Goal: Check status: Check status

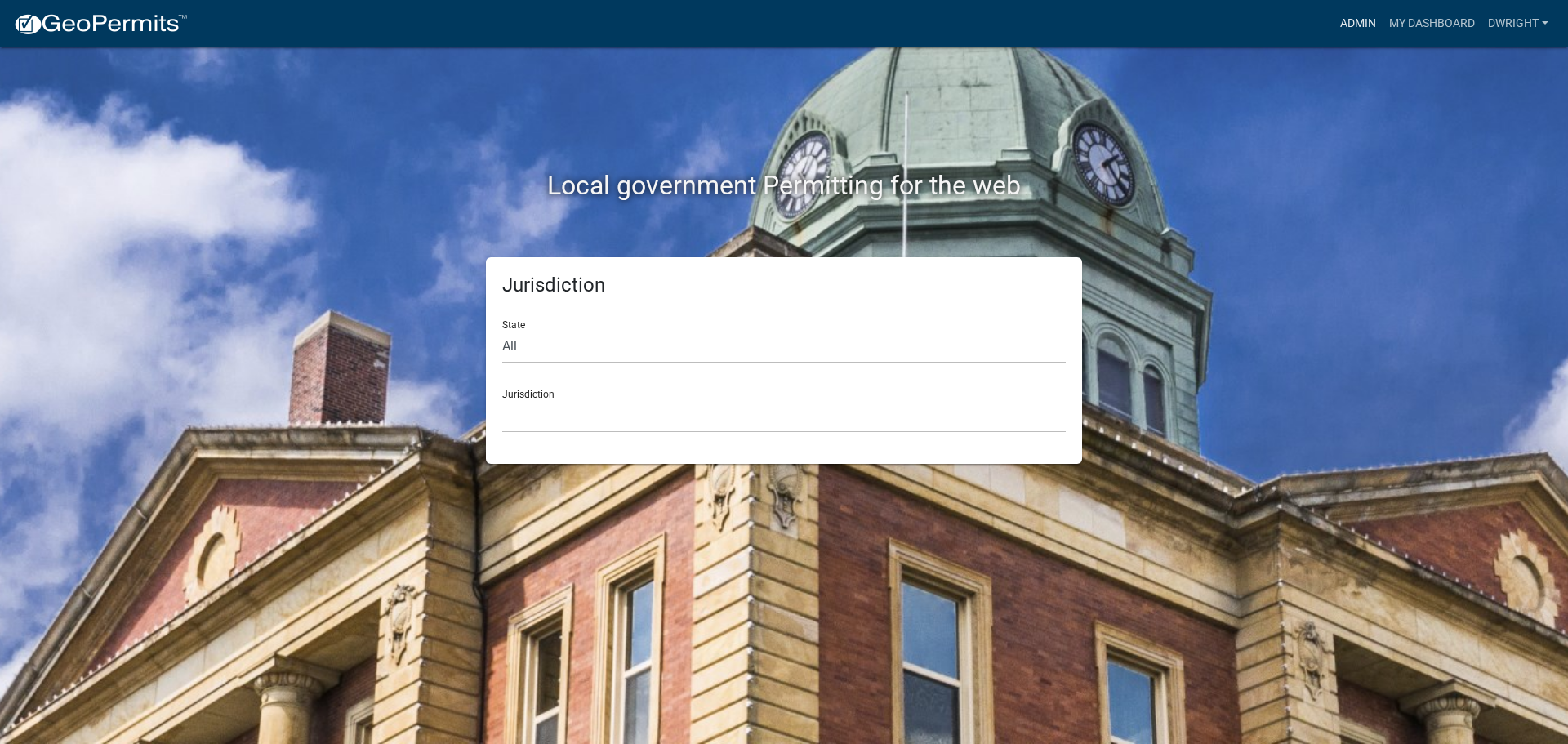
click at [1354, 24] on link "Admin" at bounding box center [1358, 23] width 49 height 31
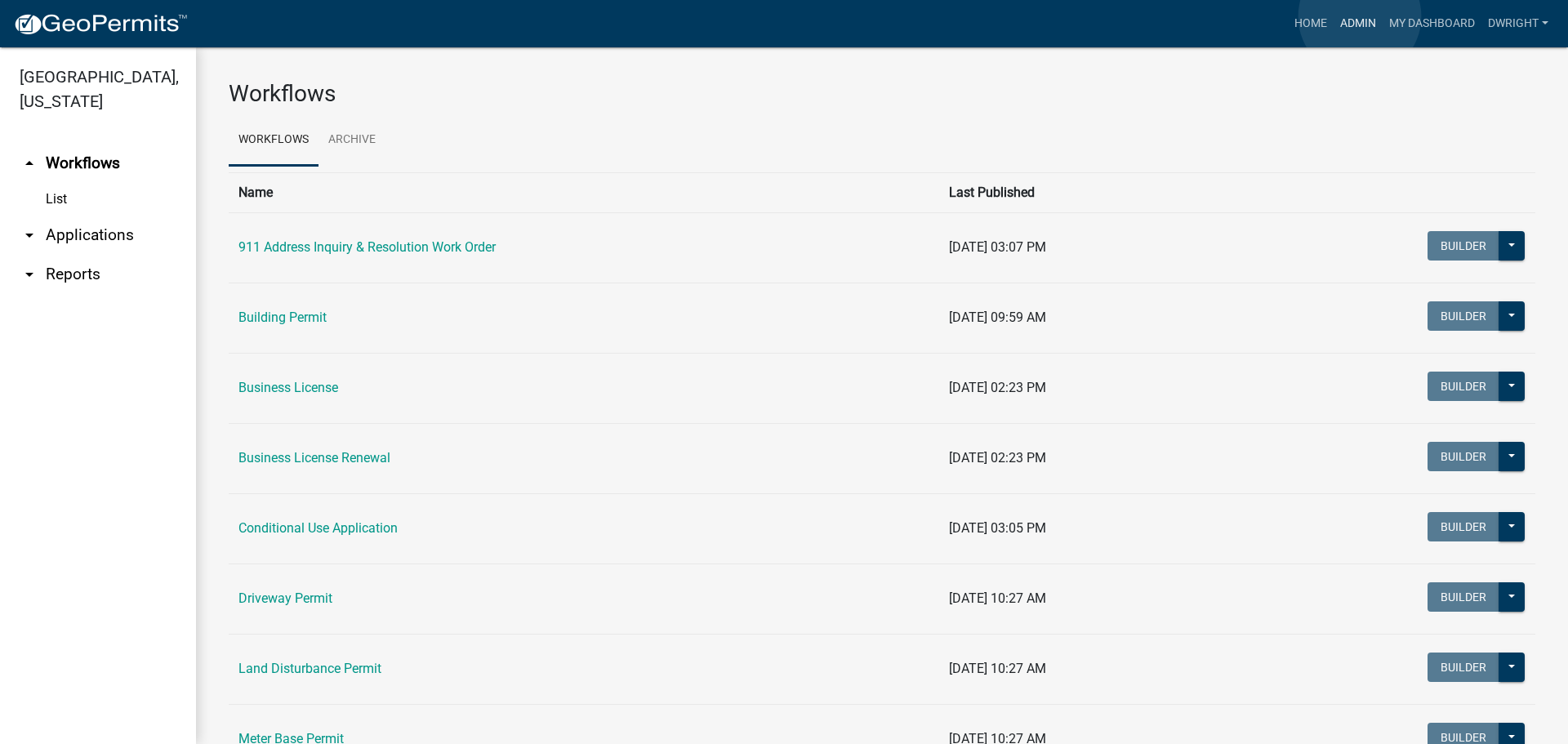
click at [1360, 17] on link "Admin" at bounding box center [1358, 23] width 49 height 31
click at [117, 235] on link "arrow_drop_down Applications" at bounding box center [98, 235] width 196 height 39
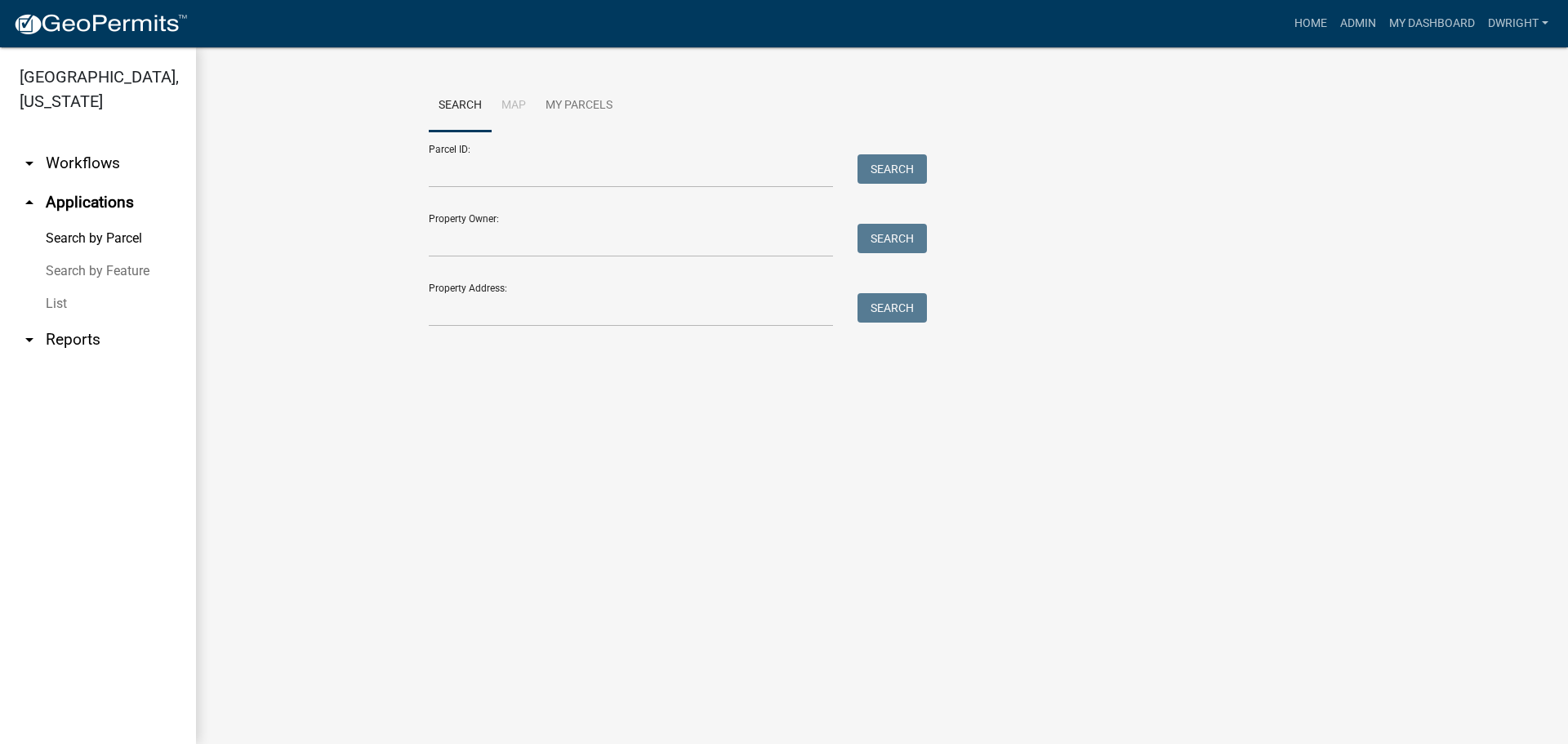
click at [89, 204] on link "arrow_drop_up Applications" at bounding box center [98, 203] width 196 height 39
click at [461, 162] on input "Parcel ID:" at bounding box center [631, 171] width 405 height 33
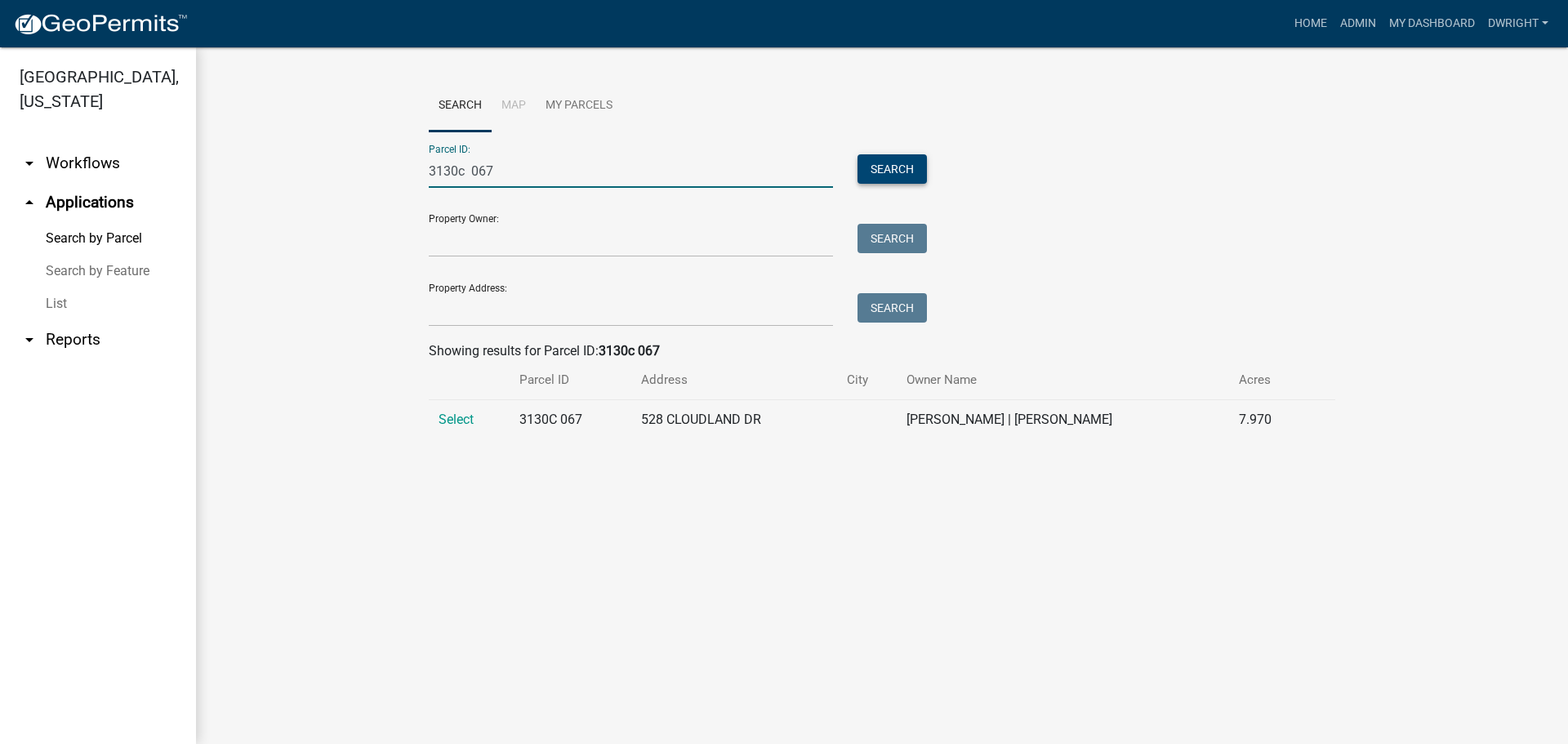
type input "3130c 067"
click at [887, 164] on button "Search" at bounding box center [892, 169] width 70 height 30
click at [462, 424] on span "Select" at bounding box center [457, 419] width 35 height 16
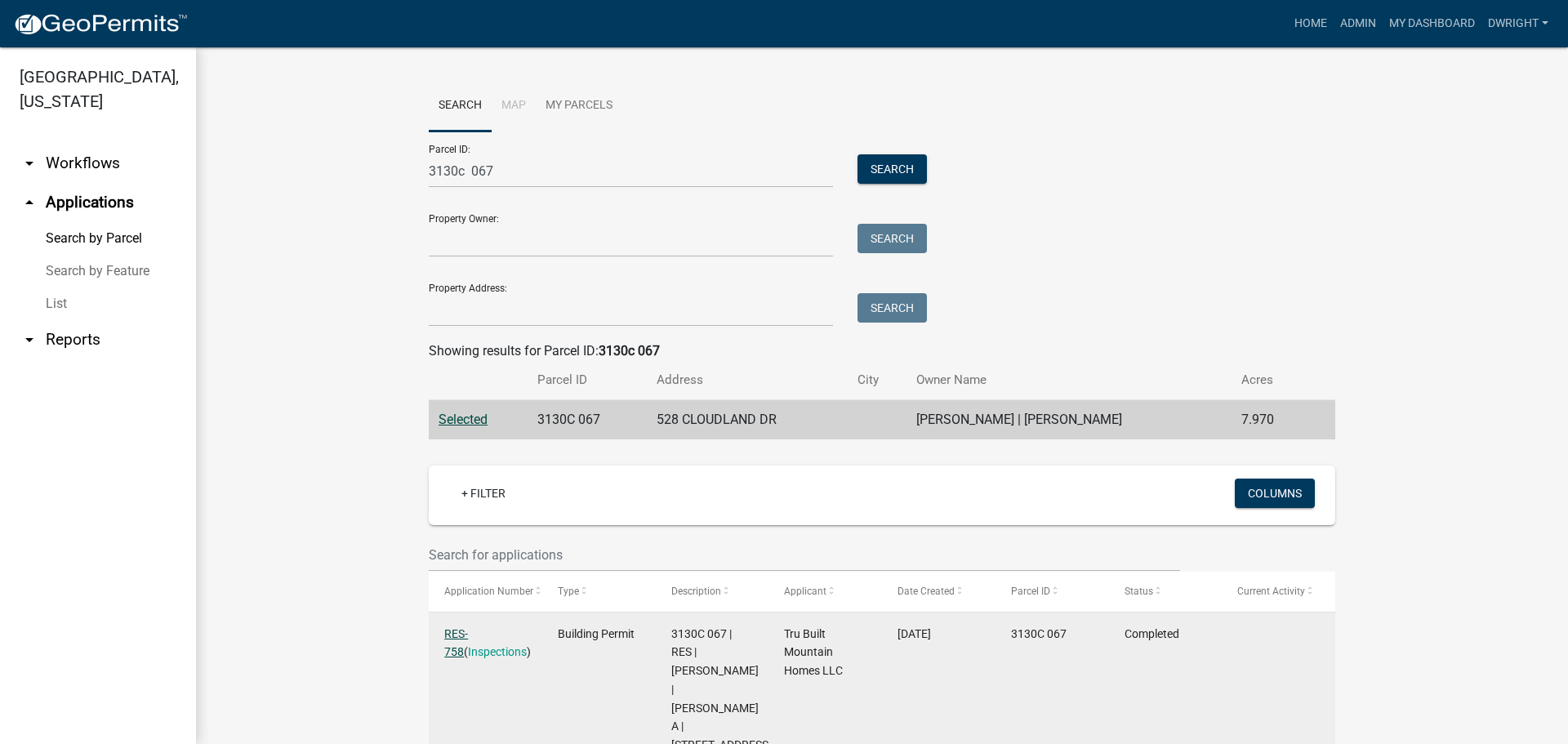
click at [457, 631] on link "RES-758" at bounding box center [456, 643] width 23 height 32
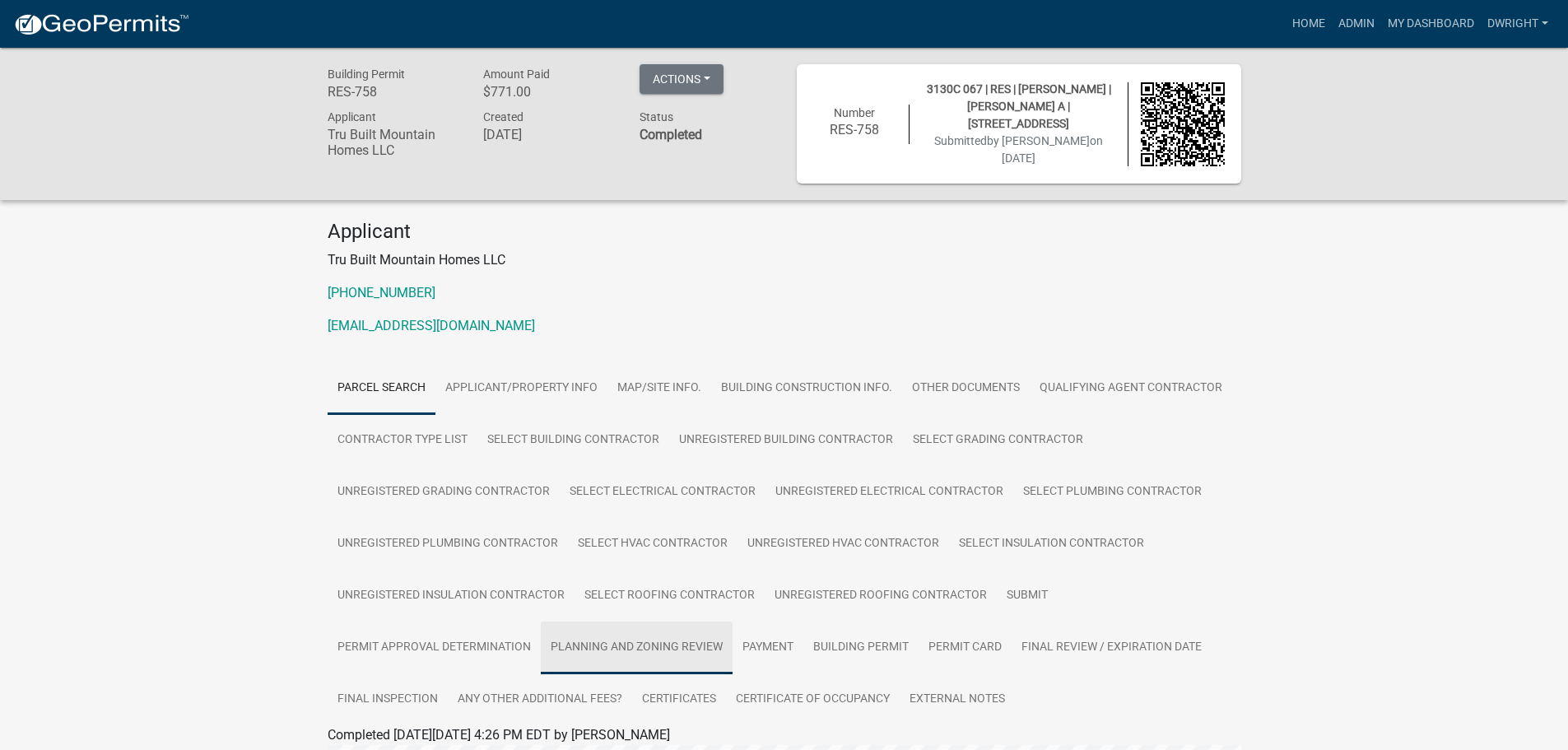
click at [618, 639] on link "Planning and Zoning Review" at bounding box center [636, 648] width 192 height 52
click at [650, 646] on link "Planning and Zoning Review" at bounding box center [636, 648] width 192 height 52
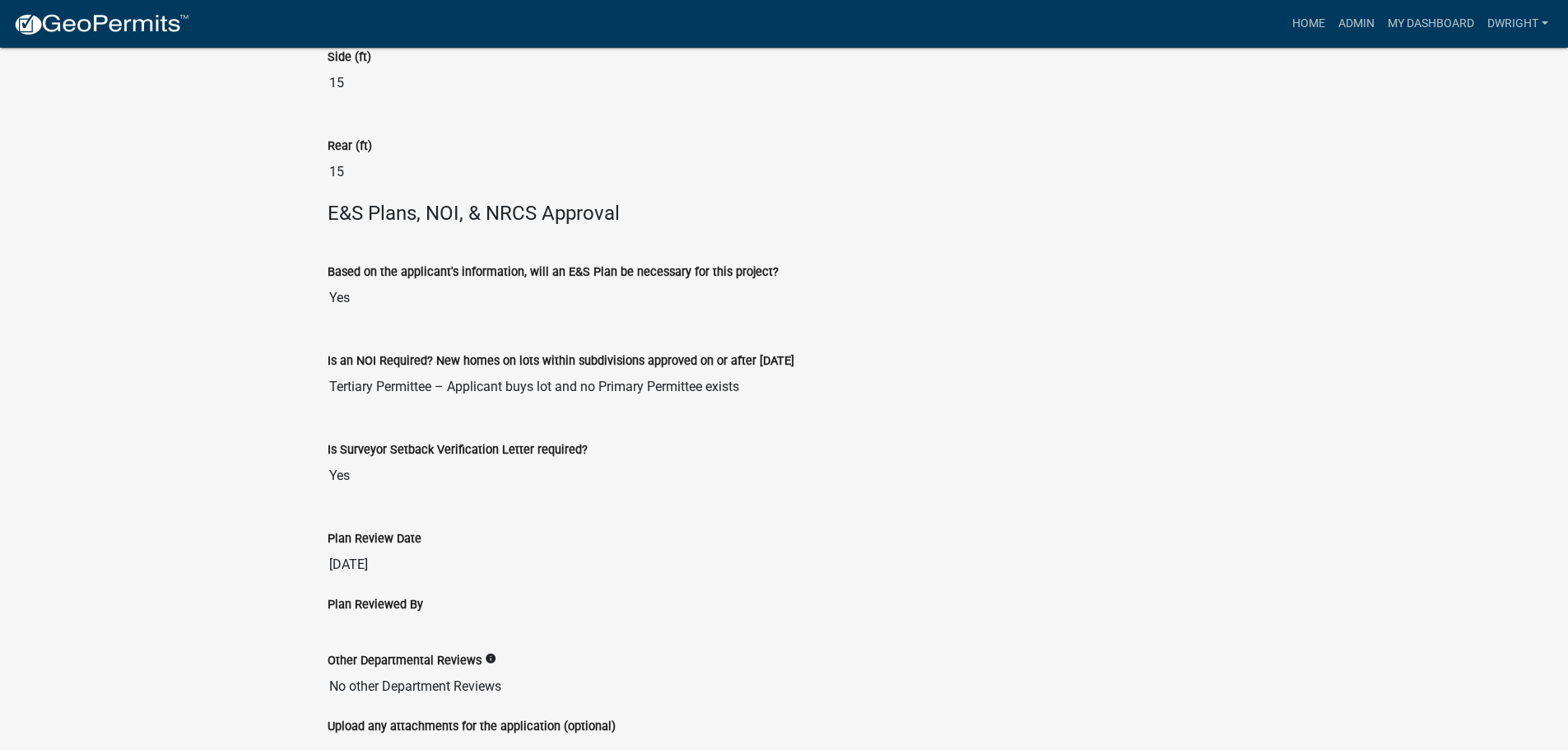
scroll to position [2326, 0]
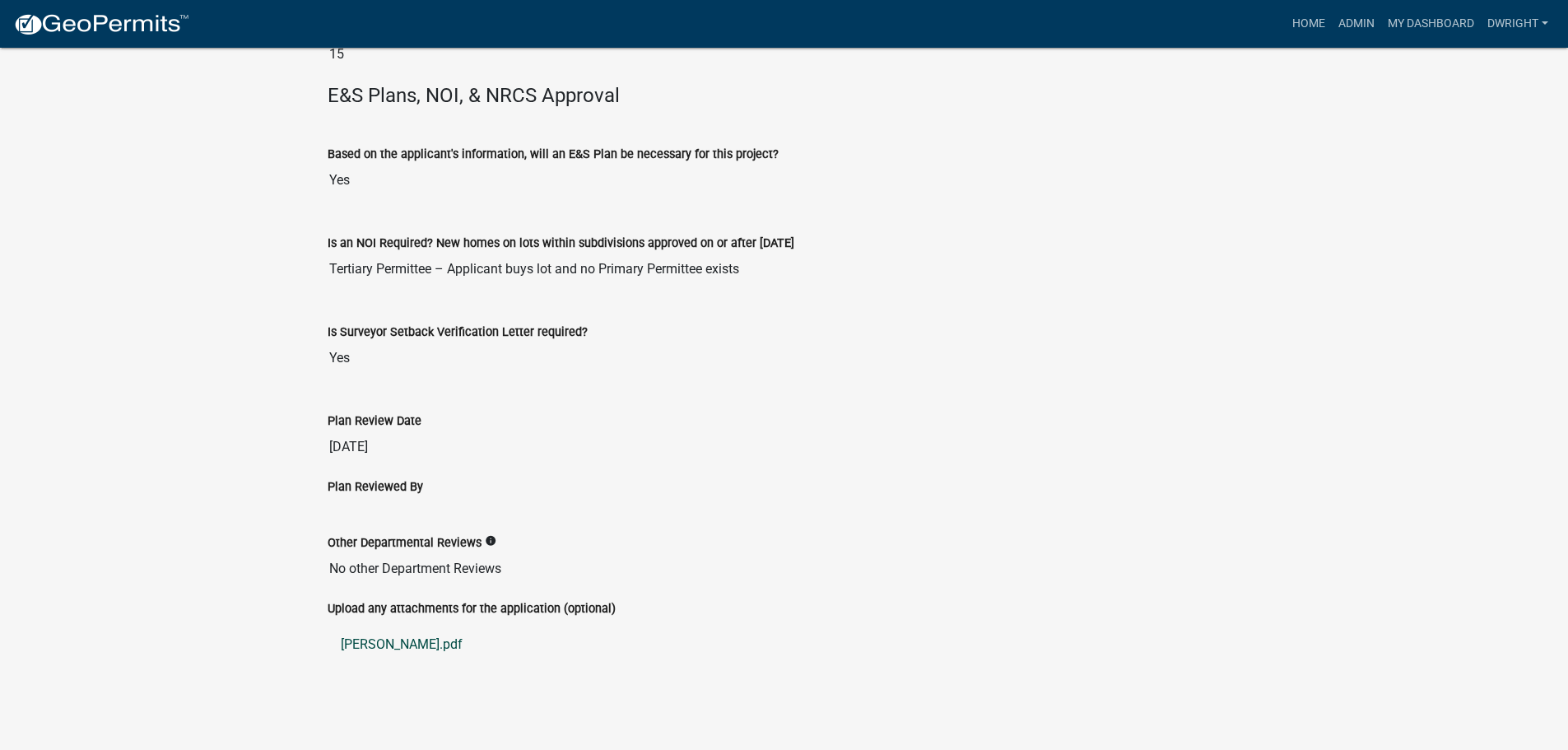
click at [361, 638] on link "ESBER.pdf" at bounding box center [784, 644] width 914 height 39
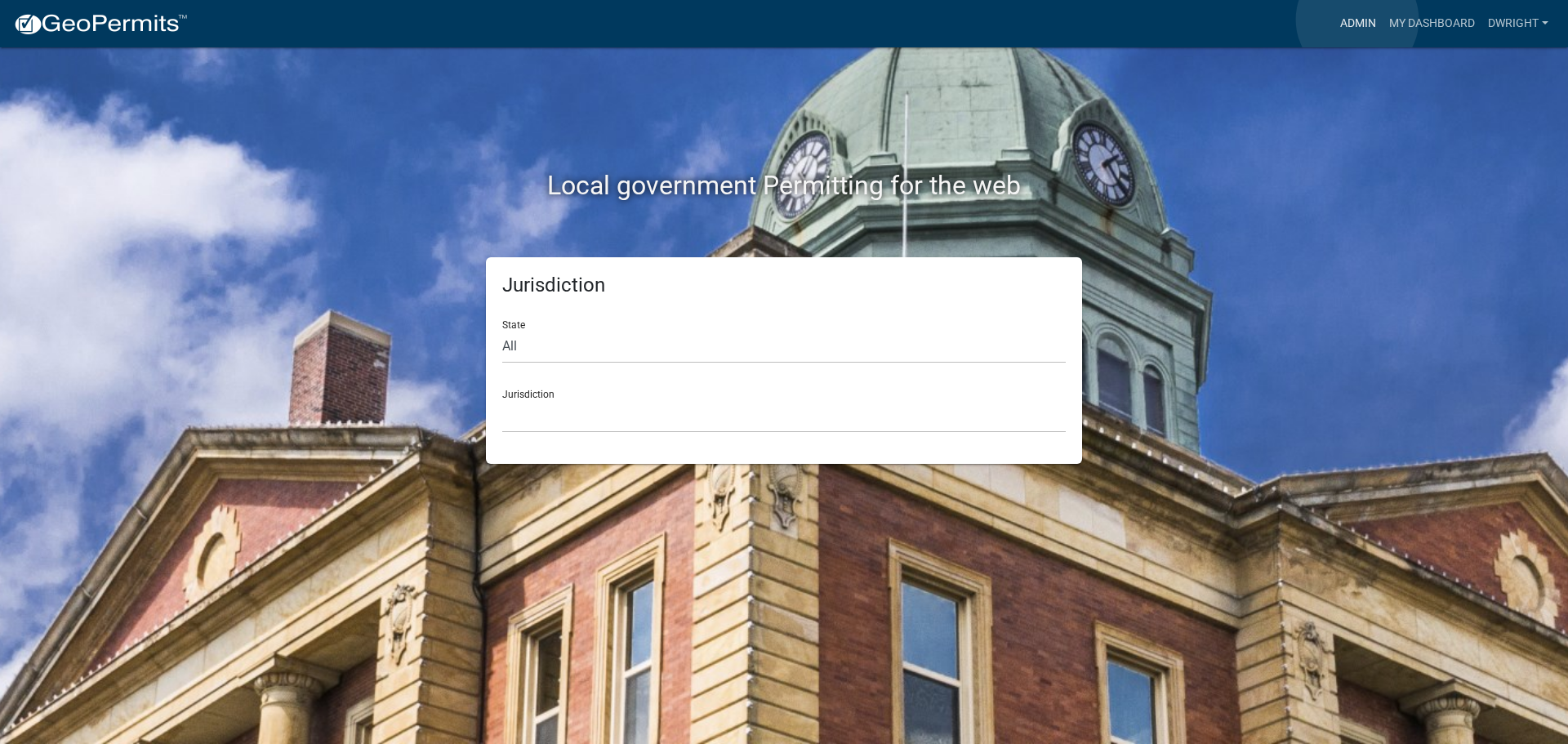
click at [1357, 20] on link "Admin" at bounding box center [1358, 23] width 49 height 31
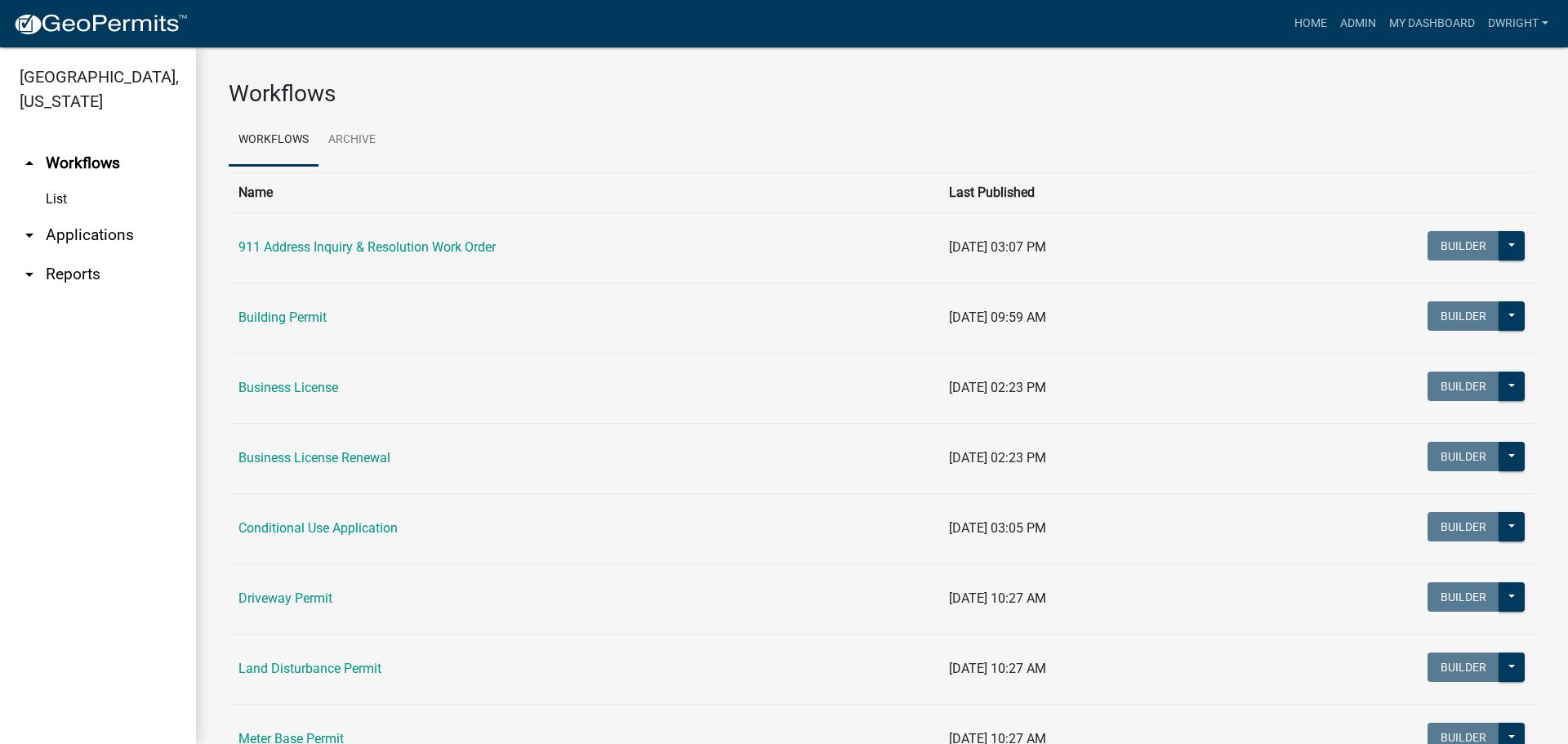
click at [87, 232] on link "arrow_drop_down Applications" at bounding box center [98, 235] width 196 height 39
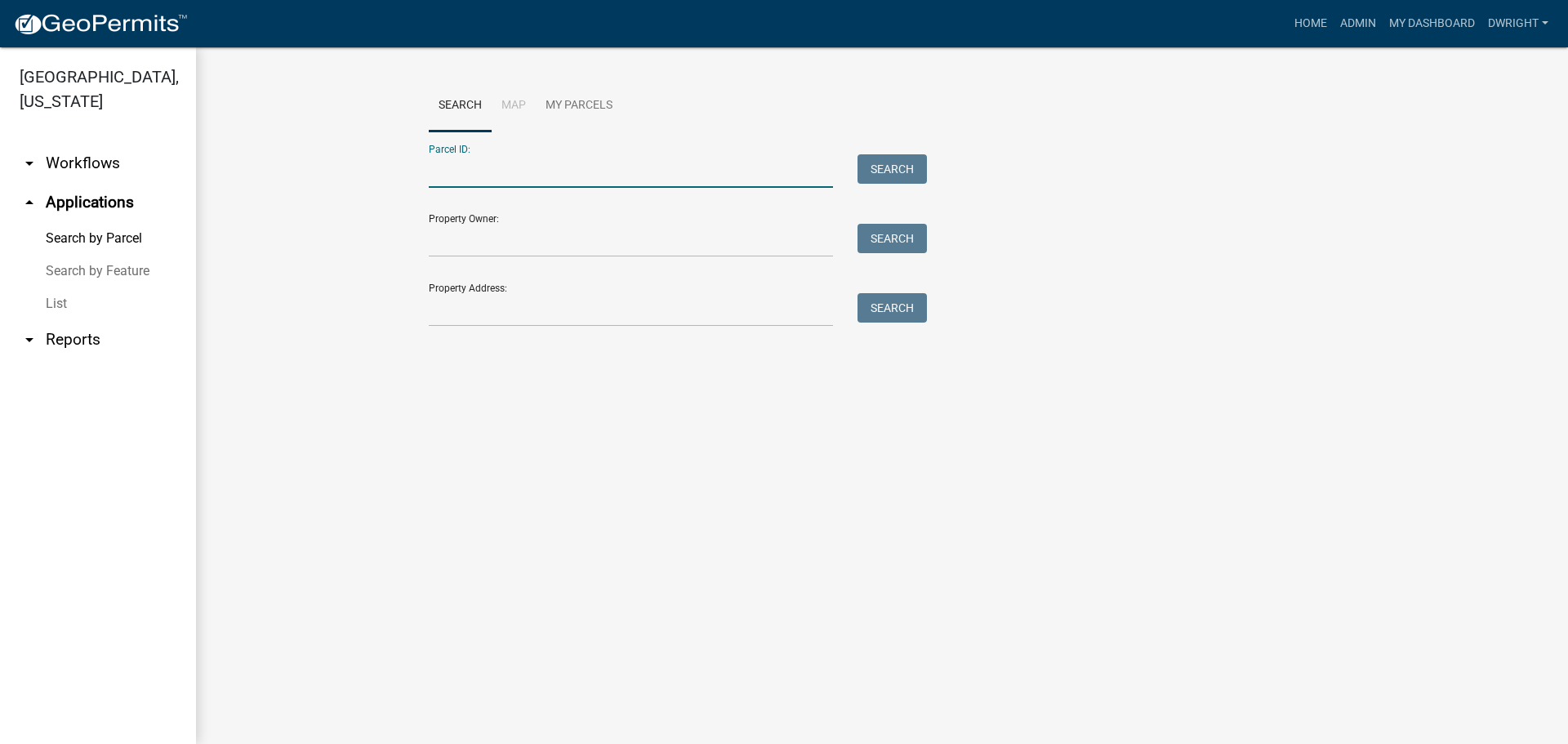
click at [465, 180] on input "Parcel ID:" at bounding box center [631, 171] width 405 height 33
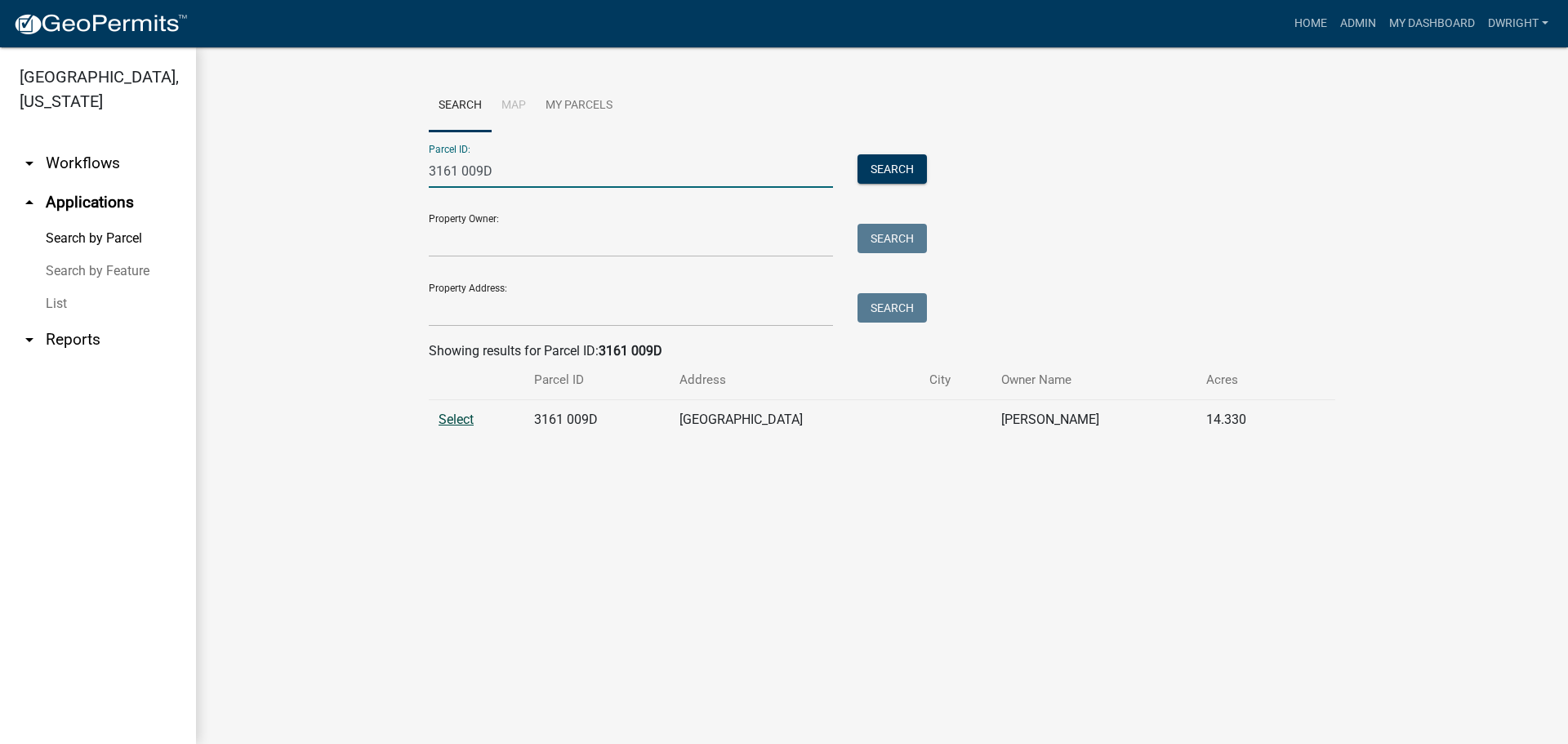
type input "3161 009D"
click at [456, 418] on span "Select" at bounding box center [457, 419] width 35 height 16
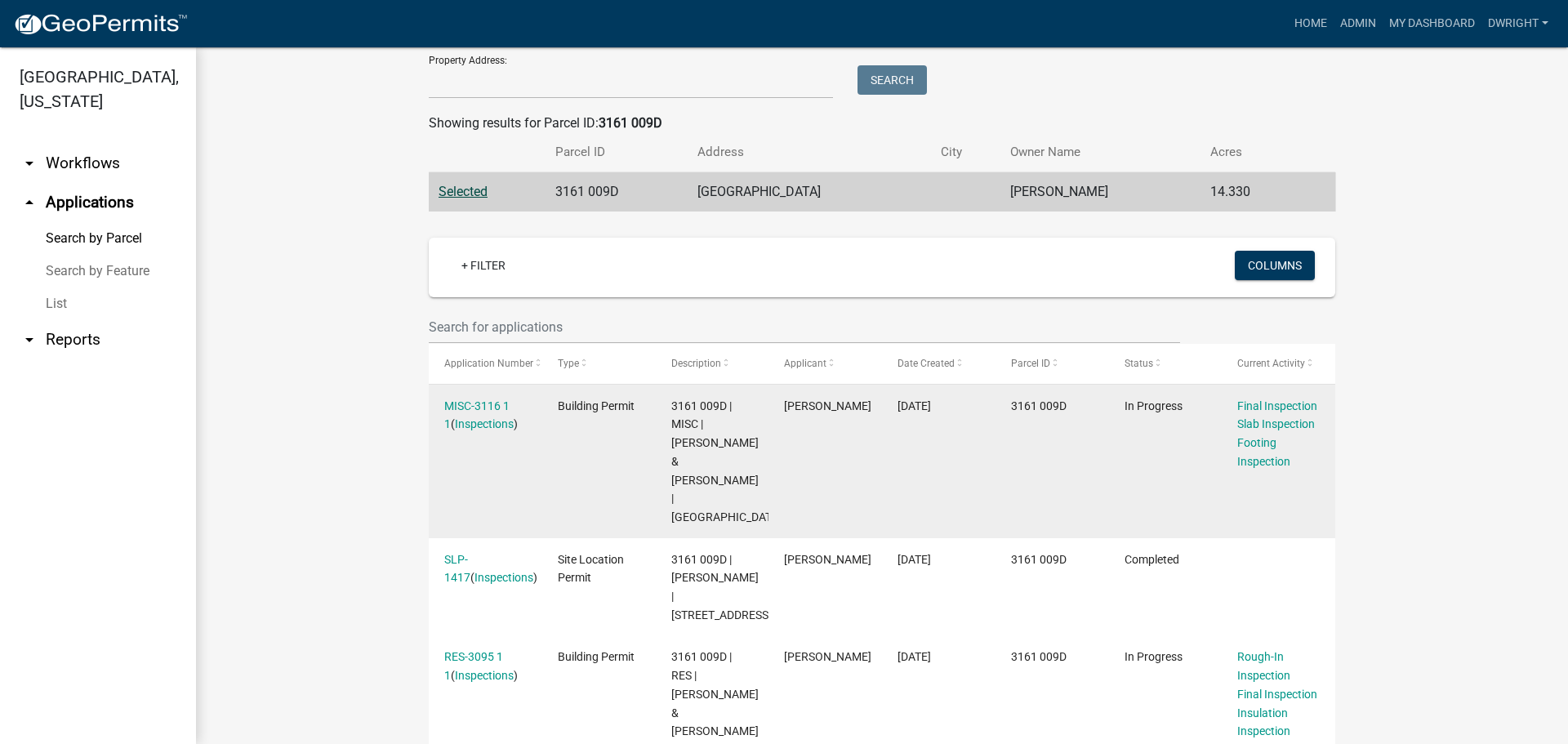
scroll to position [245, 0]
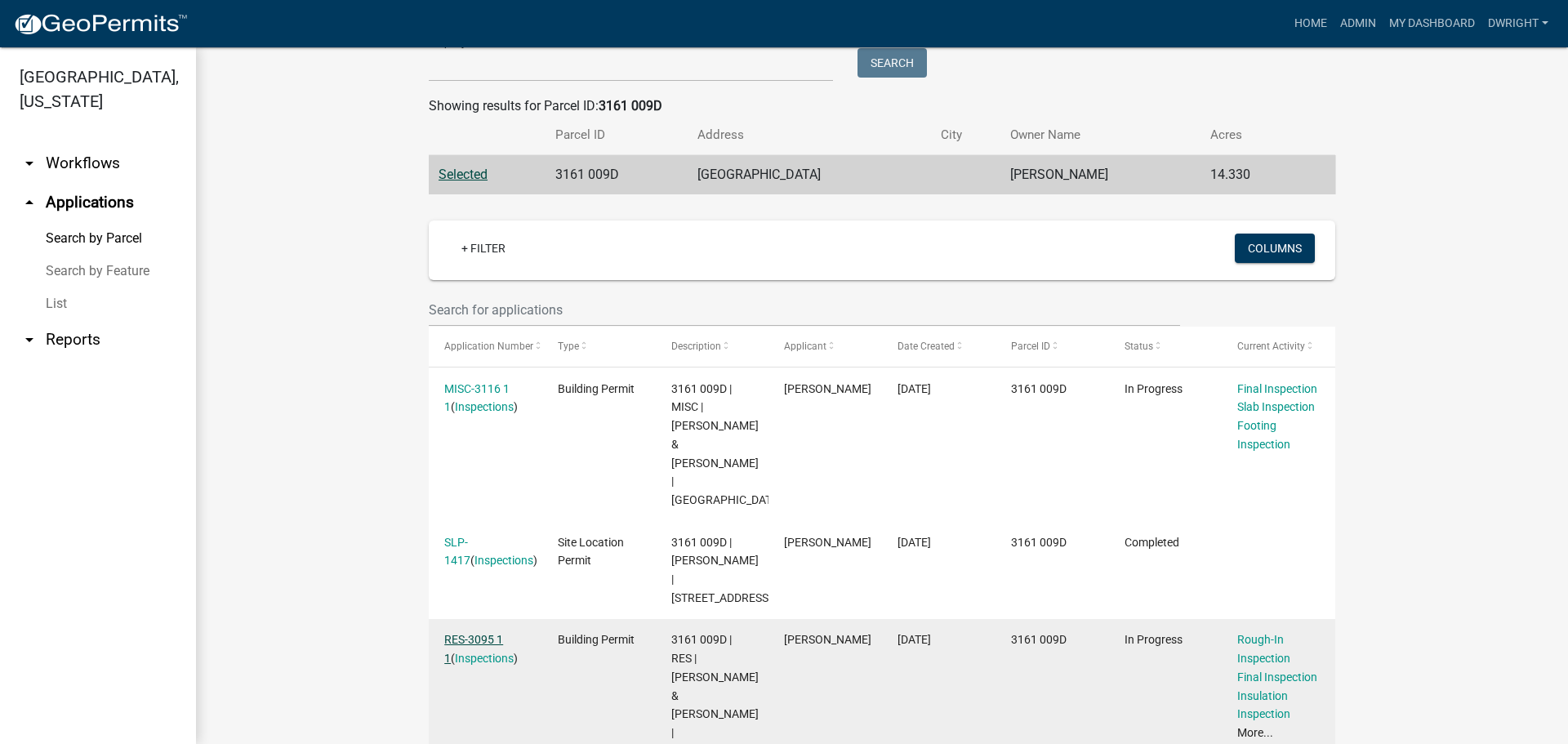
click at [478, 637] on link "RES-3095 1 1" at bounding box center [473, 649] width 59 height 32
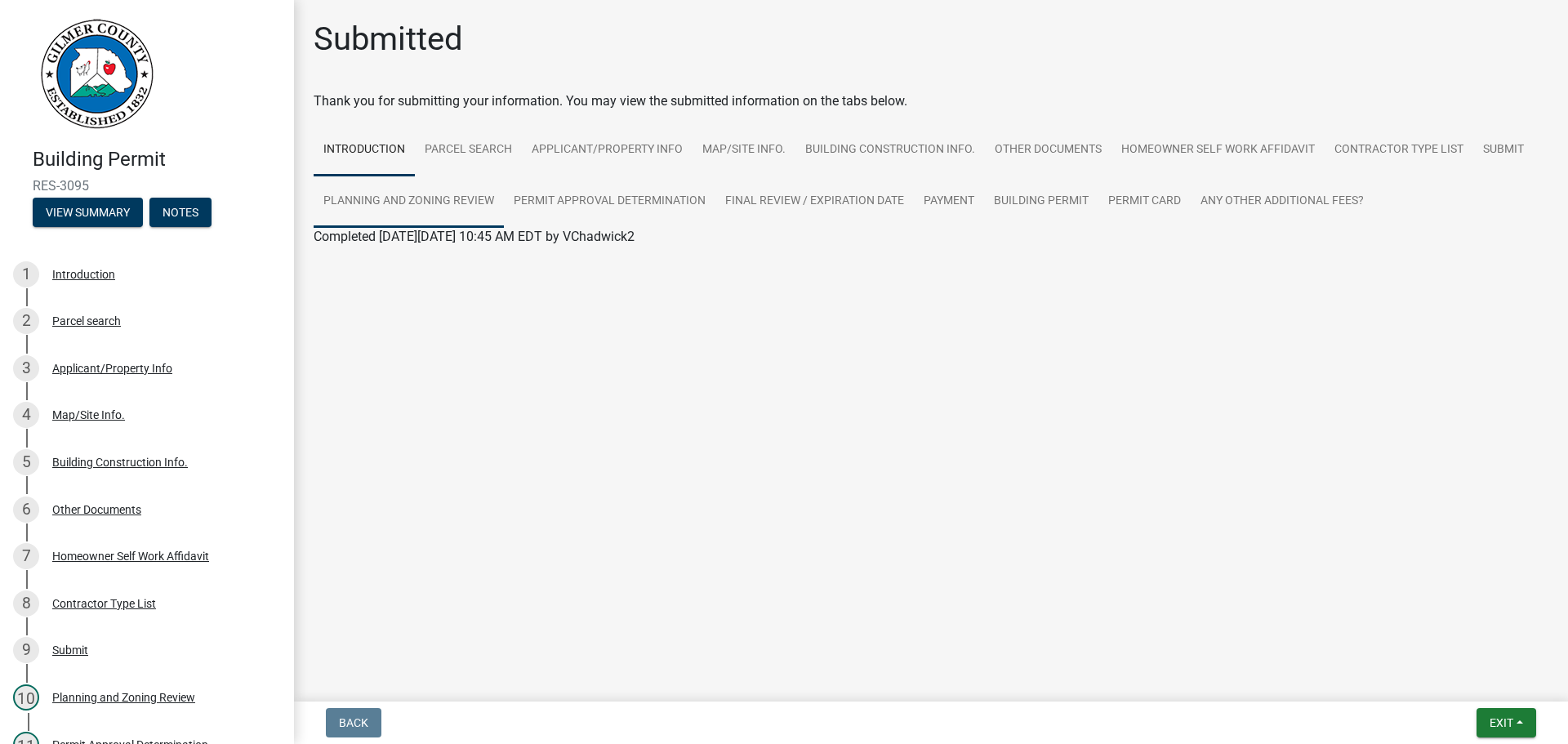
click at [434, 199] on link "Planning and Zoning Review" at bounding box center [408, 202] width 191 height 52
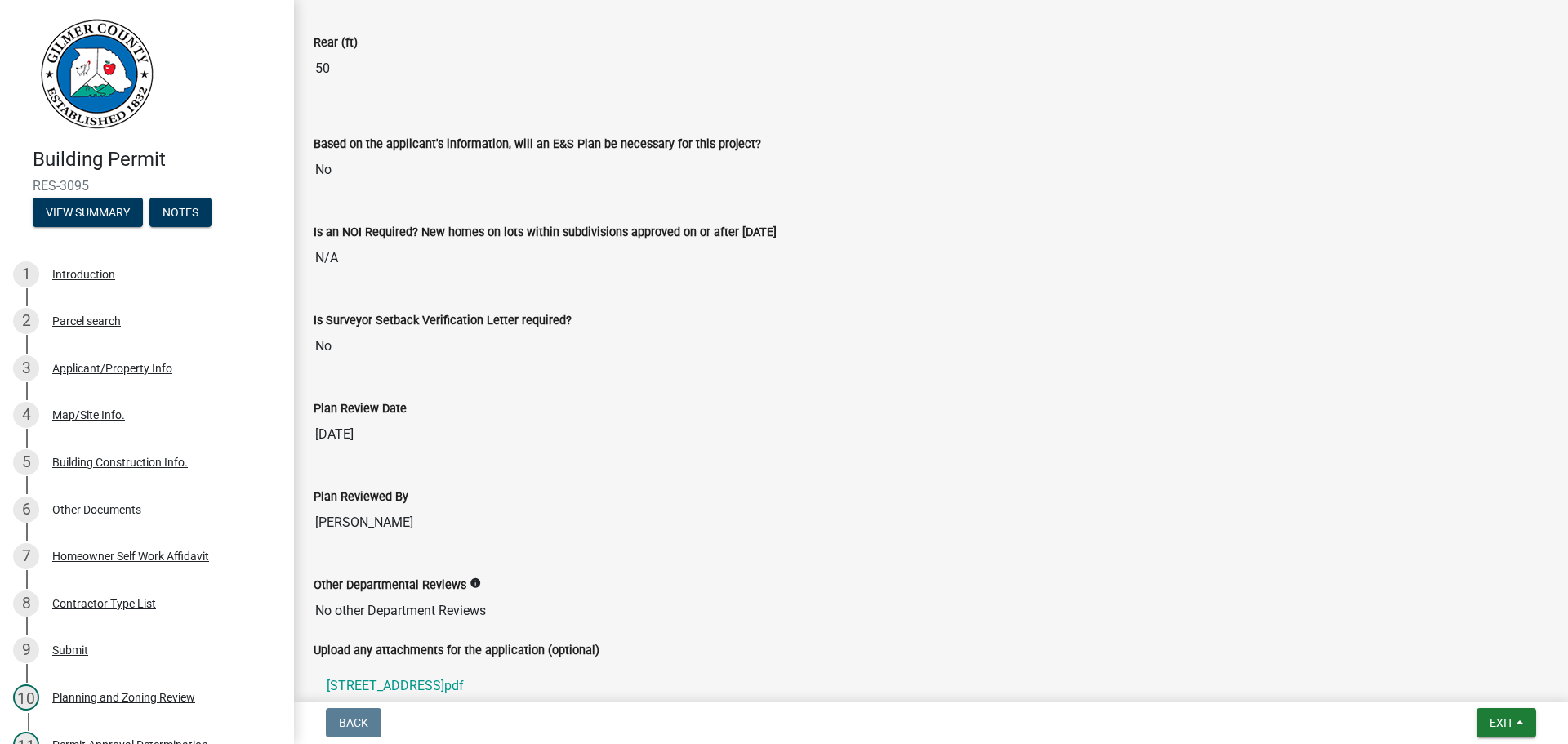
scroll to position [3411, 0]
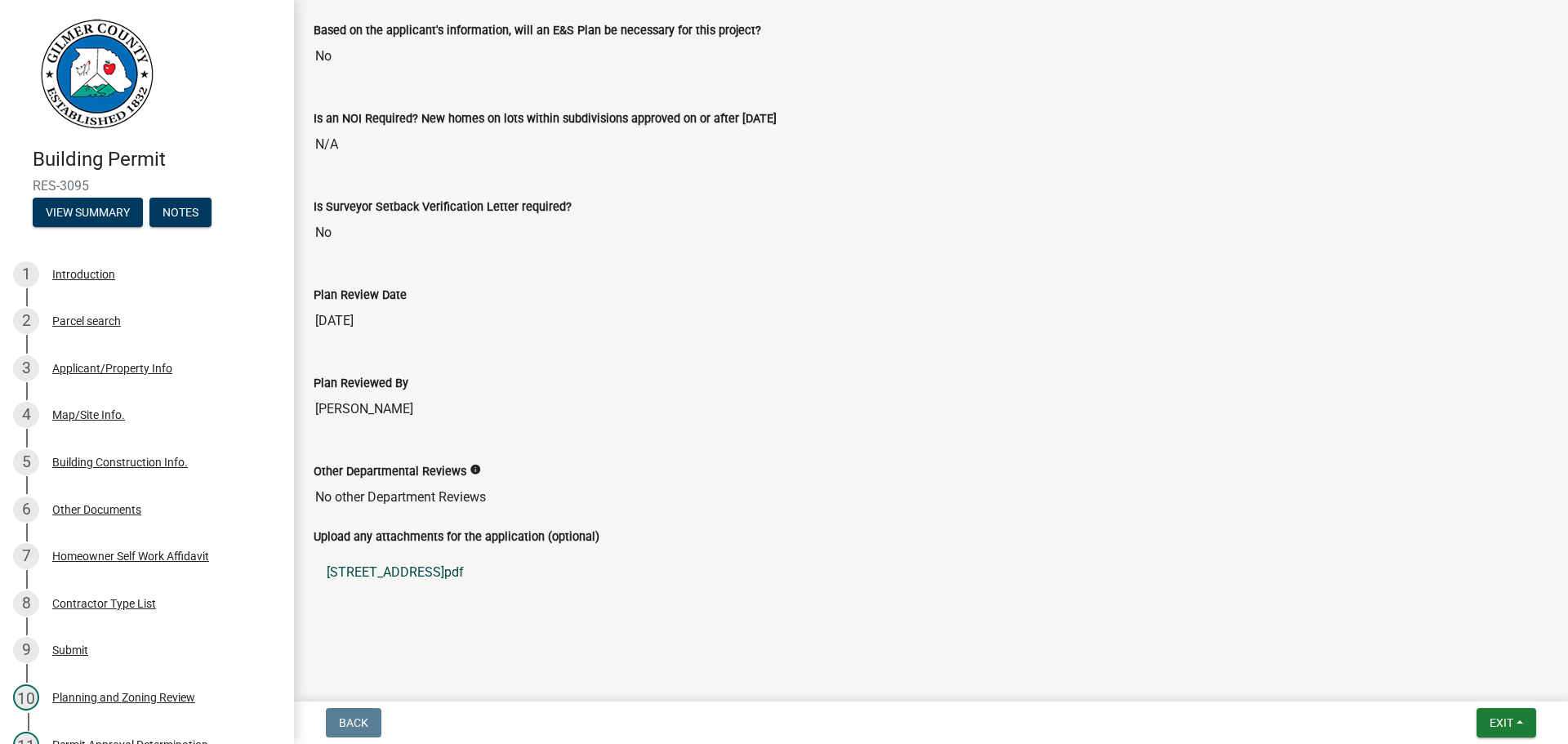
click at [451, 567] on link "[STREET_ADDRESS]pdf" at bounding box center [931, 572] width 1235 height 39
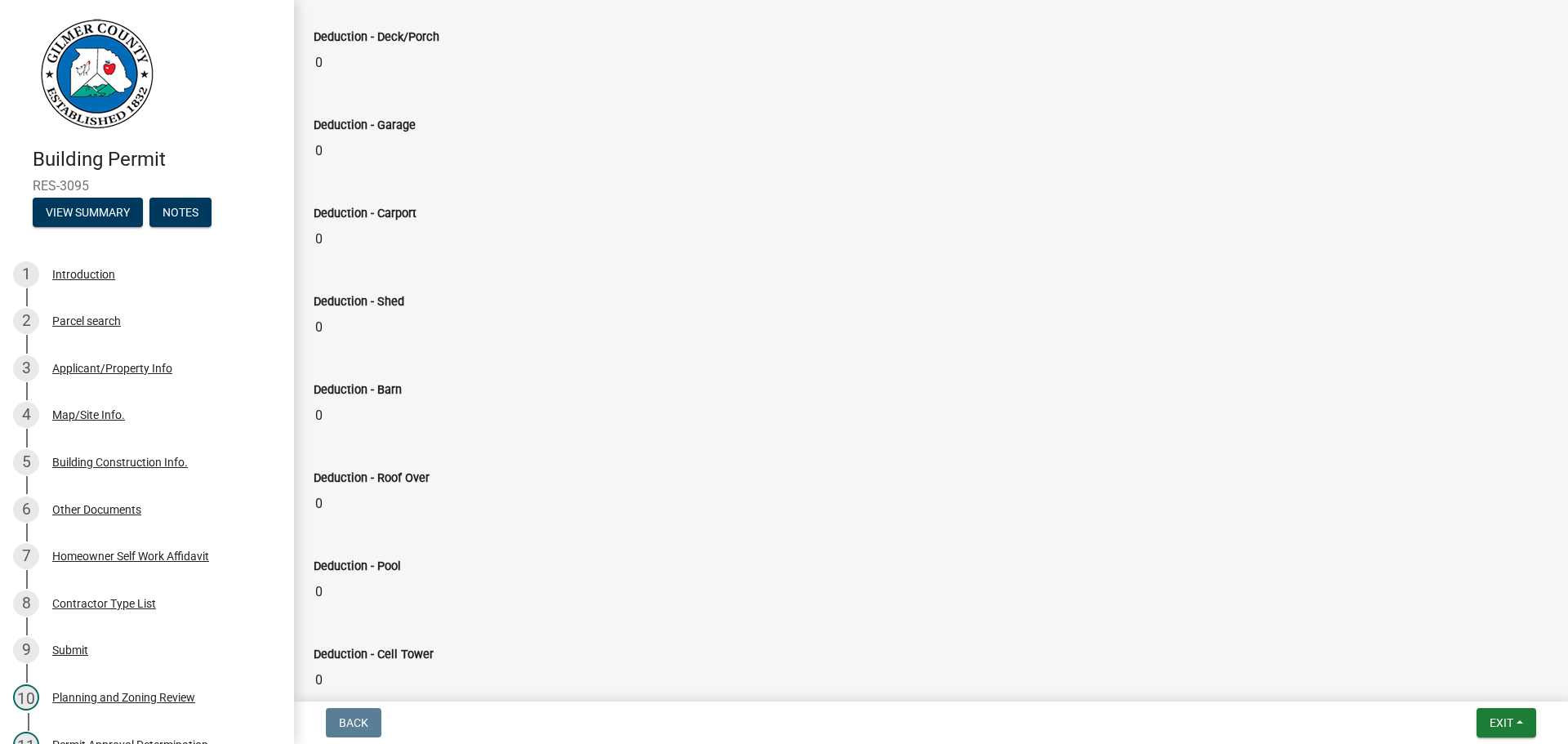
scroll to position [0, 0]
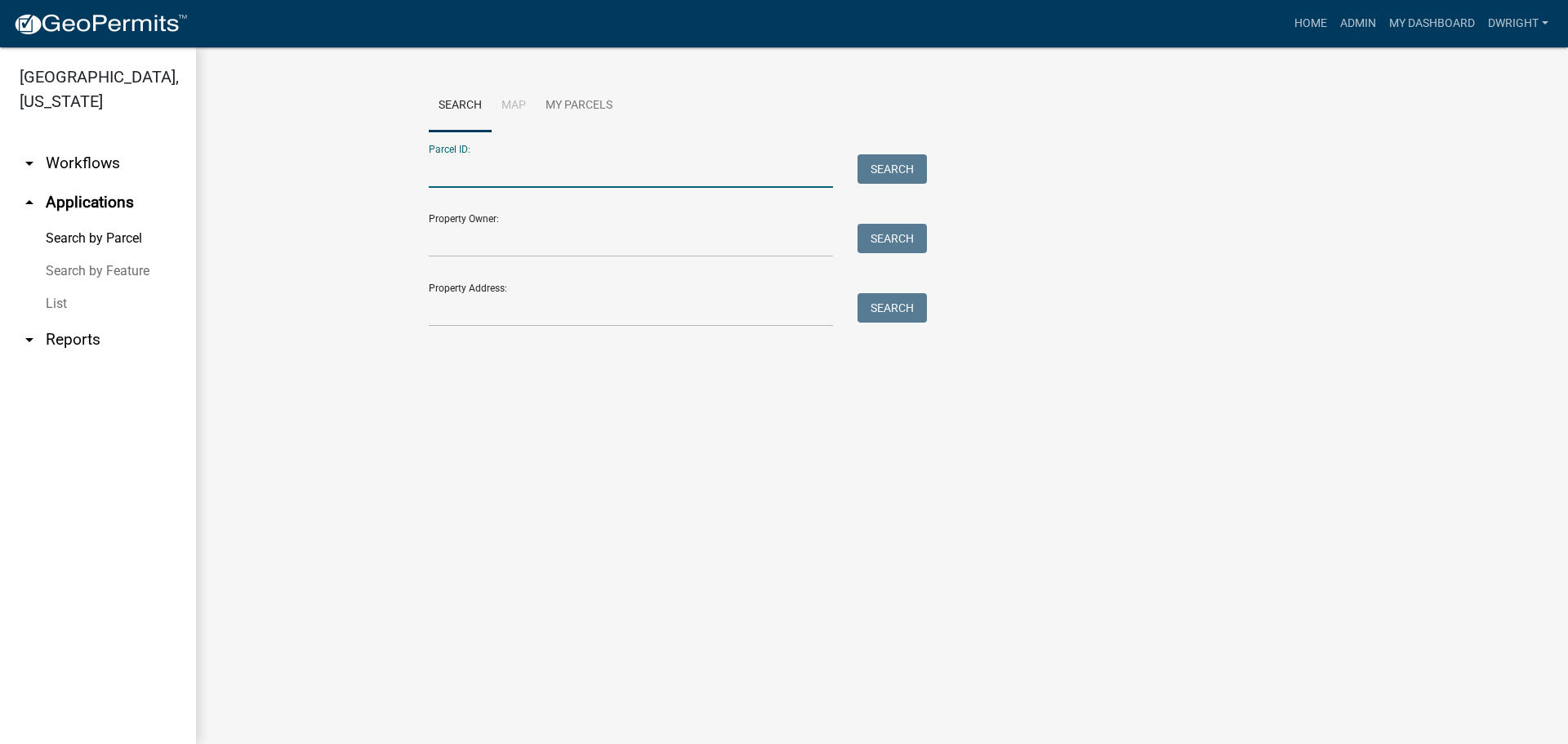
click at [435, 173] on input "Parcel ID:" at bounding box center [631, 171] width 405 height 33
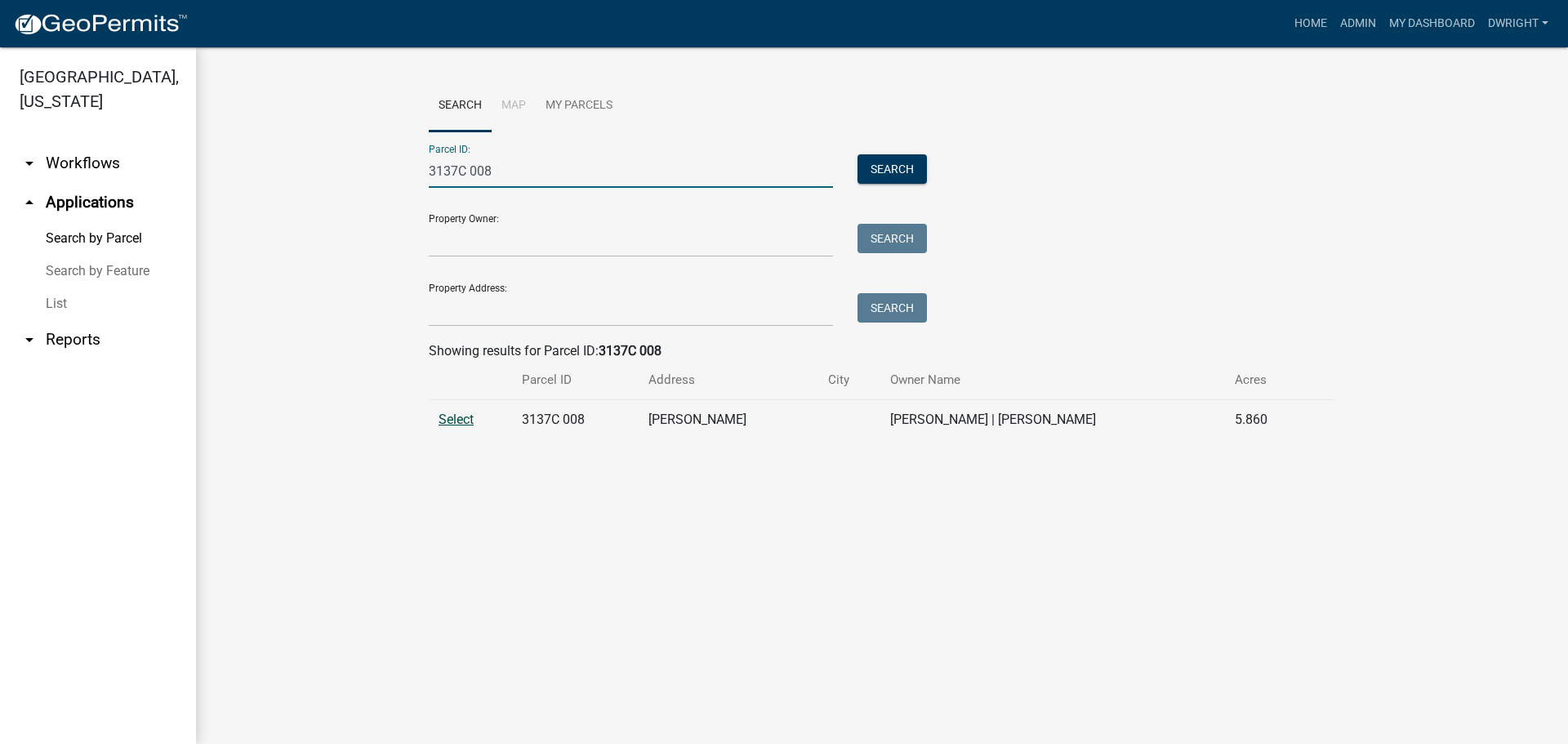
type input "3137C 008"
click at [459, 422] on span "Select" at bounding box center [457, 419] width 35 height 16
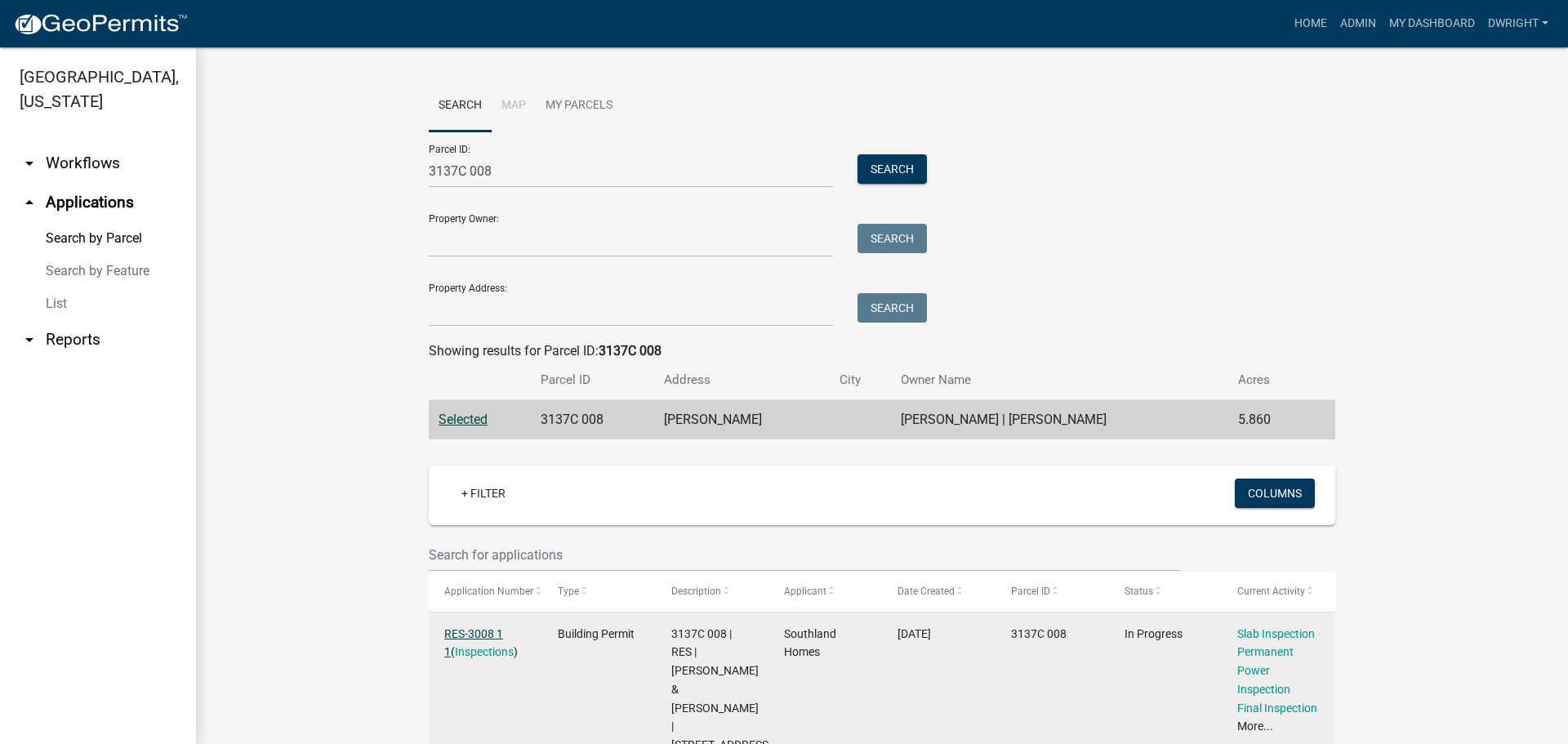
click at [469, 631] on link "RES-3008 1 1" at bounding box center [473, 643] width 59 height 32
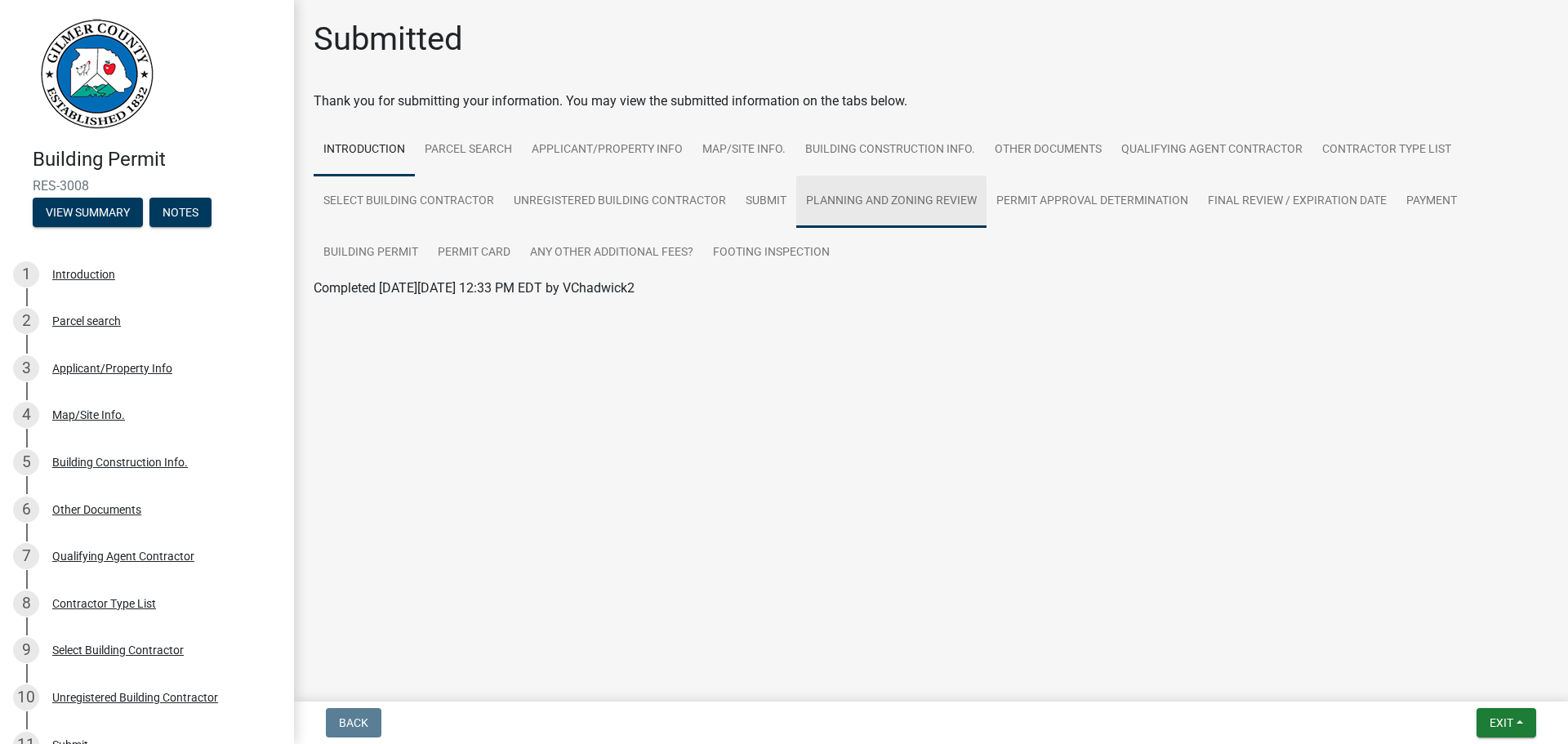
click at [876, 195] on link "Planning and Zoning Review" at bounding box center [891, 202] width 191 height 52
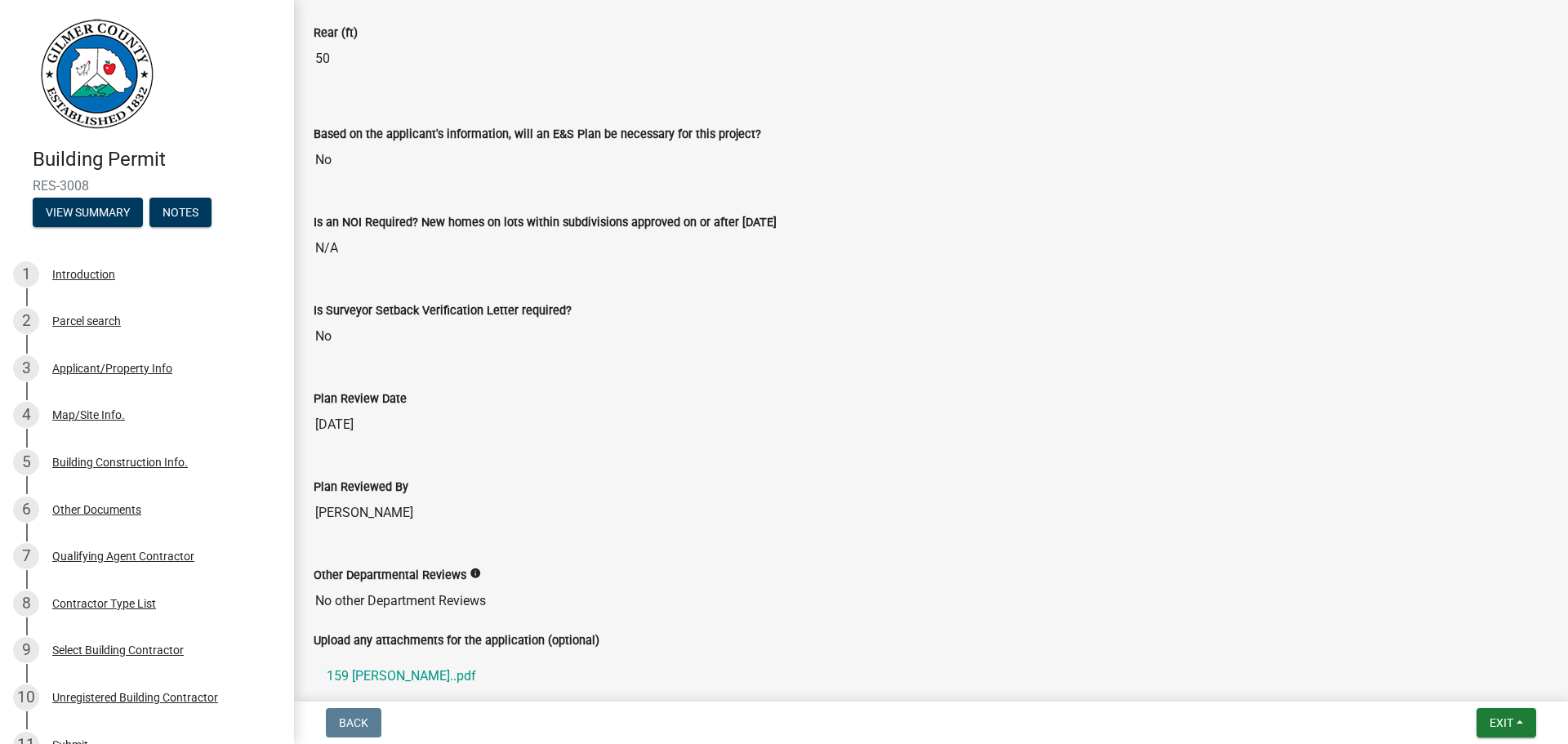
scroll to position [3407, 0]
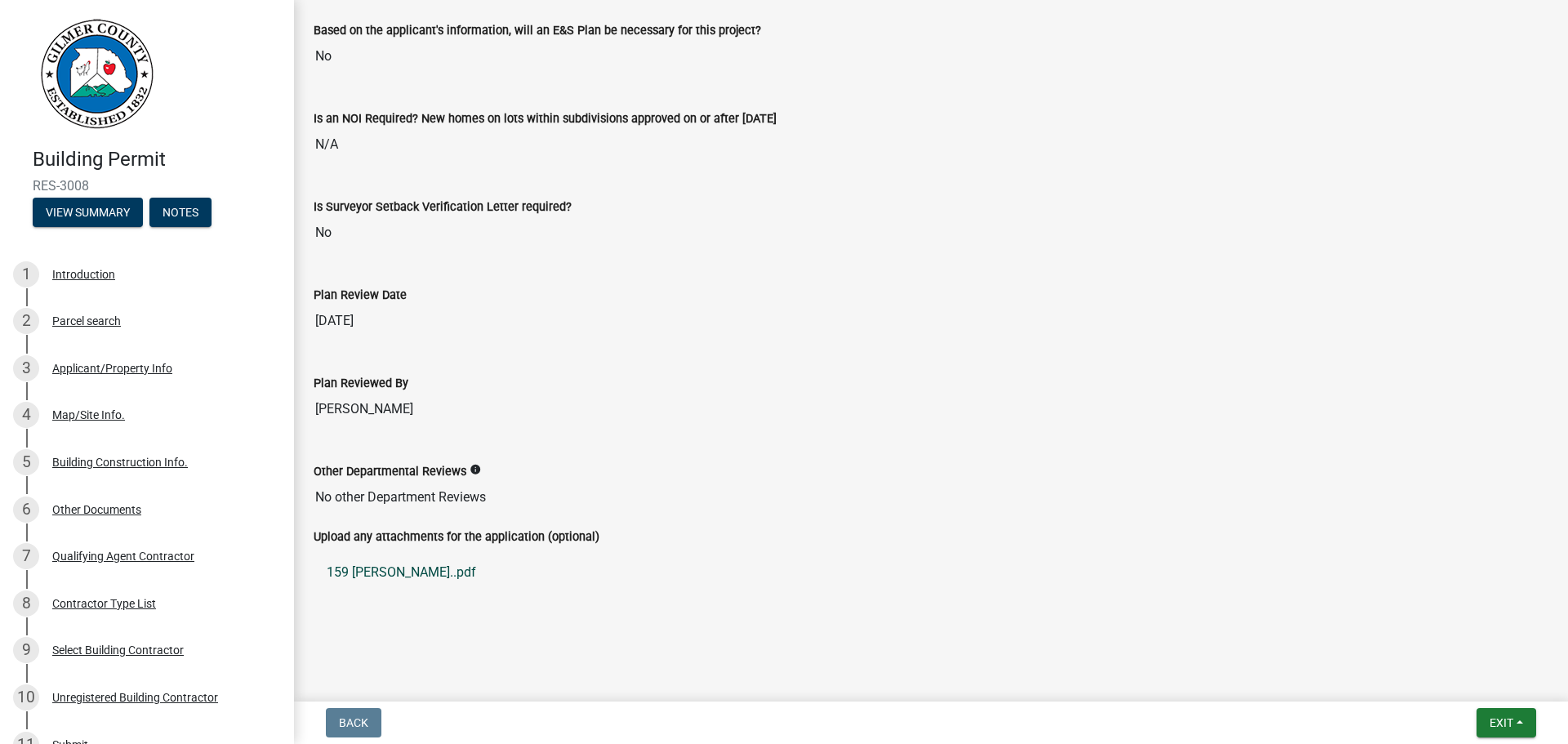
click at [399, 573] on link "159 [PERSON_NAME]..pdf" at bounding box center [931, 572] width 1235 height 39
click at [411, 566] on link "159 [PERSON_NAME]..pdf" at bounding box center [931, 572] width 1235 height 39
drag, startPoint x: 419, startPoint y: 570, endPoint x: 932, endPoint y: 549, distance: 513.4
click at [932, 549] on ul "159 [PERSON_NAME]..pdf" at bounding box center [931, 572] width 1235 height 52
click at [427, 573] on link "159 [PERSON_NAME]..pdf" at bounding box center [931, 572] width 1235 height 39
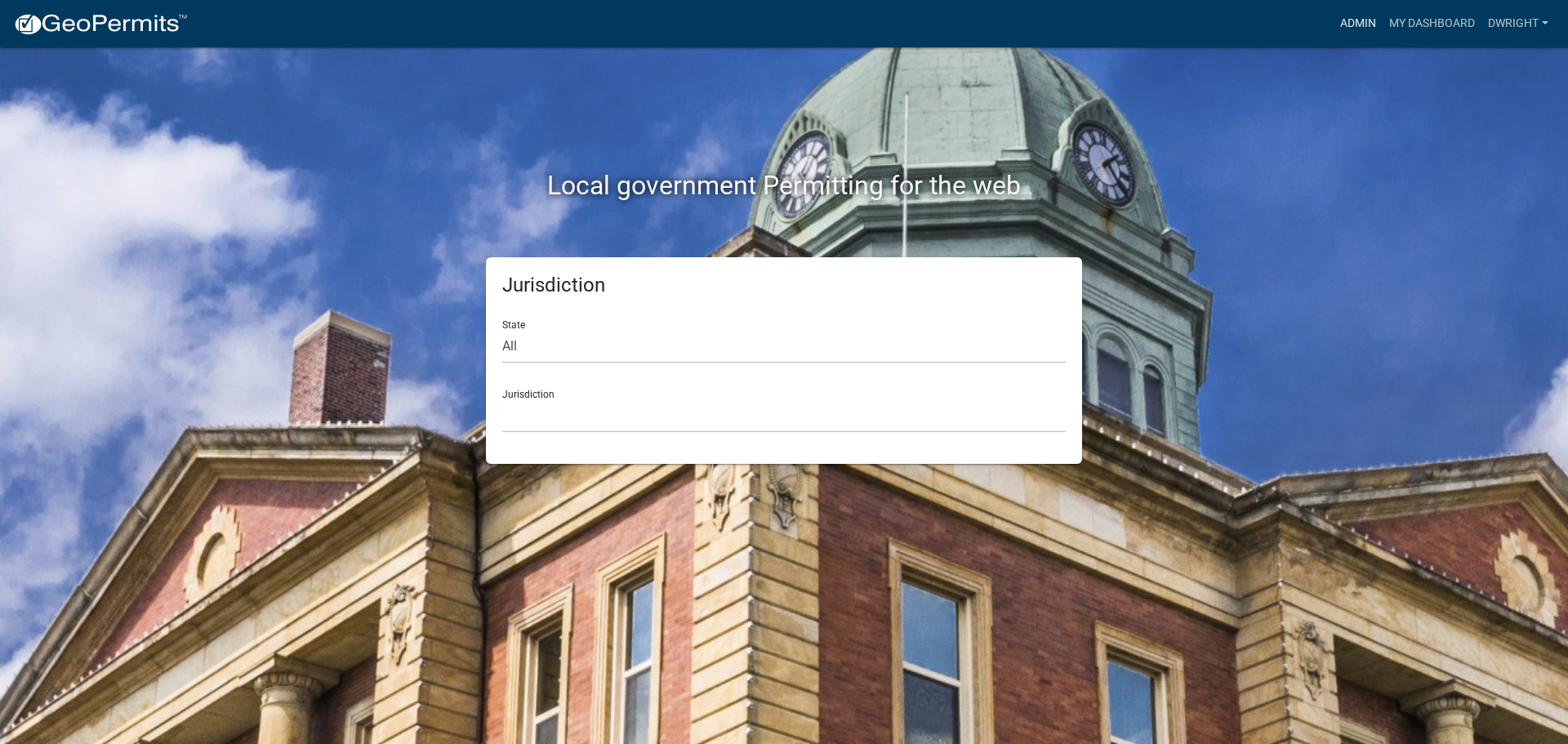
click at [1359, 20] on link "Admin" at bounding box center [1358, 23] width 49 height 31
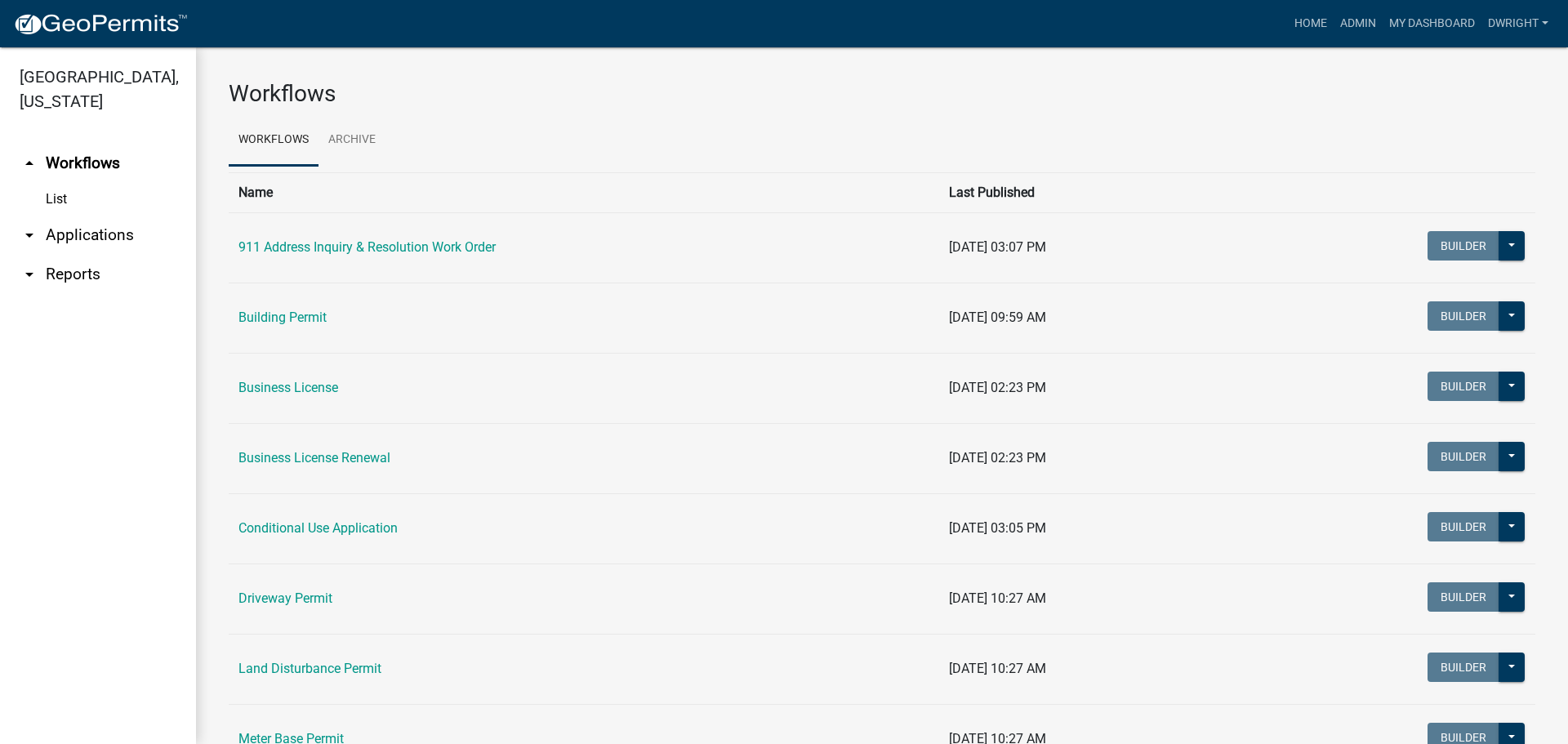
click at [93, 233] on link "arrow_drop_down Applications" at bounding box center [98, 235] width 196 height 39
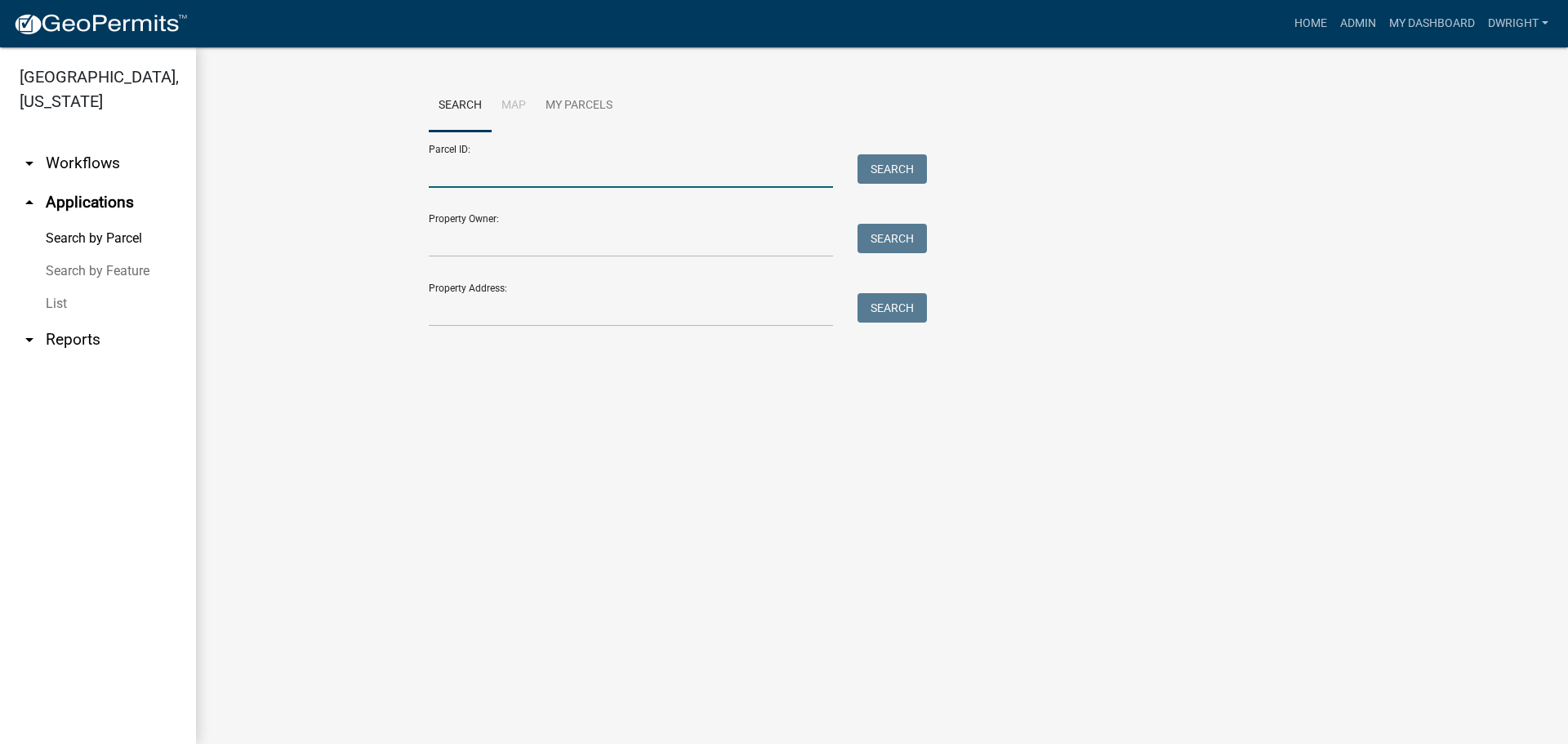
click at [492, 165] on input "Parcel ID:" at bounding box center [631, 171] width 405 height 33
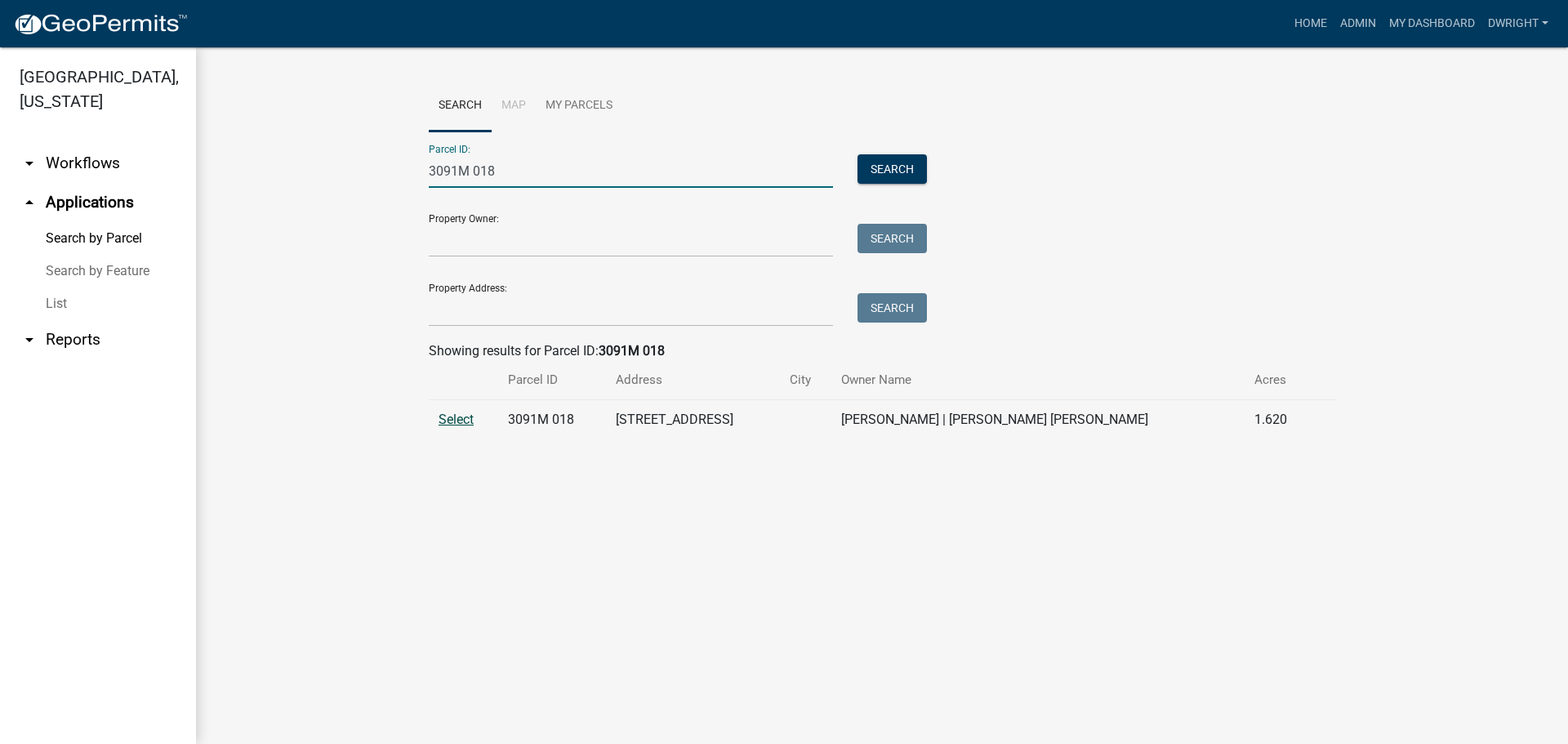
type input "3091M 018"
click at [453, 420] on span "Select" at bounding box center [457, 419] width 35 height 16
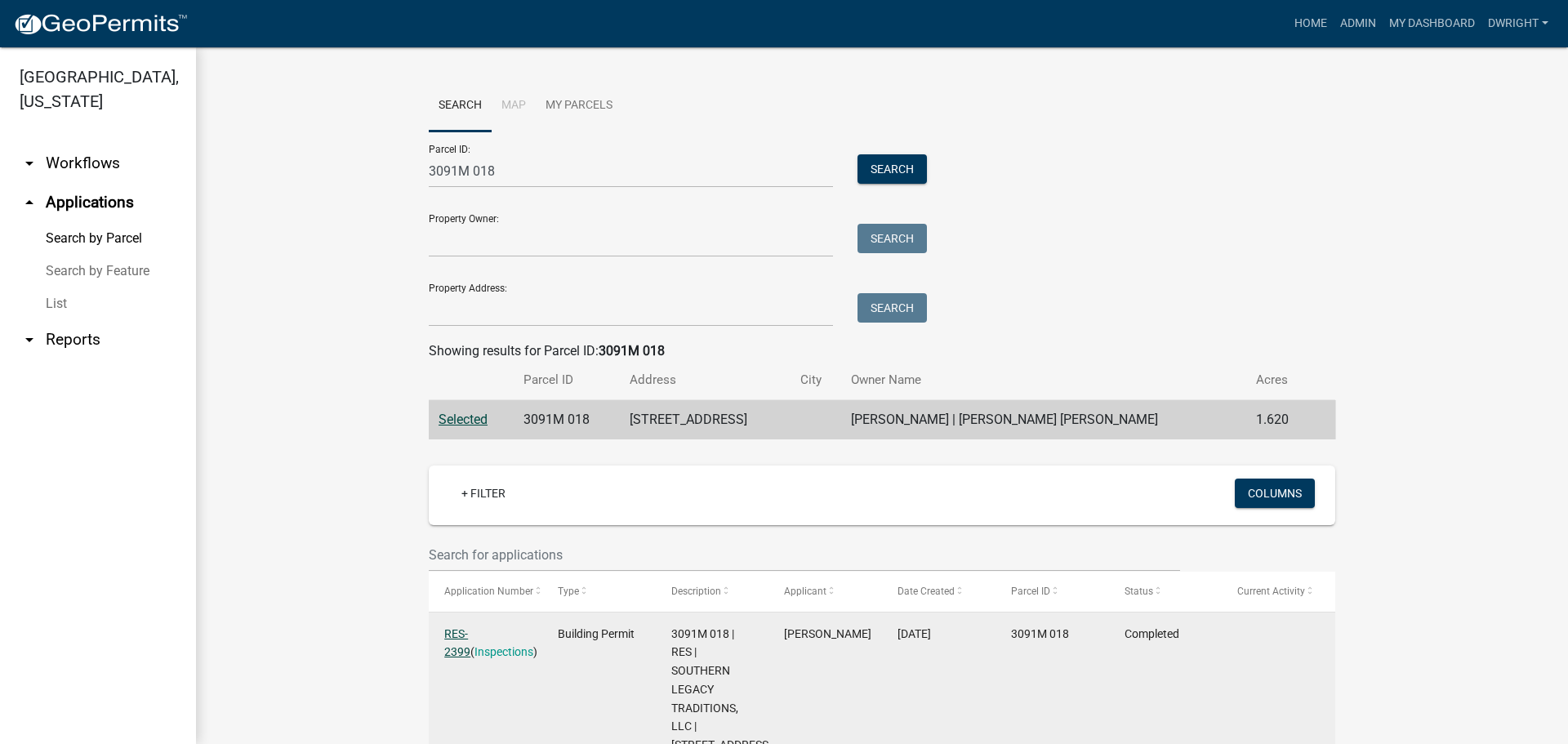
click at [471, 634] on link "RES-2399" at bounding box center [458, 643] width 26 height 32
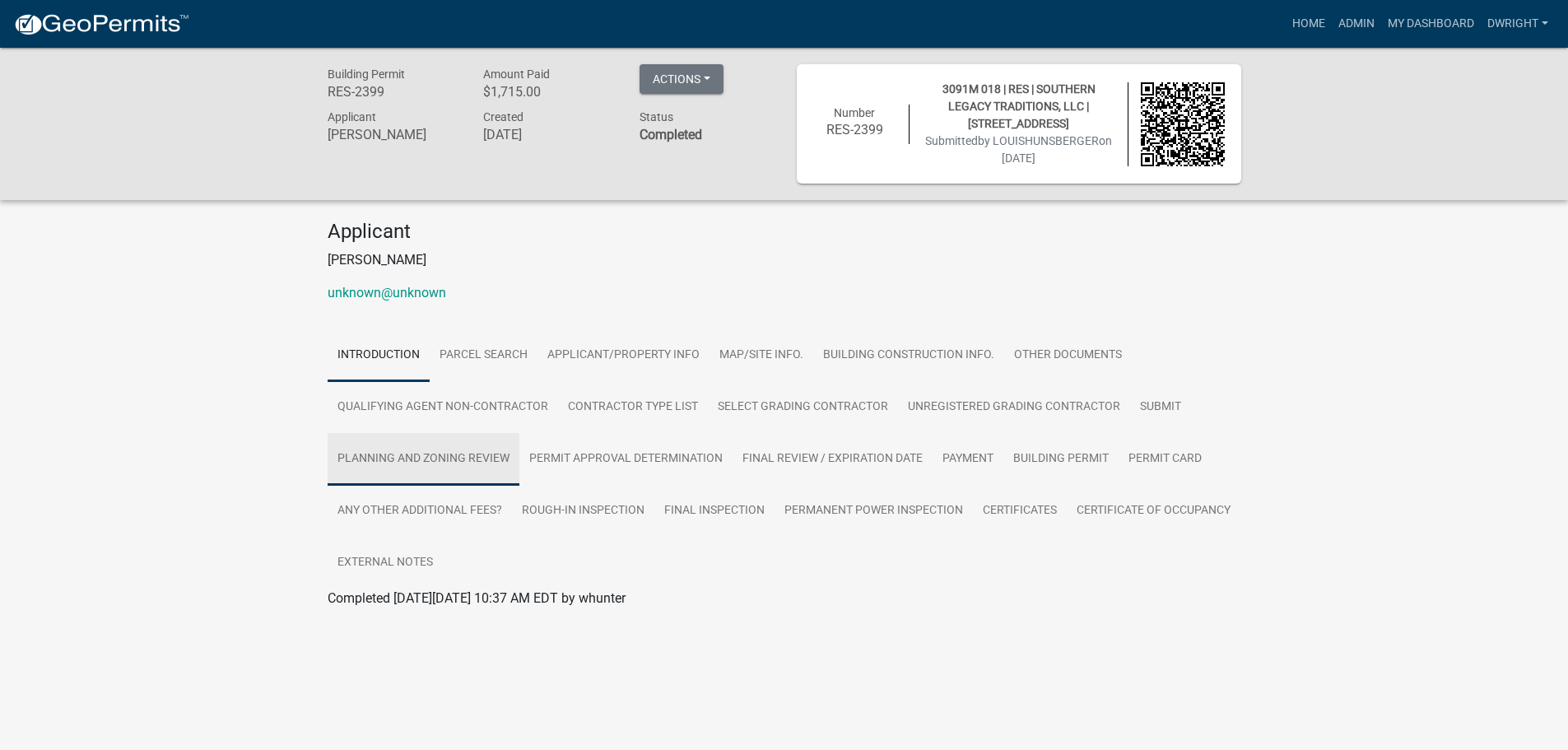
click at [421, 456] on link "Planning and Zoning Review" at bounding box center [423, 459] width 192 height 52
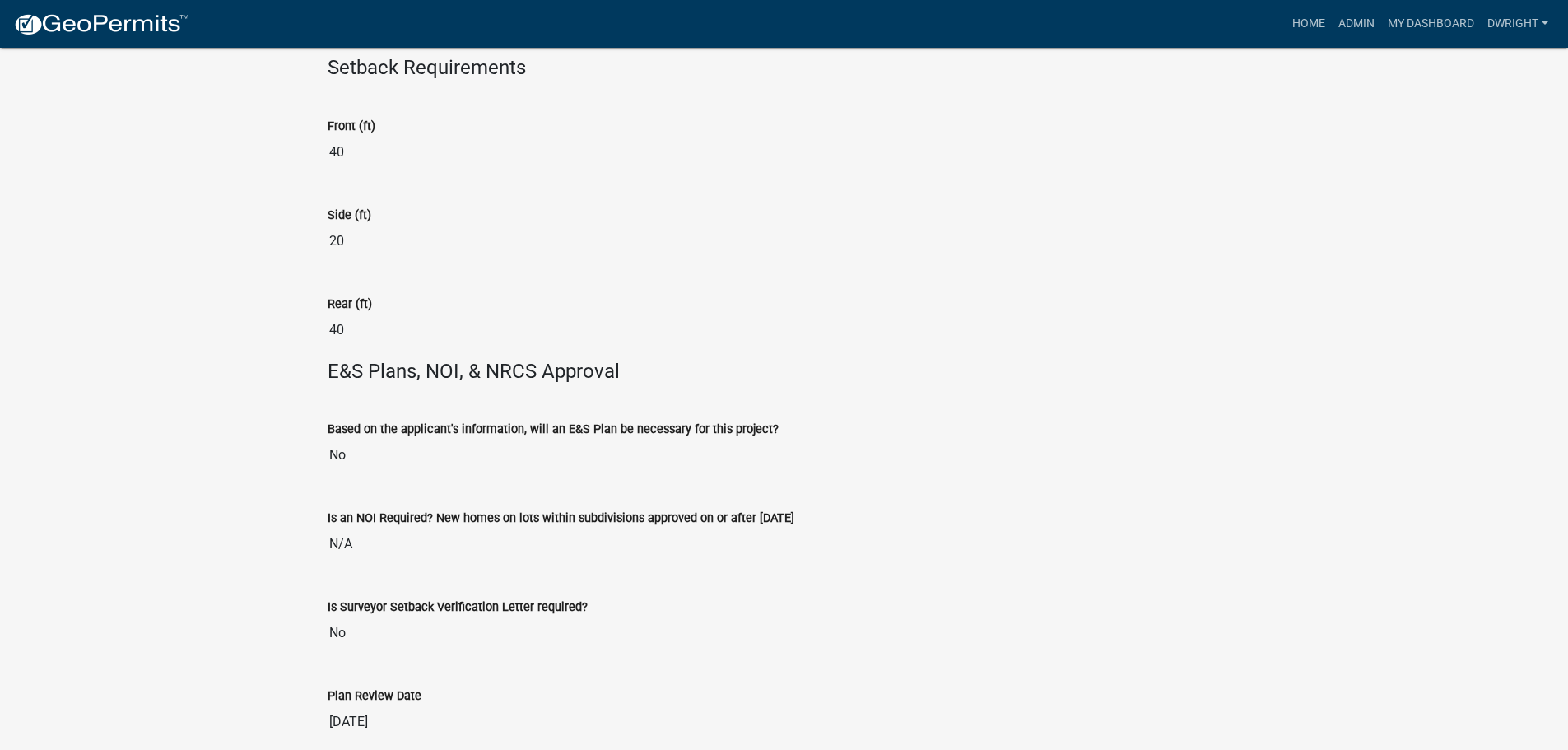
scroll to position [3772, 0]
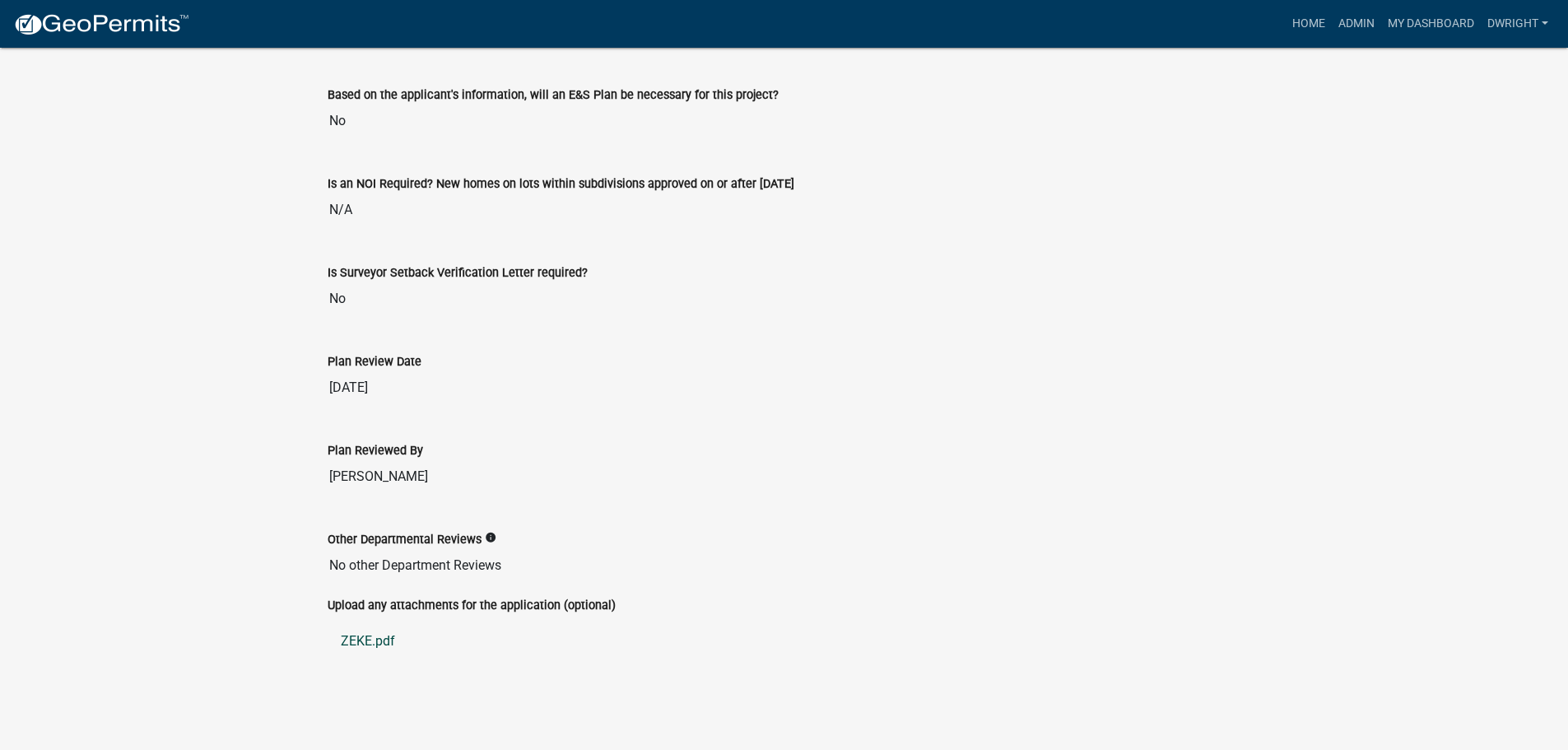
click at [365, 638] on link "ZEKE.pdf" at bounding box center [784, 641] width 914 height 39
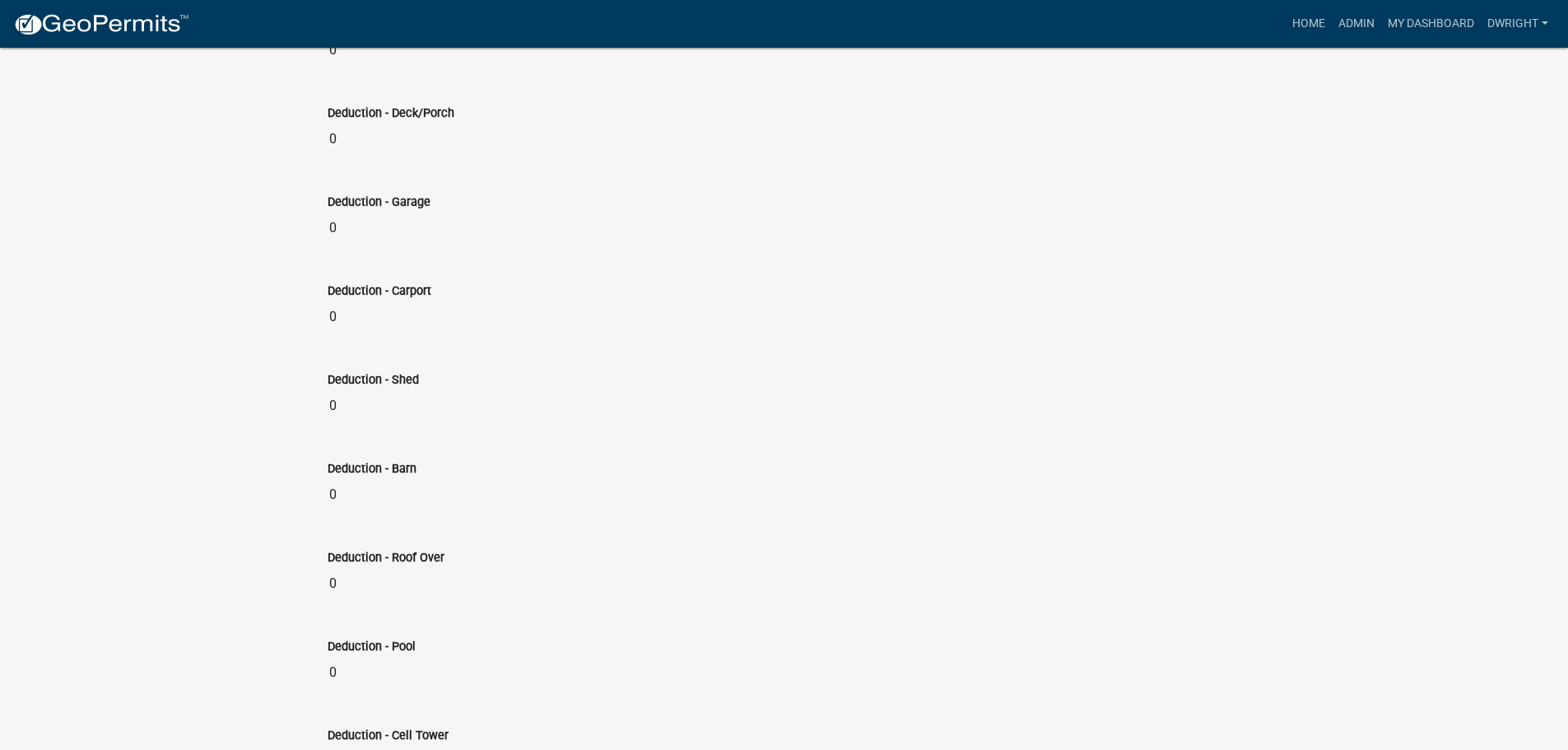
scroll to position [0, 0]
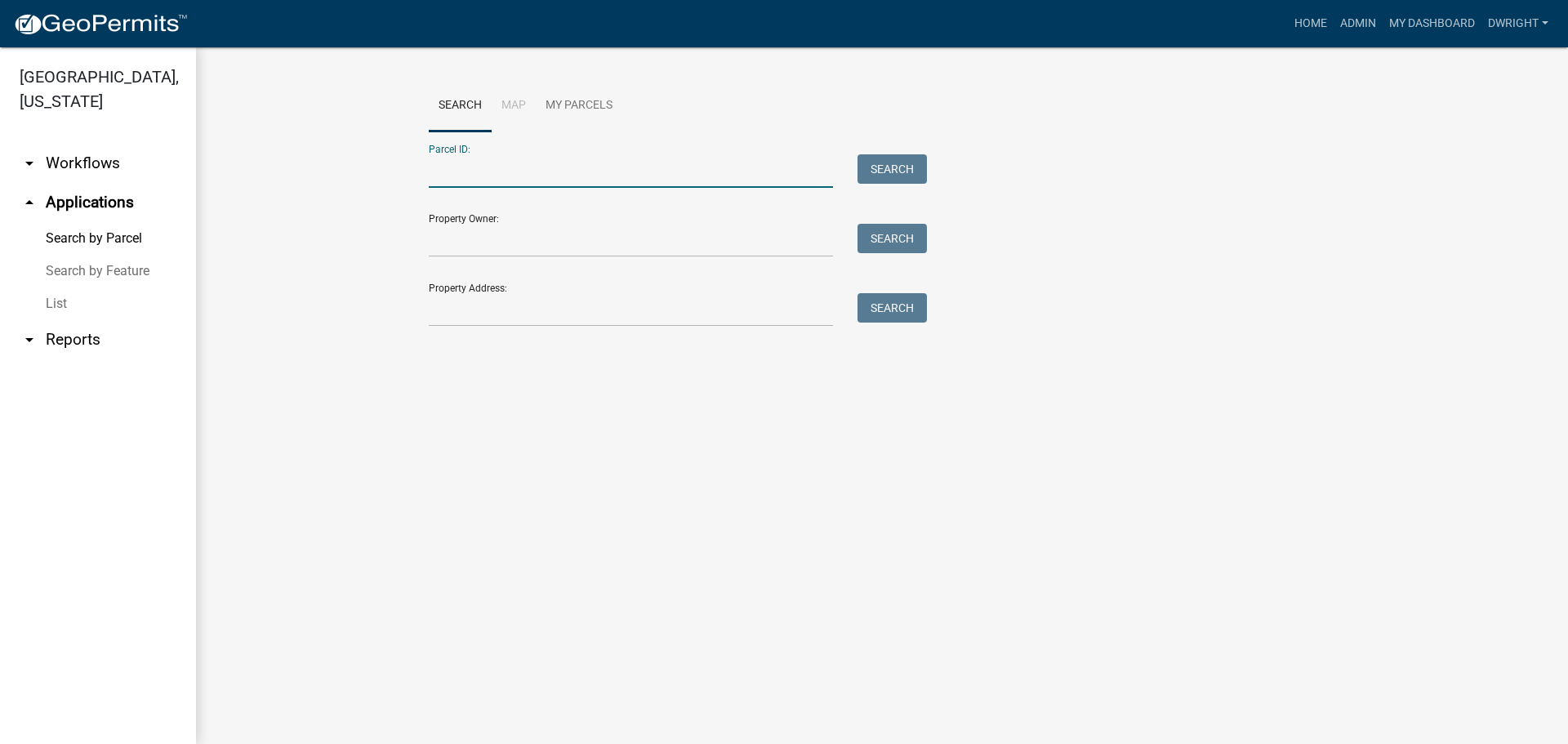
click at [485, 171] on input "Parcel ID:" at bounding box center [631, 171] width 405 height 33
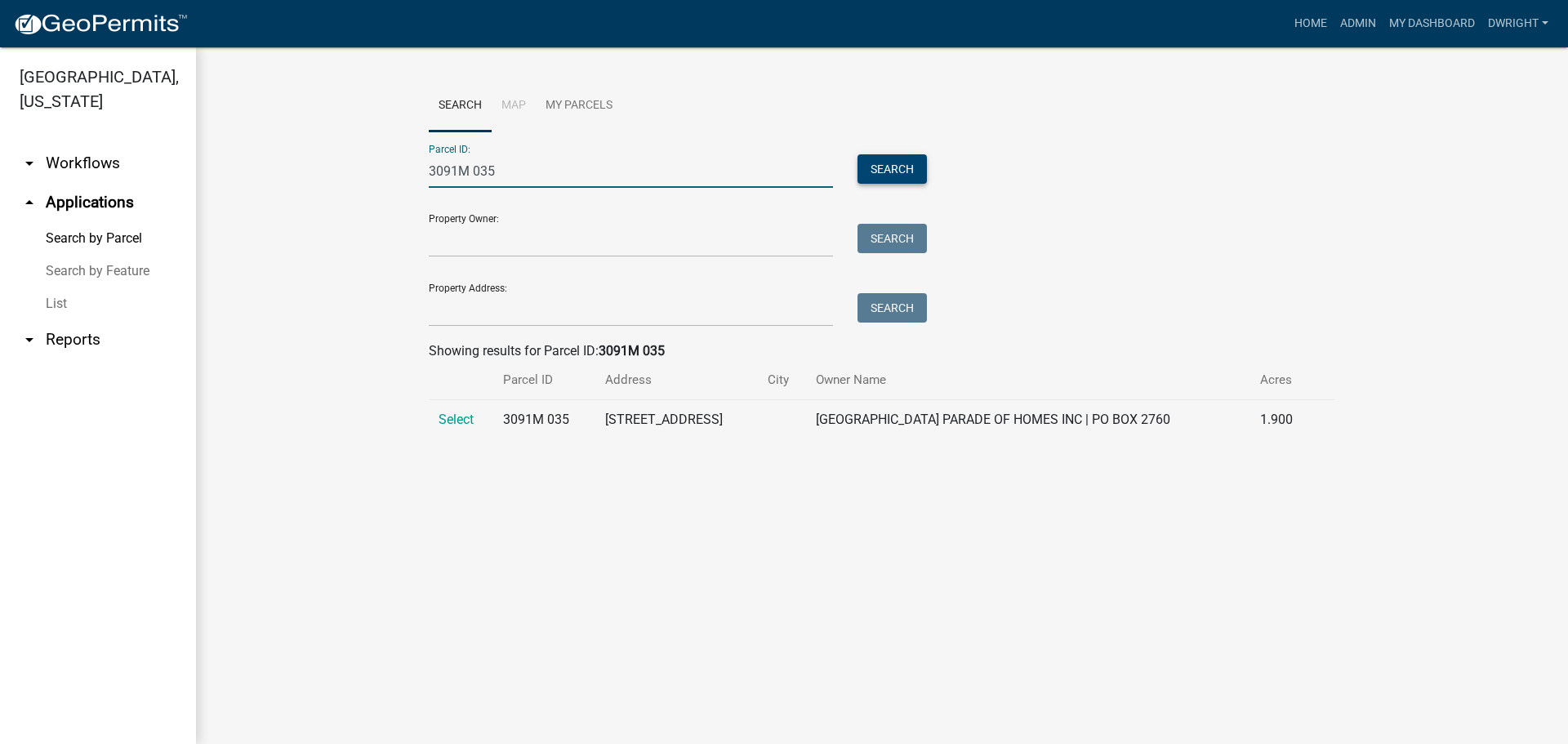
type input "3091M 035"
click at [908, 163] on button "Search" at bounding box center [892, 169] width 70 height 30
click at [459, 415] on span "Select" at bounding box center [457, 419] width 35 height 16
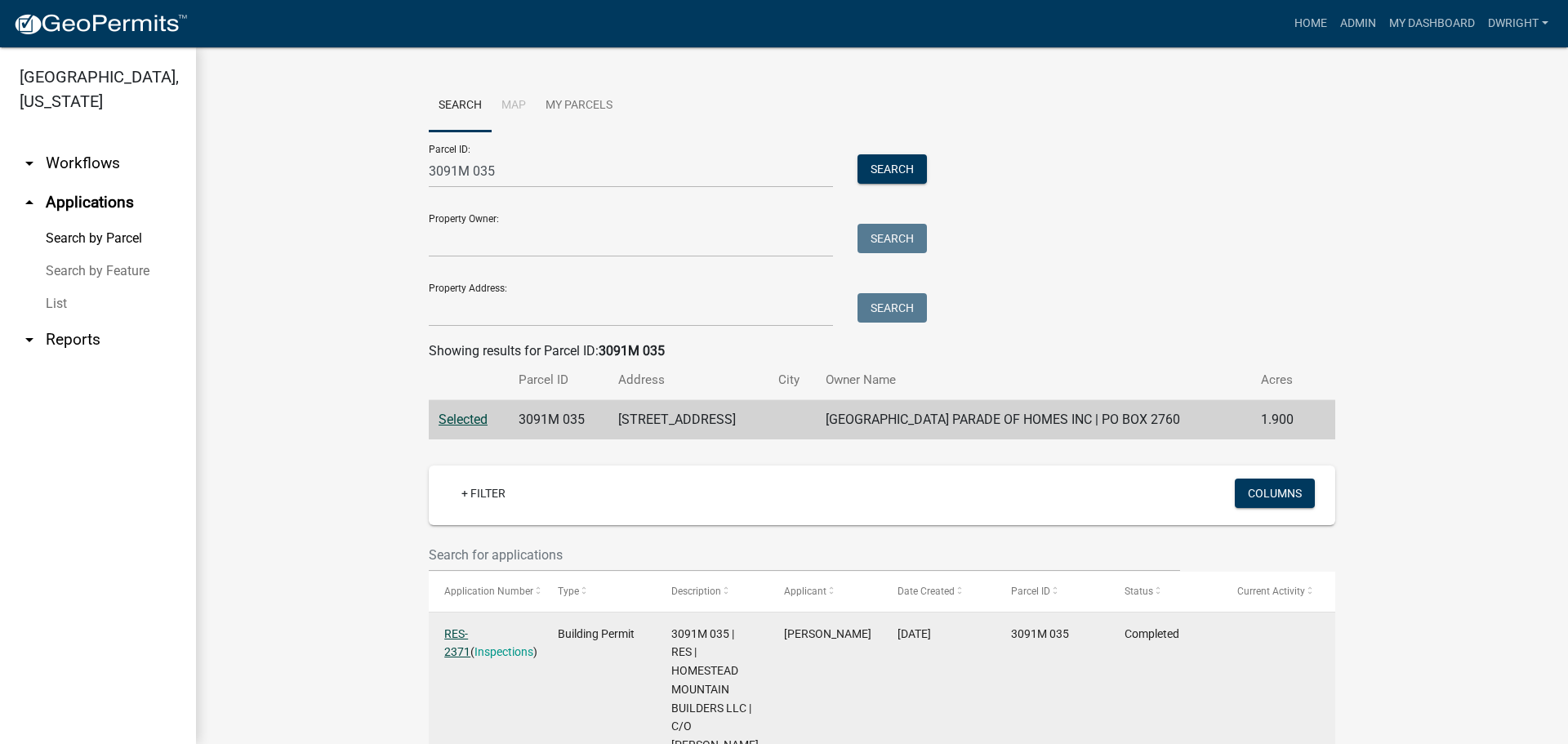
click at [471, 631] on link "RES-2371" at bounding box center [458, 643] width 26 height 32
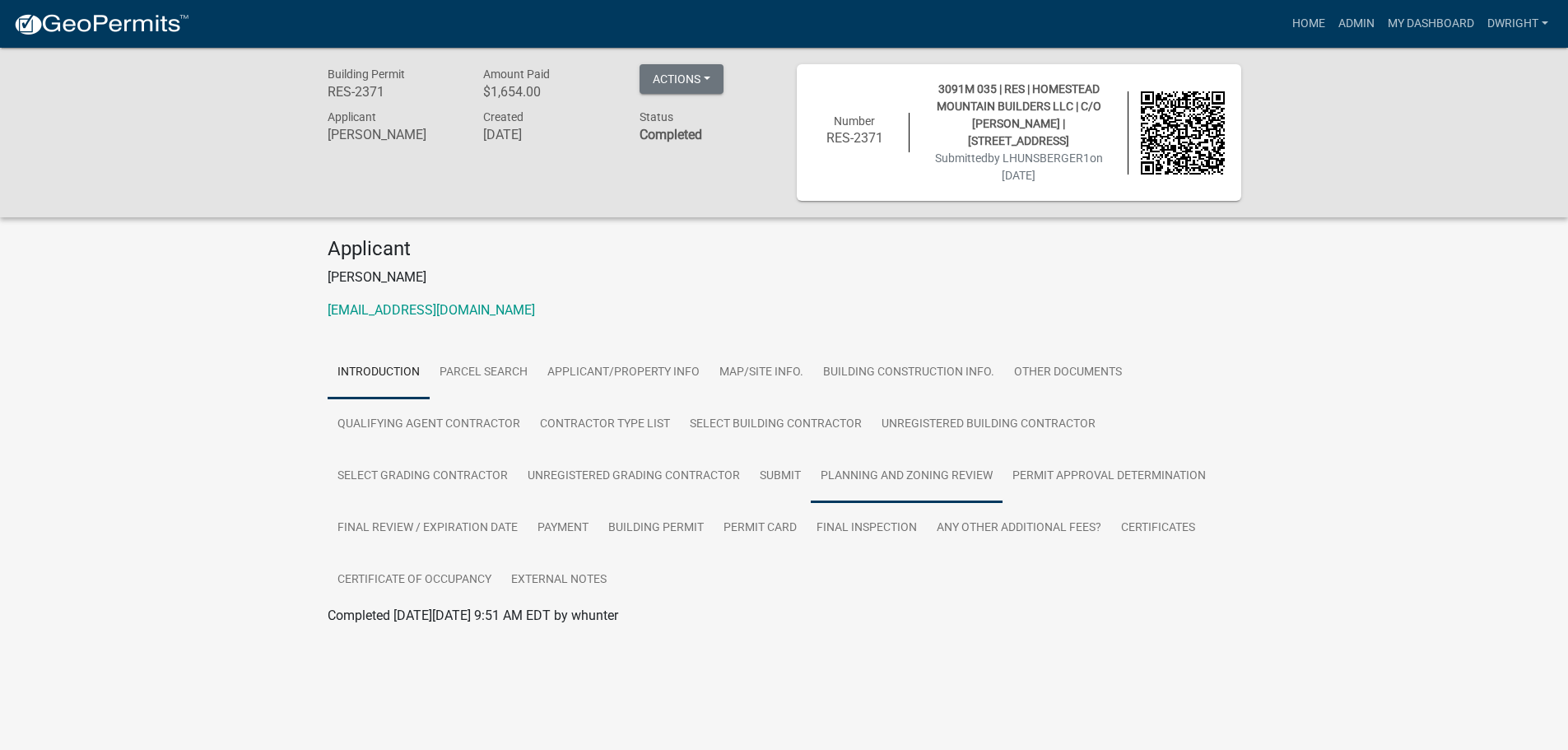
click at [900, 474] on link "Planning and Zoning Review" at bounding box center [906, 476] width 192 height 52
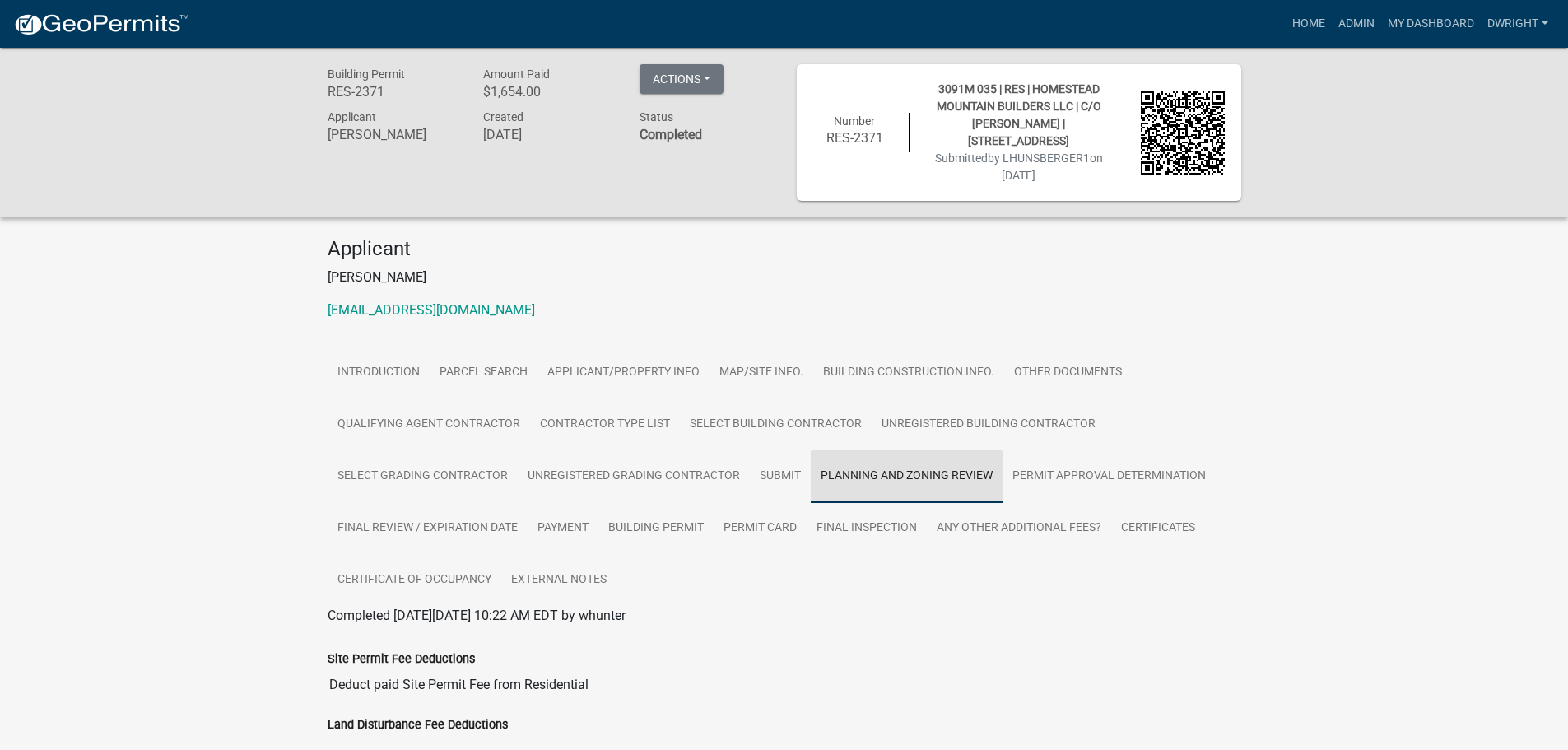
click at [918, 470] on link "Planning and Zoning Review" at bounding box center [906, 476] width 192 height 52
click at [398, 310] on link "unknown@unknown.com" at bounding box center [430, 309] width 207 height 16
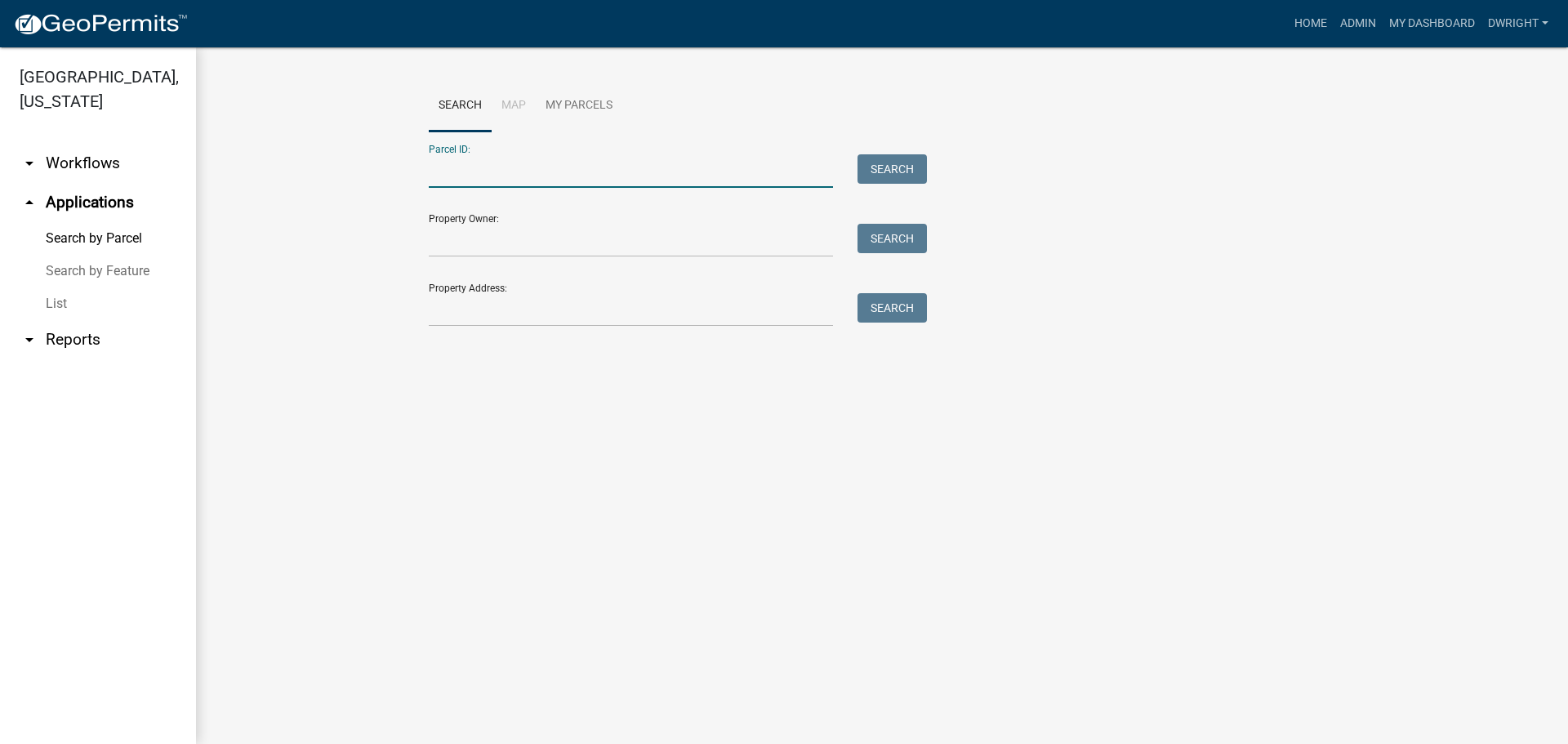
click at [472, 174] on input "Parcel ID:" at bounding box center [631, 171] width 405 height 33
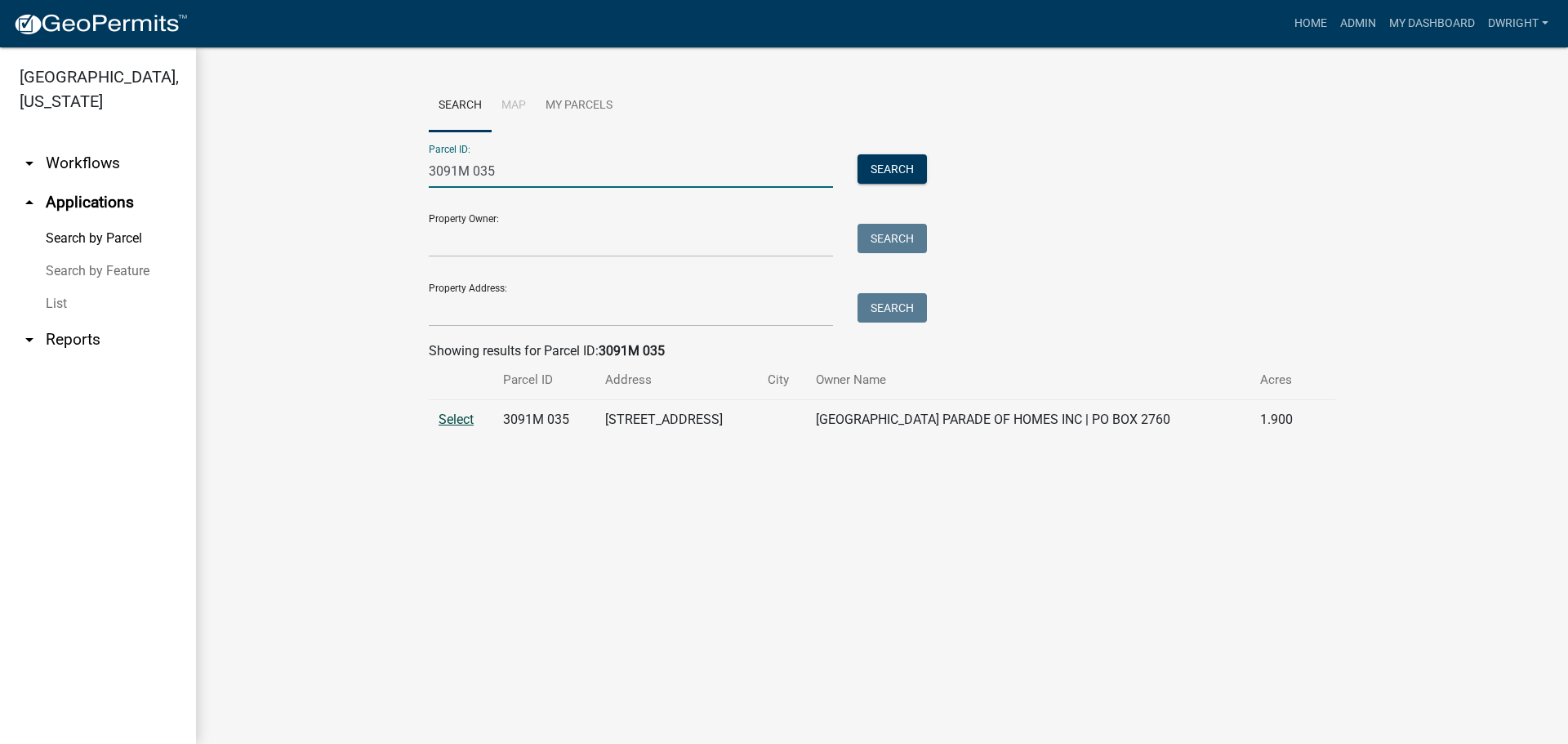
type input "3091M 035"
click at [459, 418] on span "Select" at bounding box center [457, 419] width 35 height 16
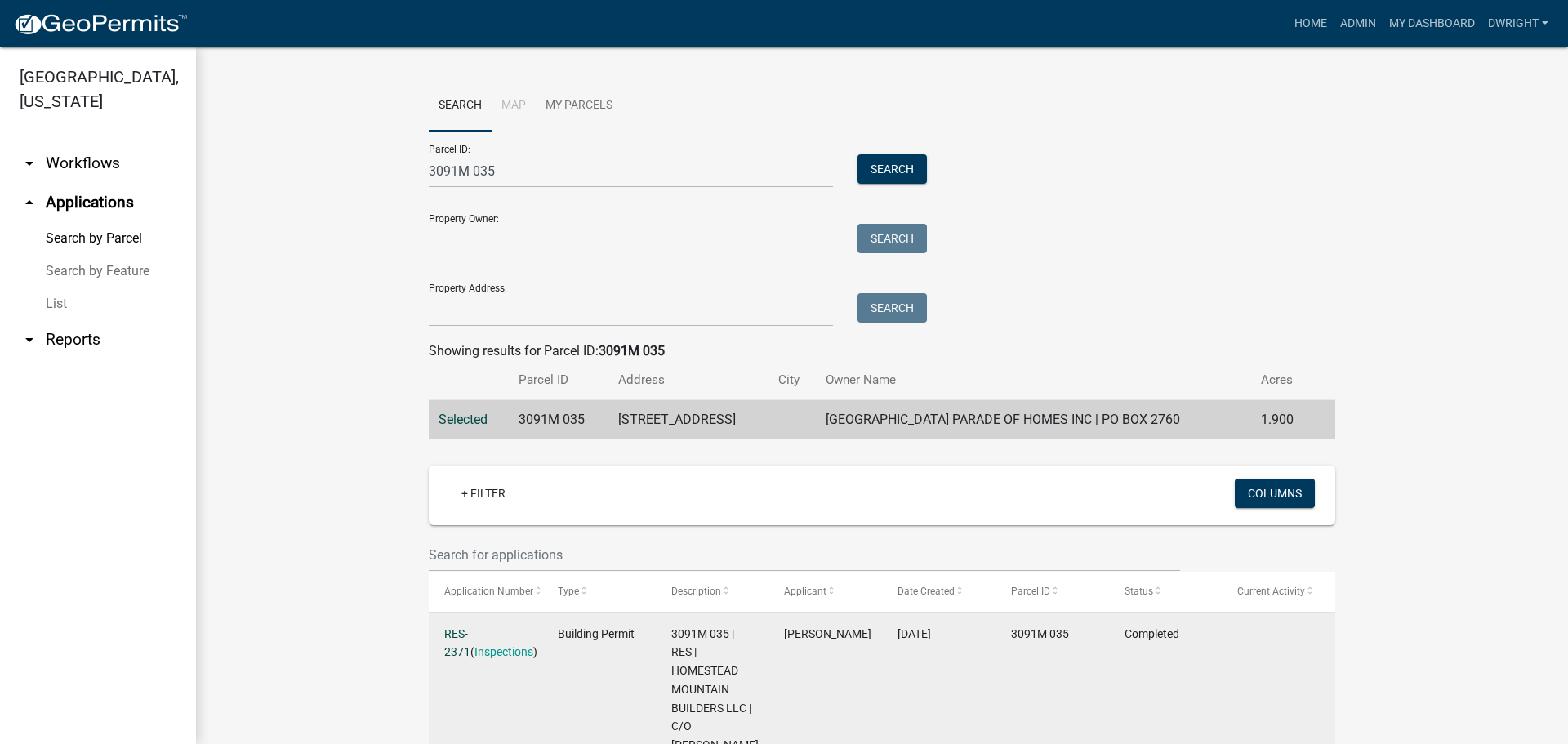
click at [470, 632] on link "RES-2371" at bounding box center [458, 643] width 26 height 32
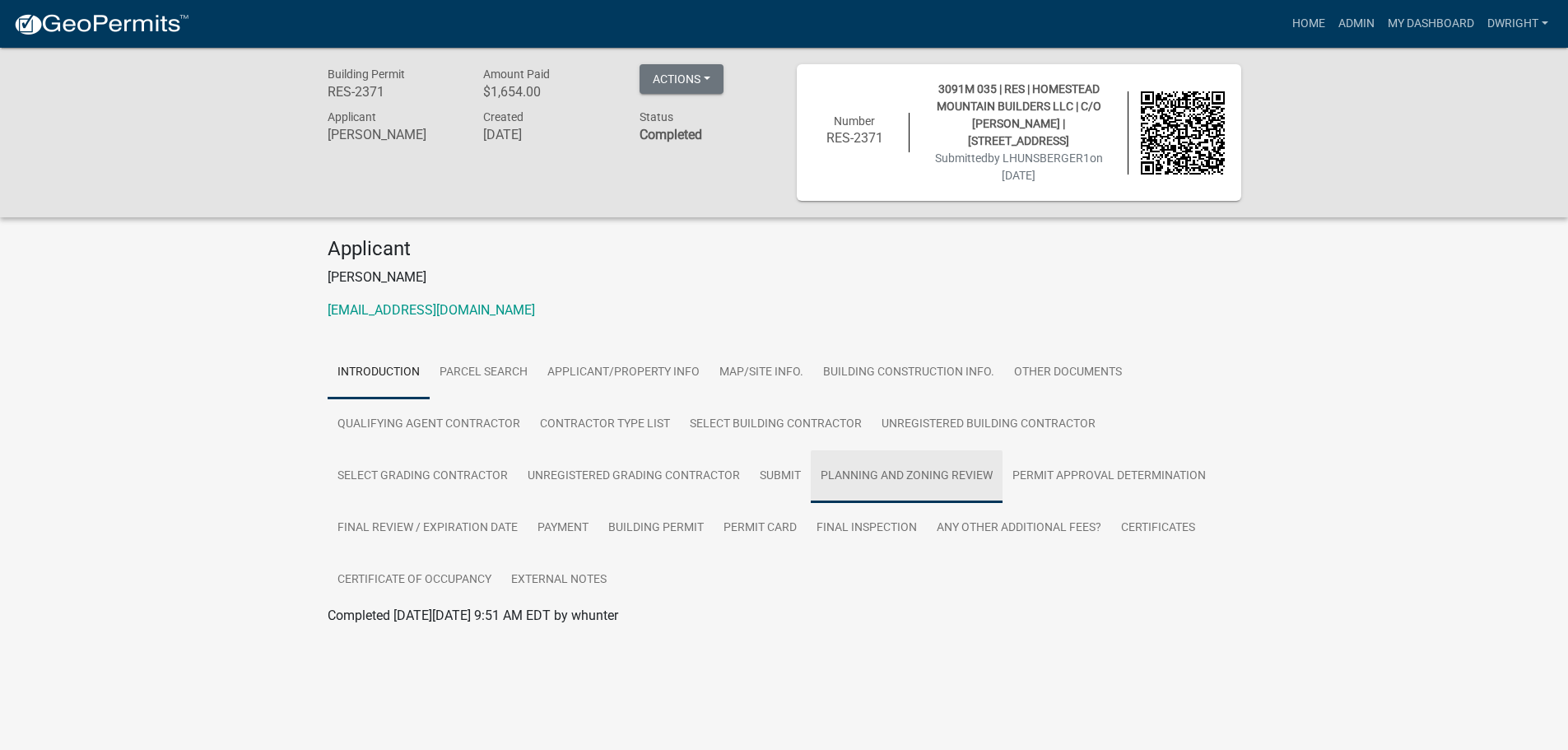
click at [915, 470] on link "Planning and Zoning Review" at bounding box center [906, 476] width 192 height 52
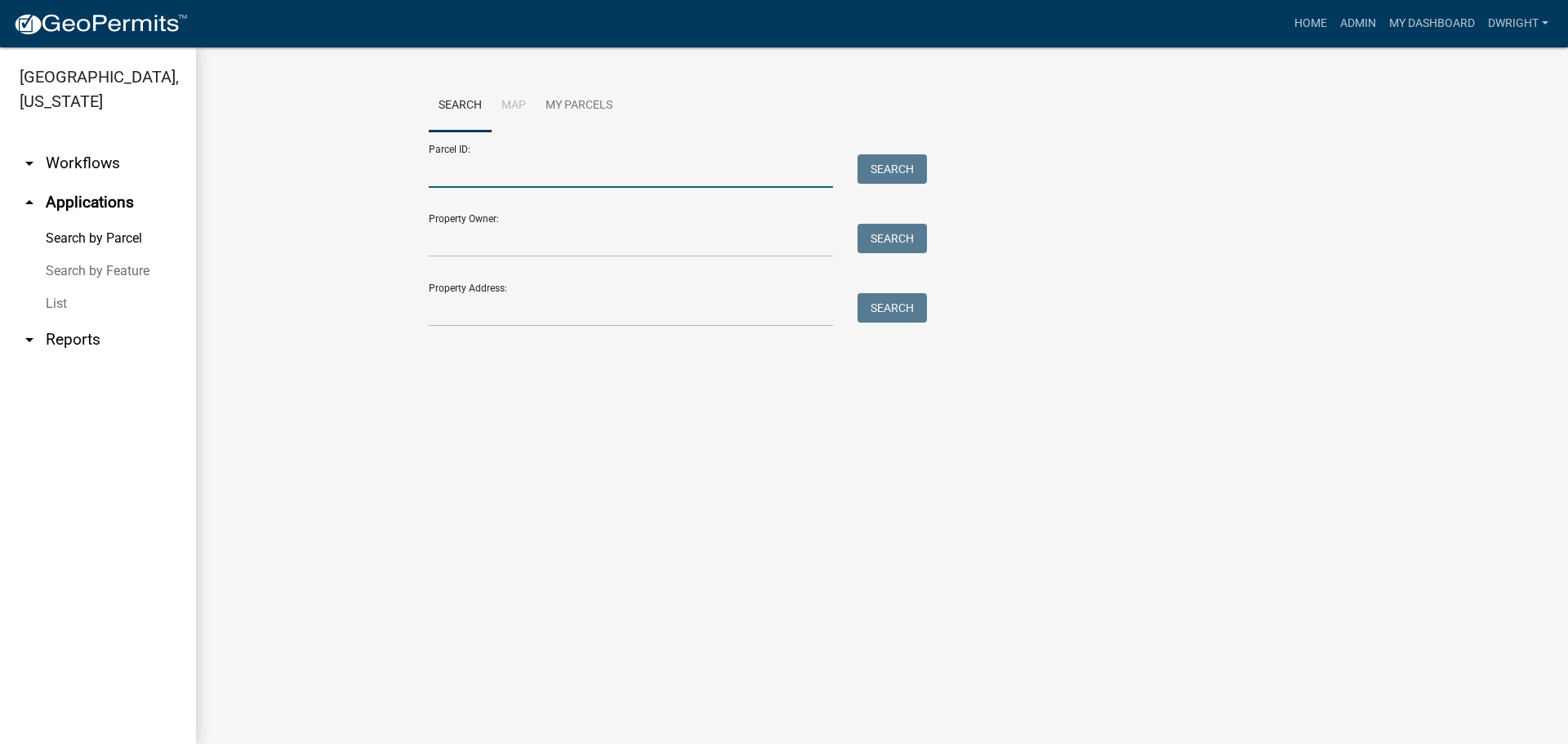
click at [498, 166] on input "Parcel ID:" at bounding box center [631, 171] width 405 height 33
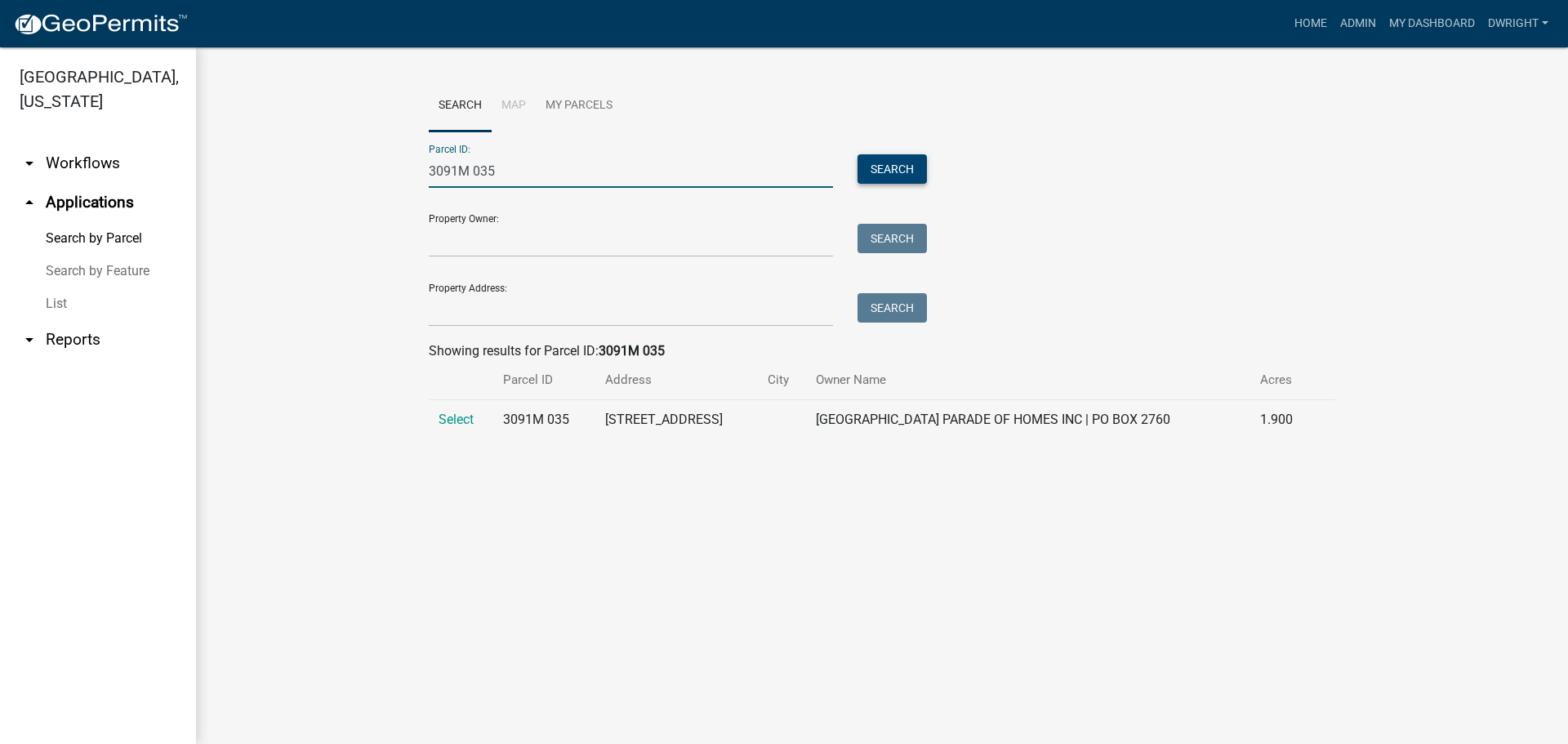
type input "3091M 035"
click at [886, 169] on button "Search" at bounding box center [892, 169] width 70 height 30
click at [512, 415] on td "3091M 035" at bounding box center [544, 419] width 102 height 40
click at [466, 418] on span "Select" at bounding box center [457, 419] width 35 height 16
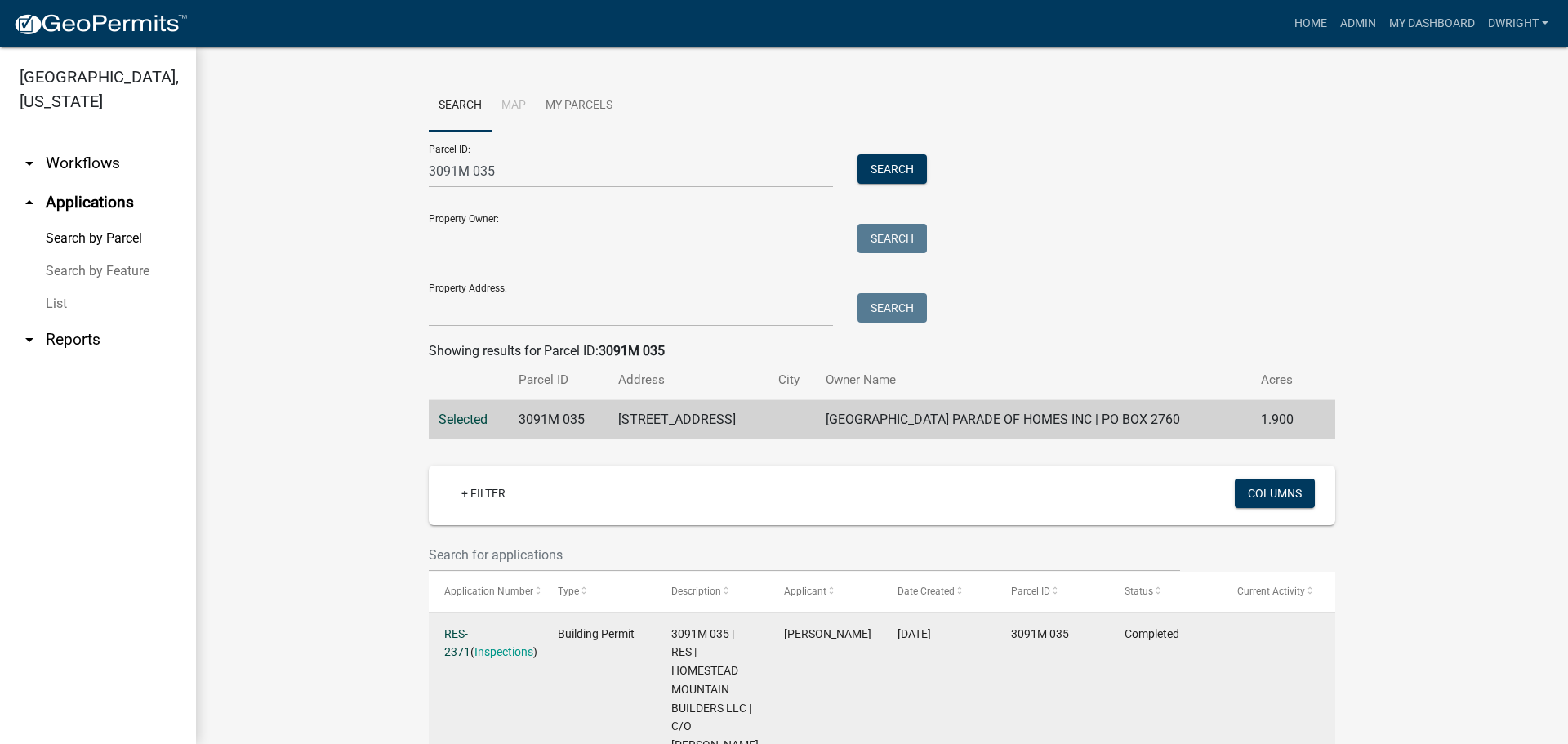
click at [463, 627] on link "RES-2371" at bounding box center [458, 643] width 26 height 32
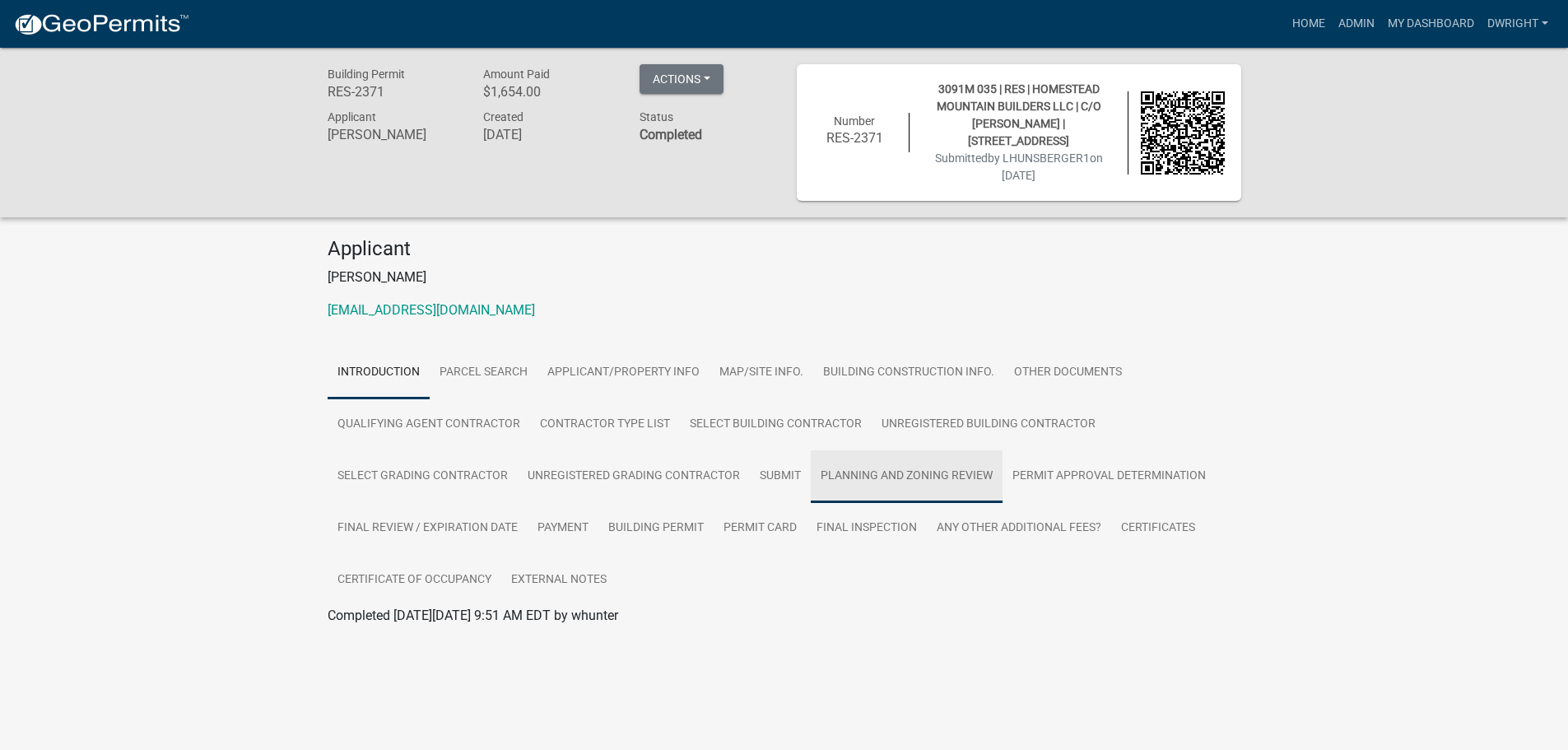
click at [879, 475] on link "Planning and Zoning Review" at bounding box center [906, 476] width 192 height 52
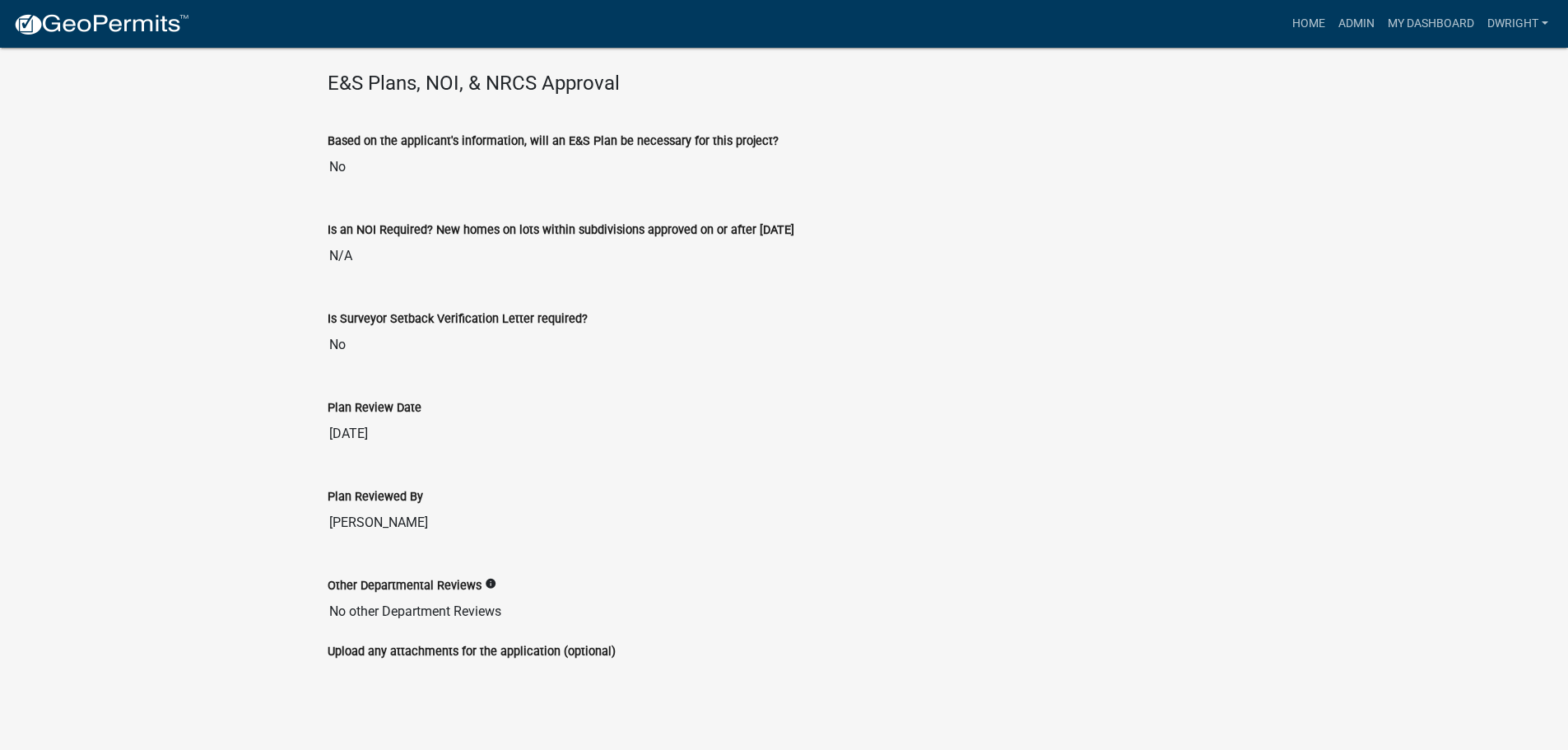
scroll to position [3806, 0]
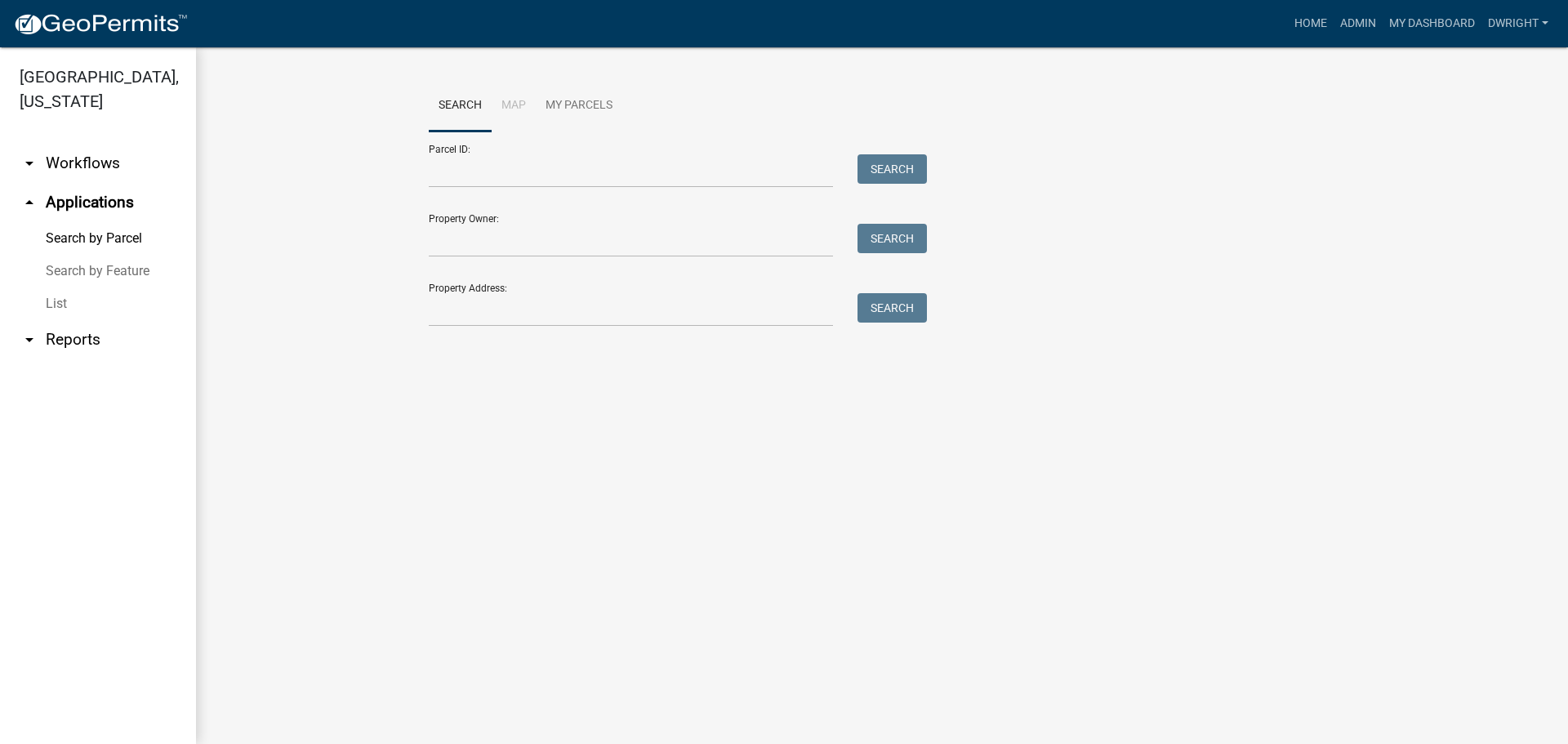
click at [79, 198] on link "arrow_drop_up Applications" at bounding box center [98, 203] width 196 height 39
click at [117, 203] on link "arrow_drop_up Applications" at bounding box center [98, 203] width 196 height 39
click at [554, 168] on input "Parcel ID:" at bounding box center [631, 171] width 405 height 33
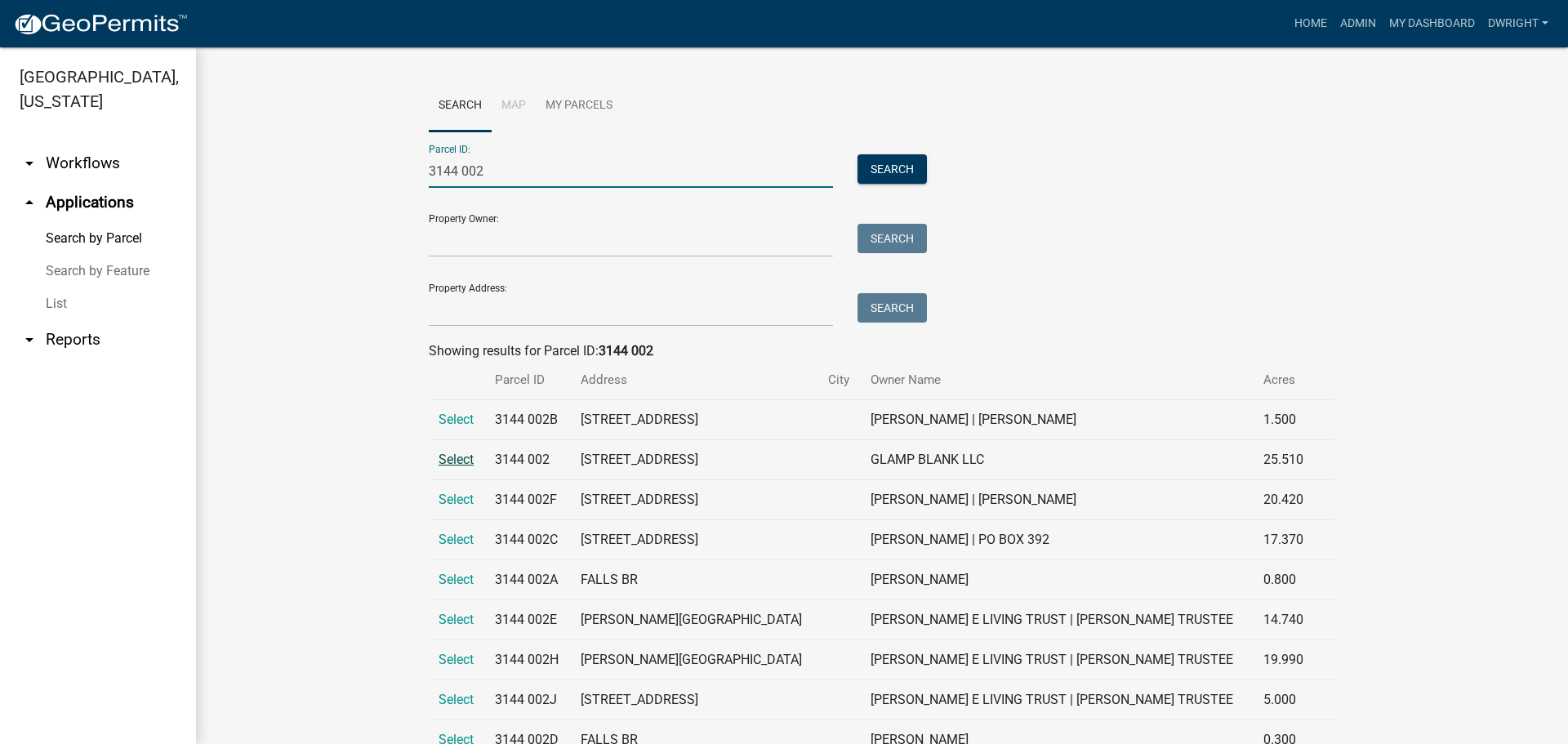
type input "3144 002"
click at [446, 458] on span "Select" at bounding box center [457, 459] width 35 height 16
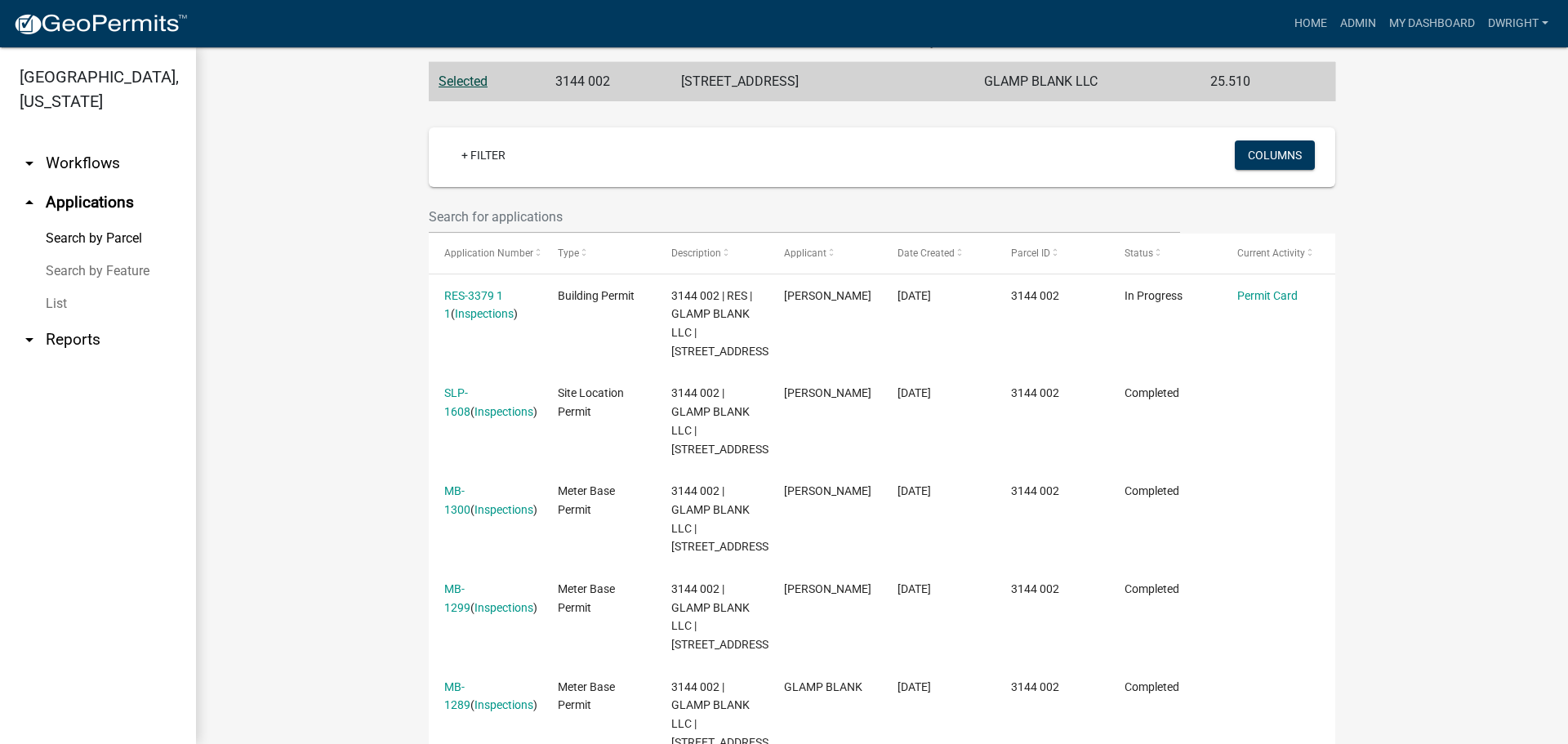
scroll to position [326, 0]
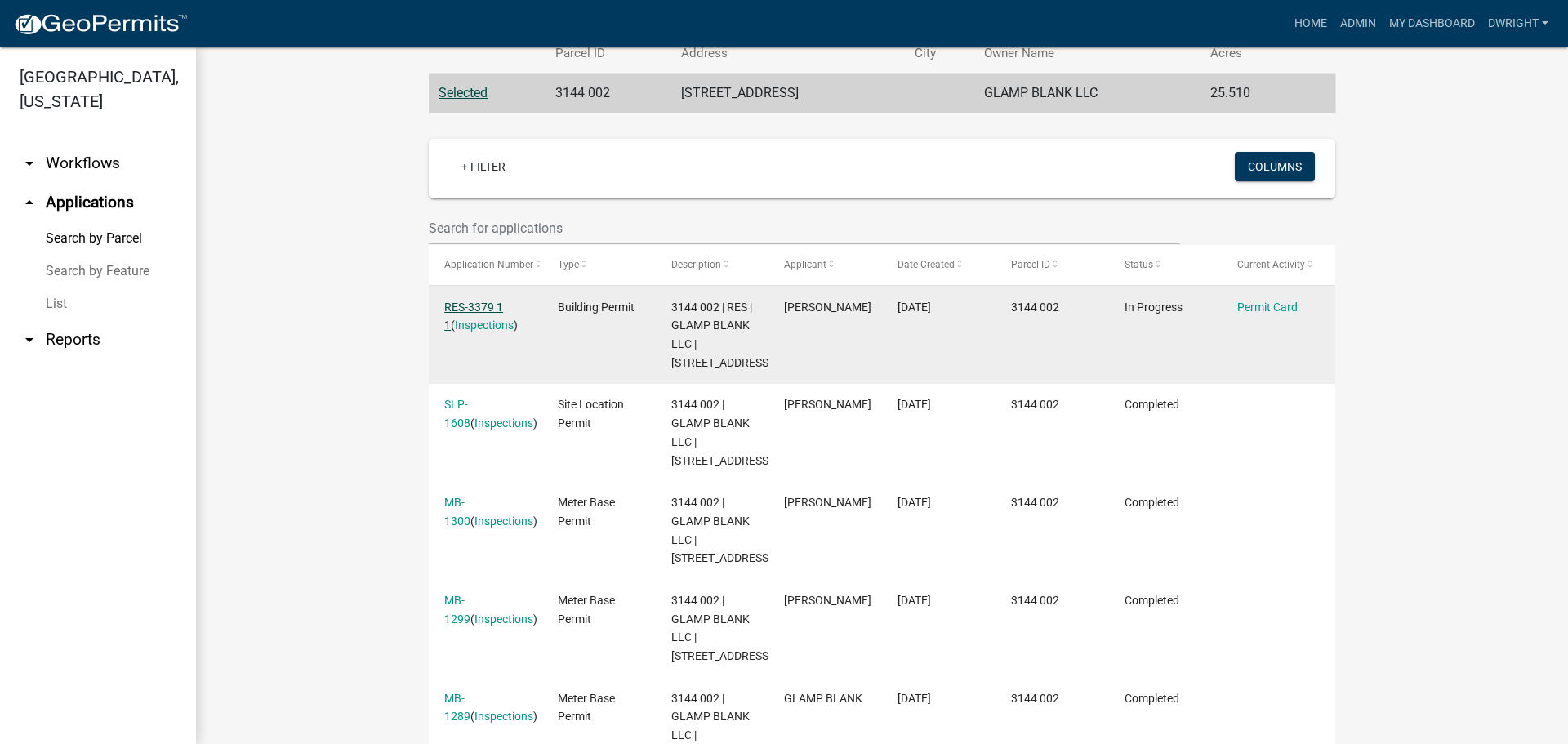
click at [472, 305] on link "RES-3379 1 1" at bounding box center [473, 316] width 59 height 32
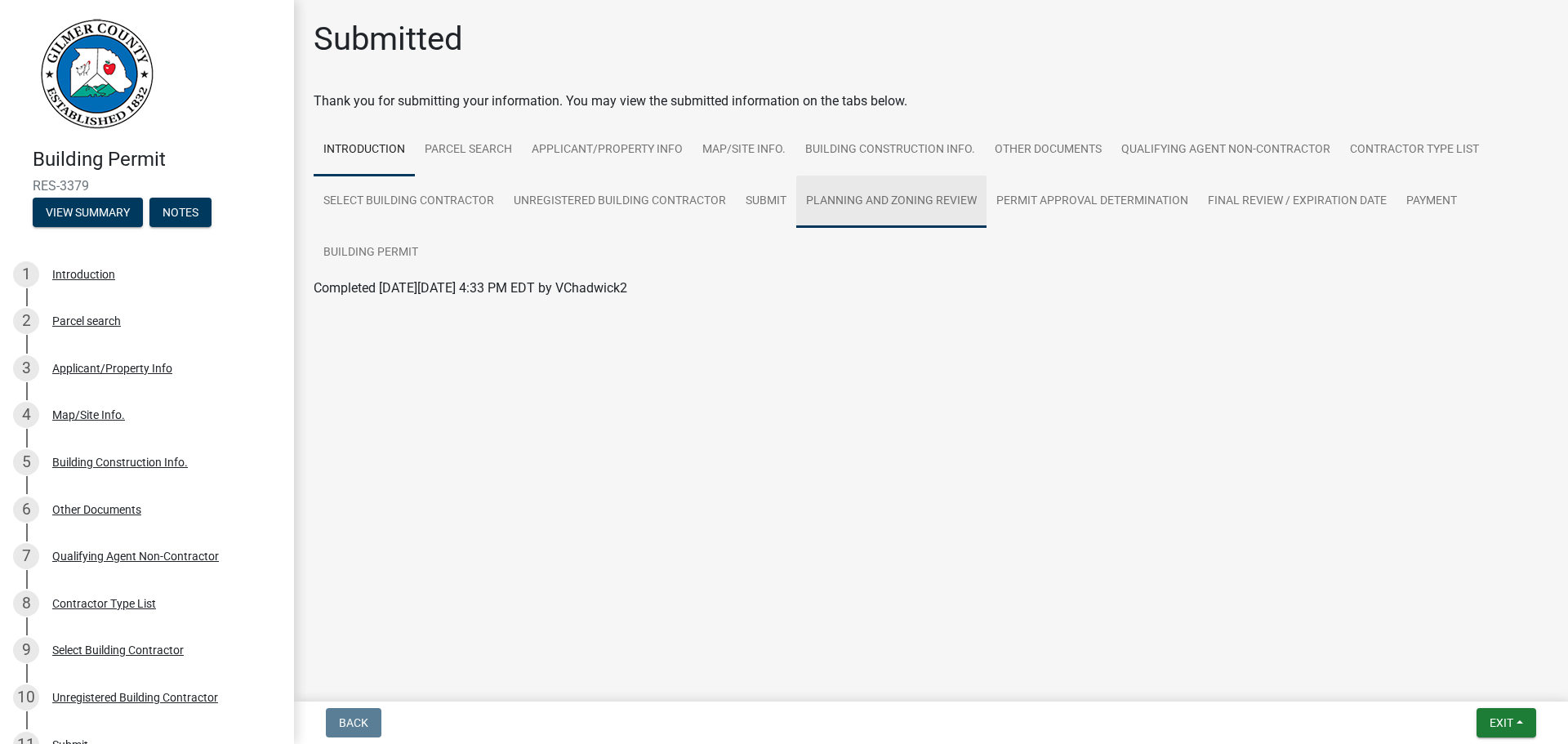
click at [892, 202] on link "Planning and Zoning Review" at bounding box center [891, 202] width 191 height 52
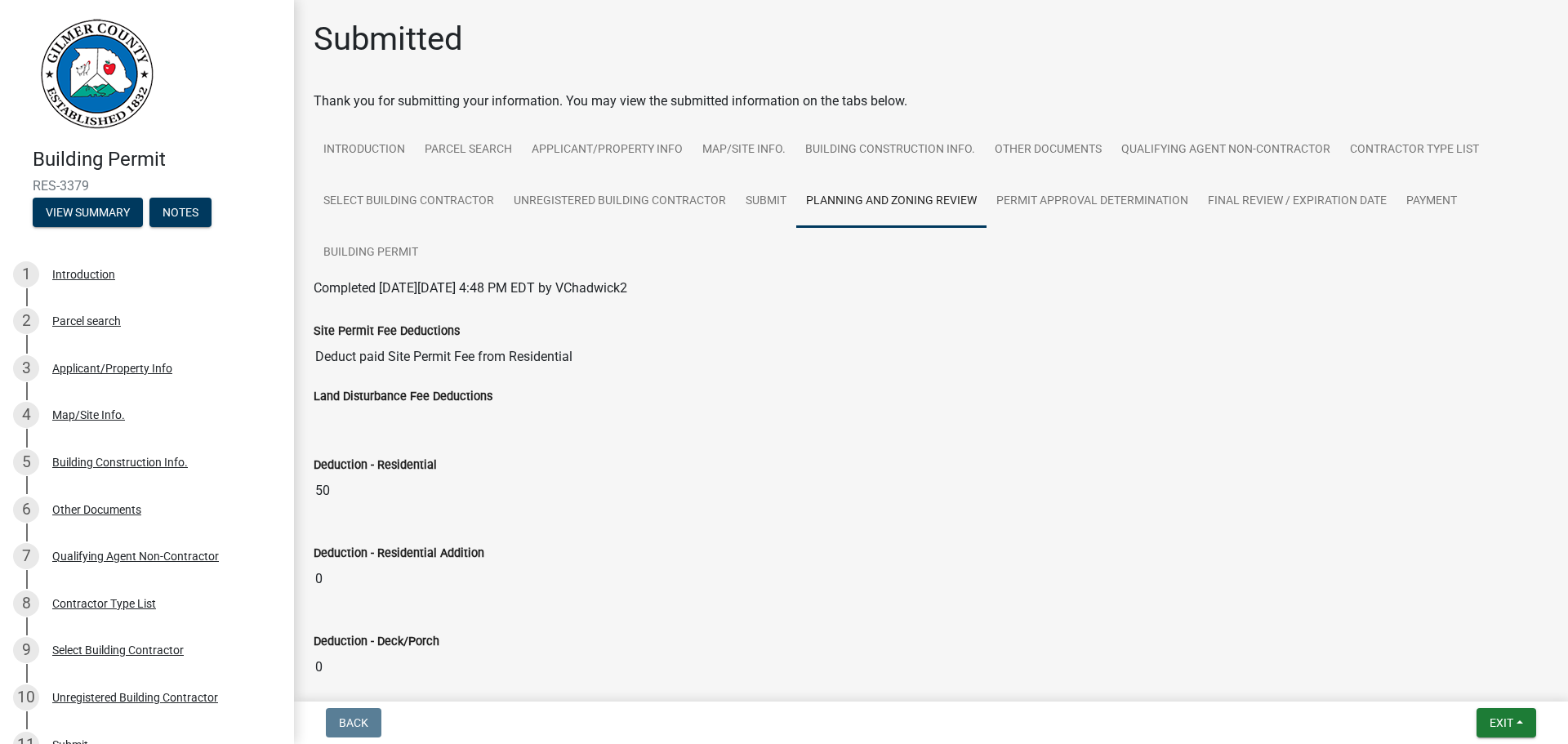
scroll to position [326, 0]
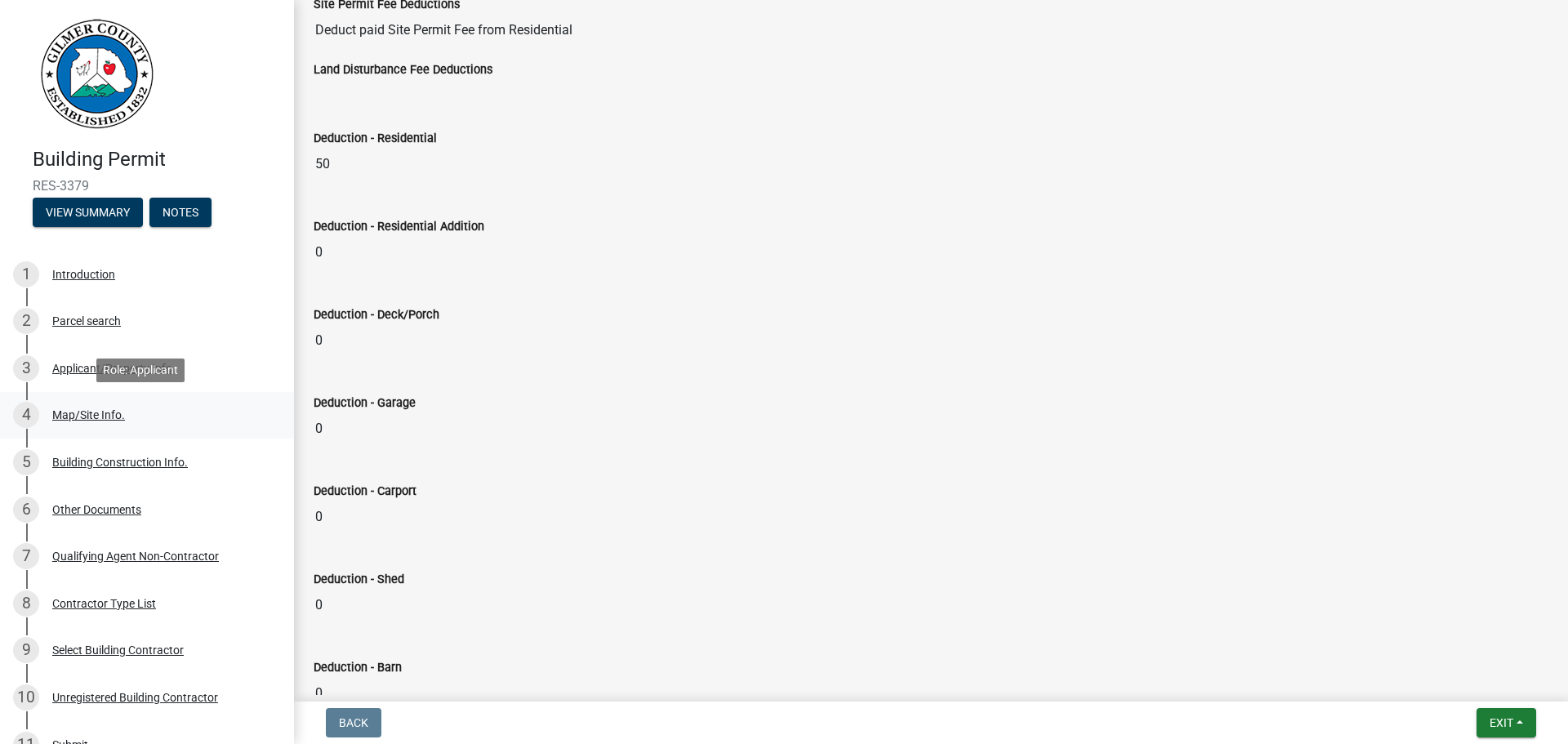
click at [79, 413] on div "Map/Site Info." at bounding box center [88, 415] width 73 height 11
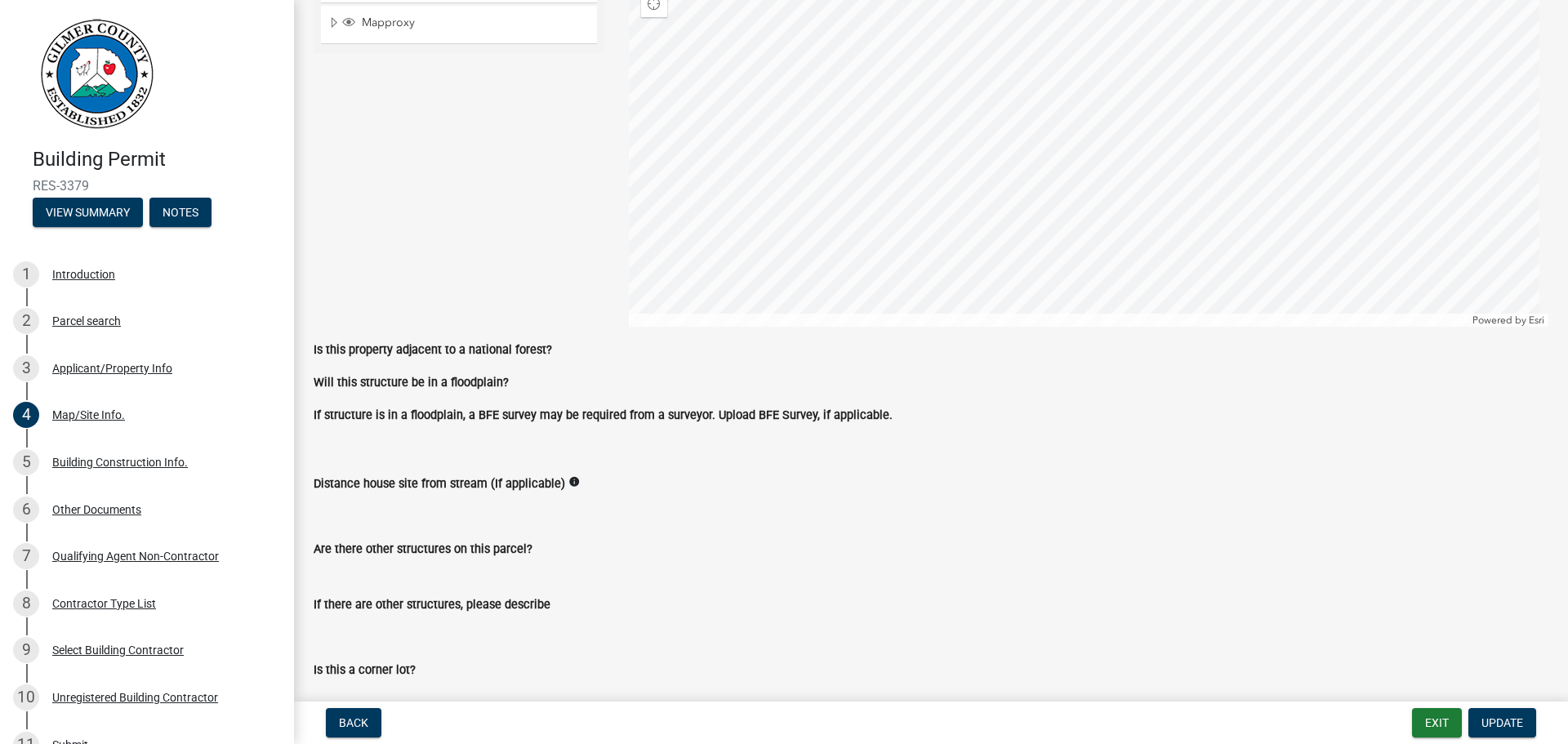
scroll to position [0, 0]
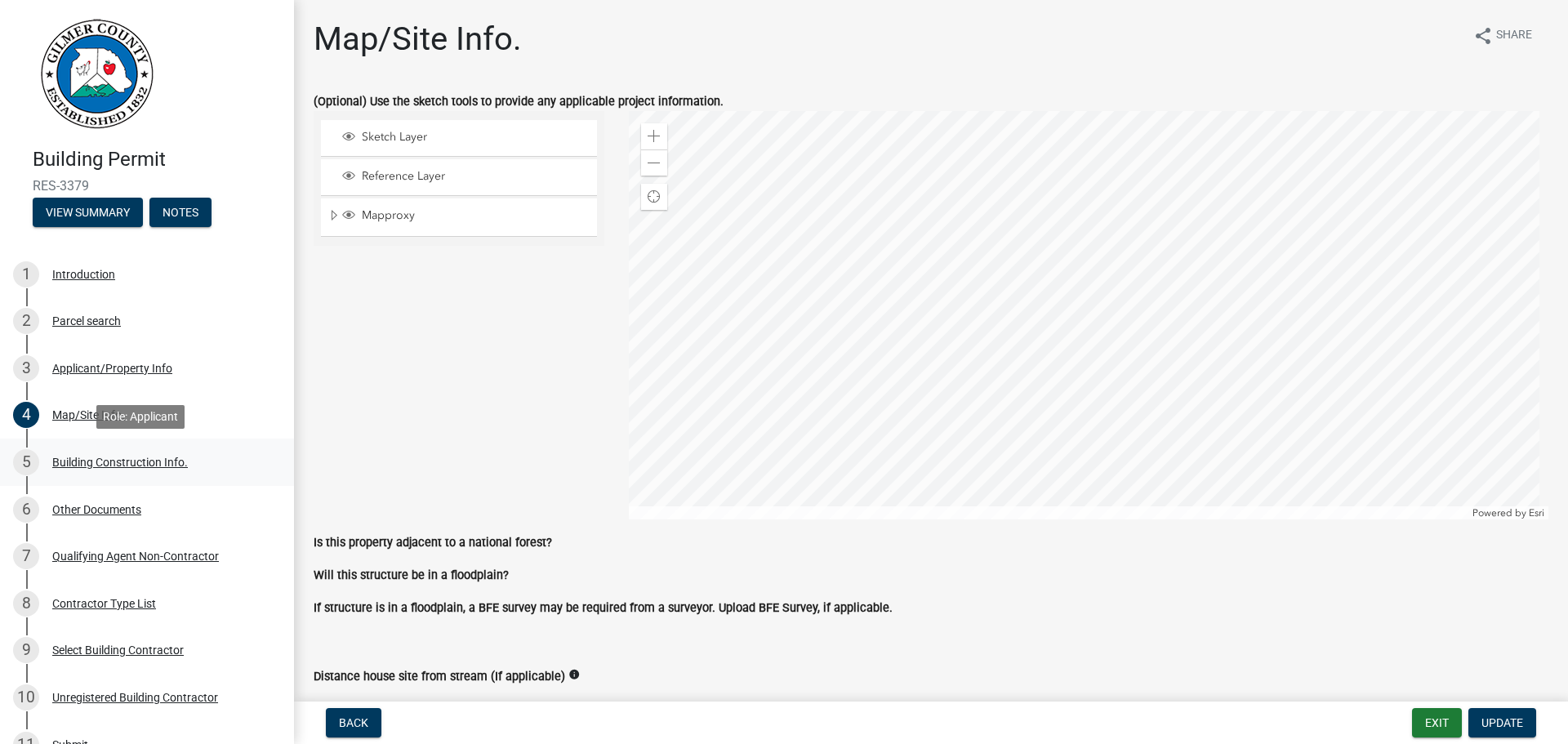
click at [111, 461] on div "Building Construction Info." at bounding box center [120, 462] width 136 height 11
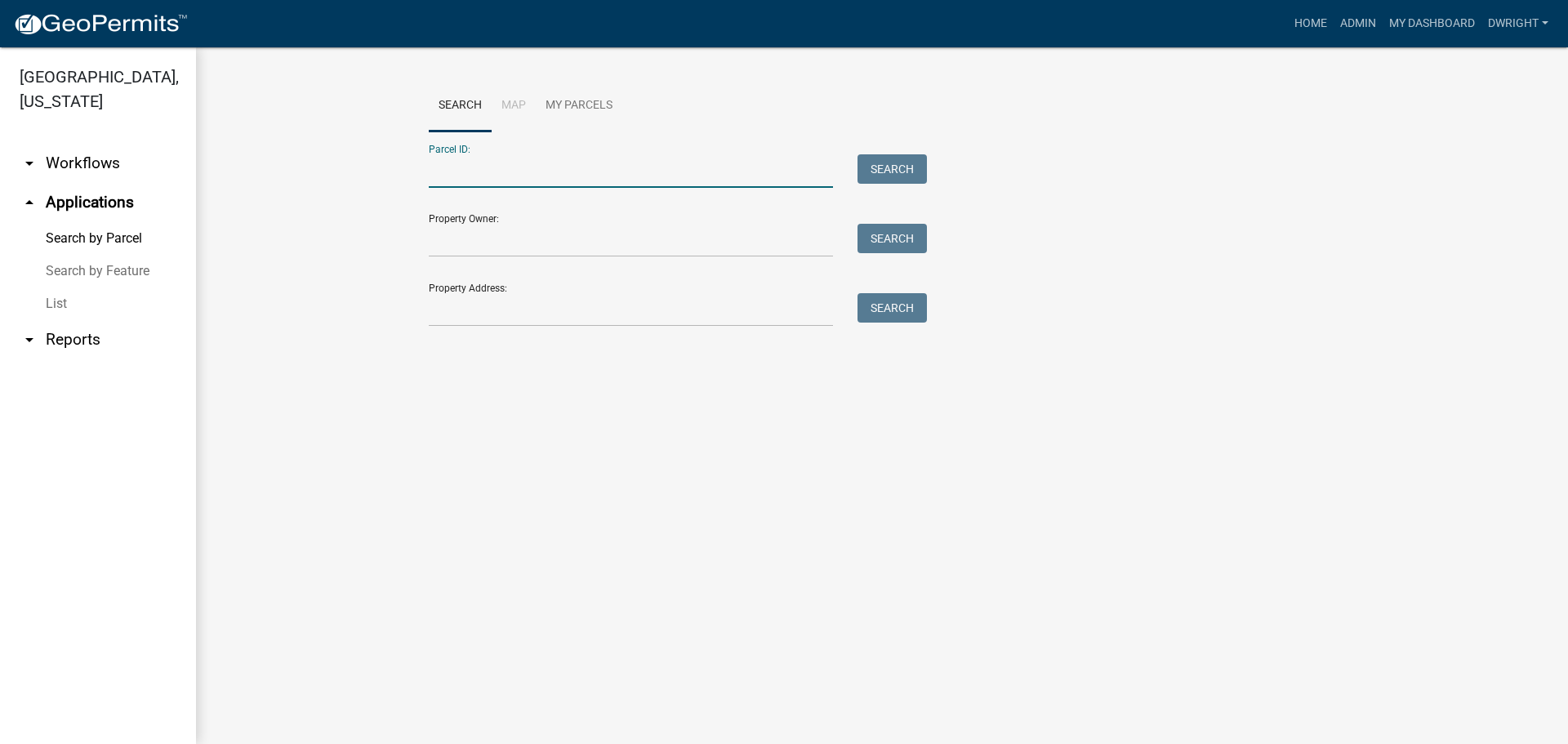
click at [463, 174] on input "Parcel ID:" at bounding box center [631, 171] width 405 height 33
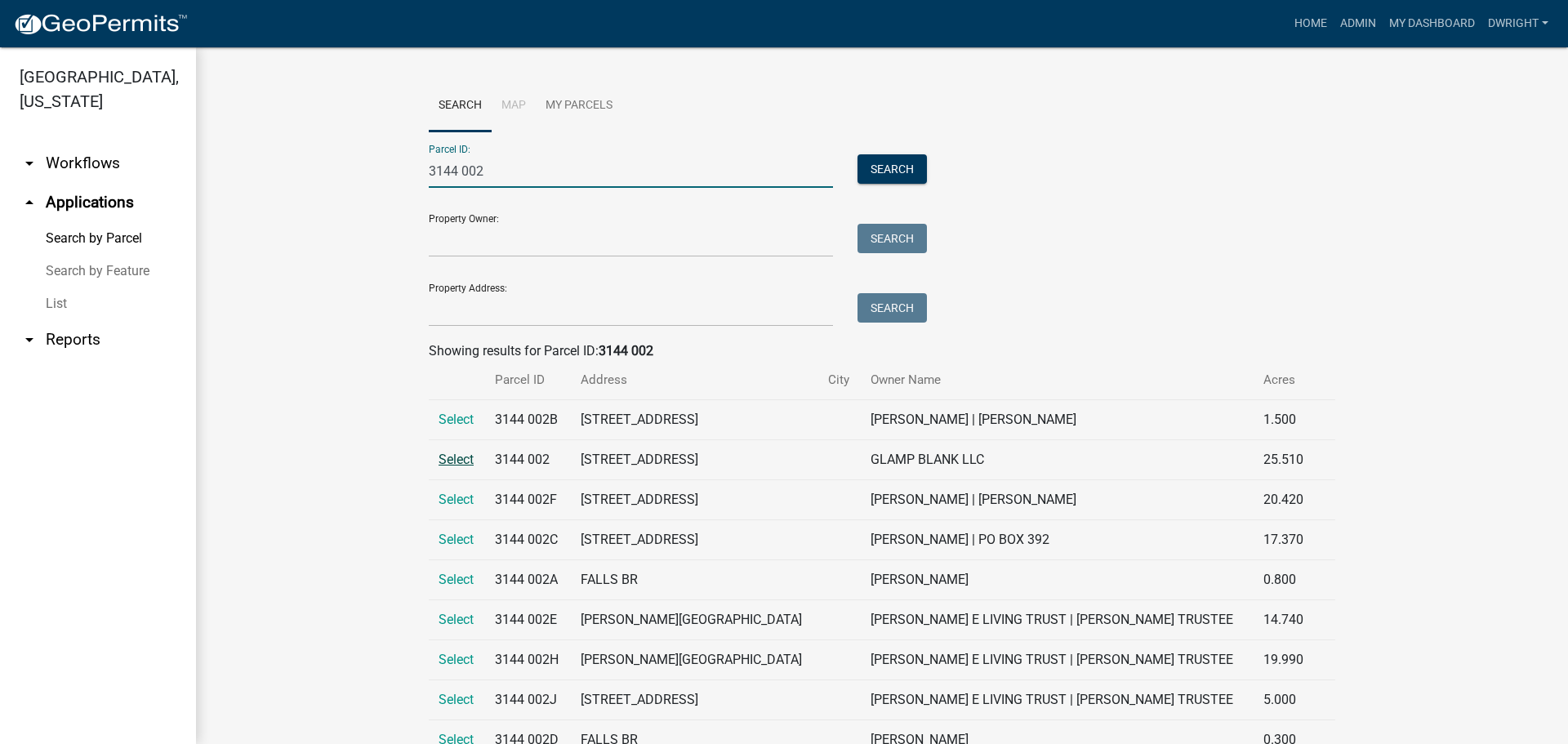
type input "3144 002"
click at [439, 455] on span "Select" at bounding box center [457, 459] width 35 height 16
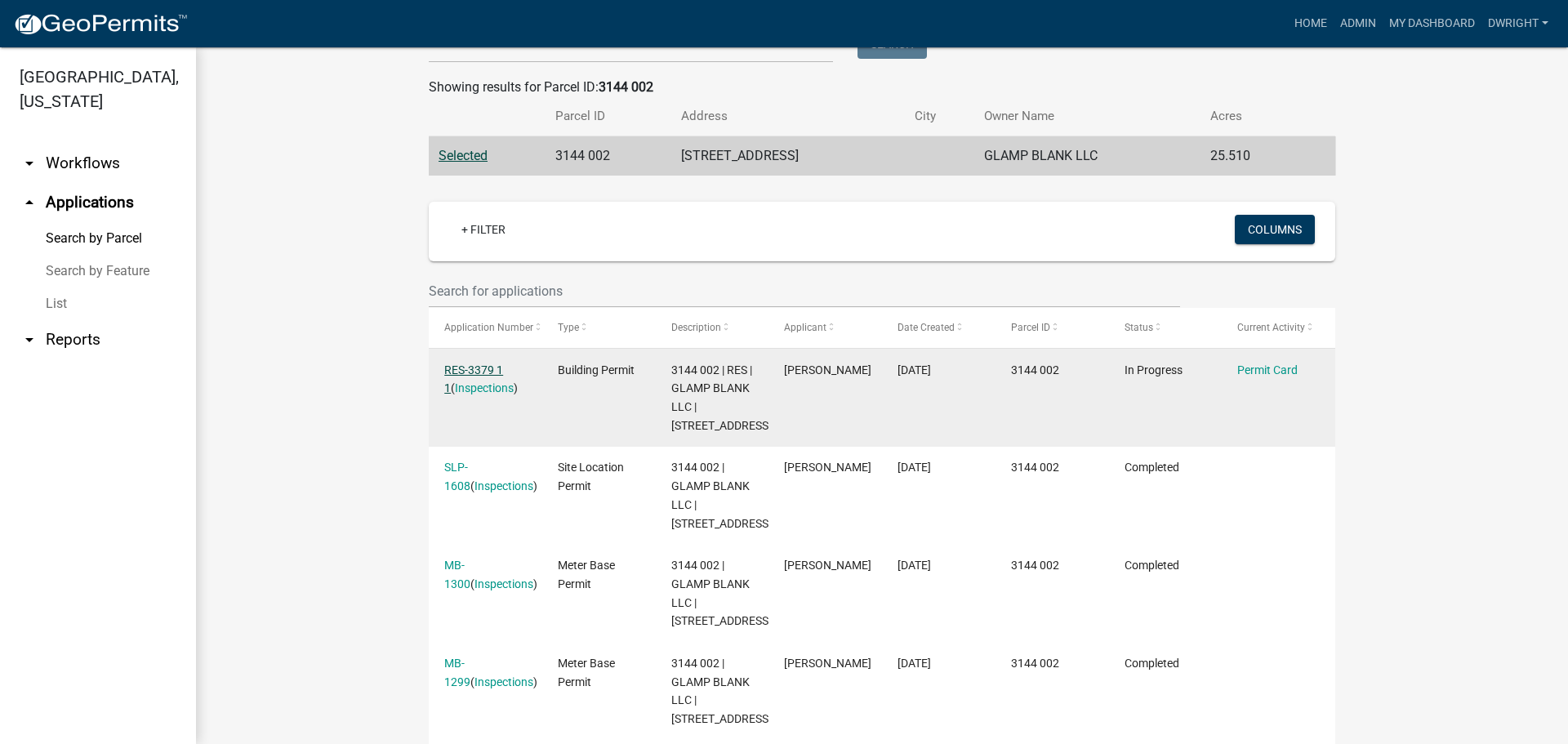
scroll to position [245, 0]
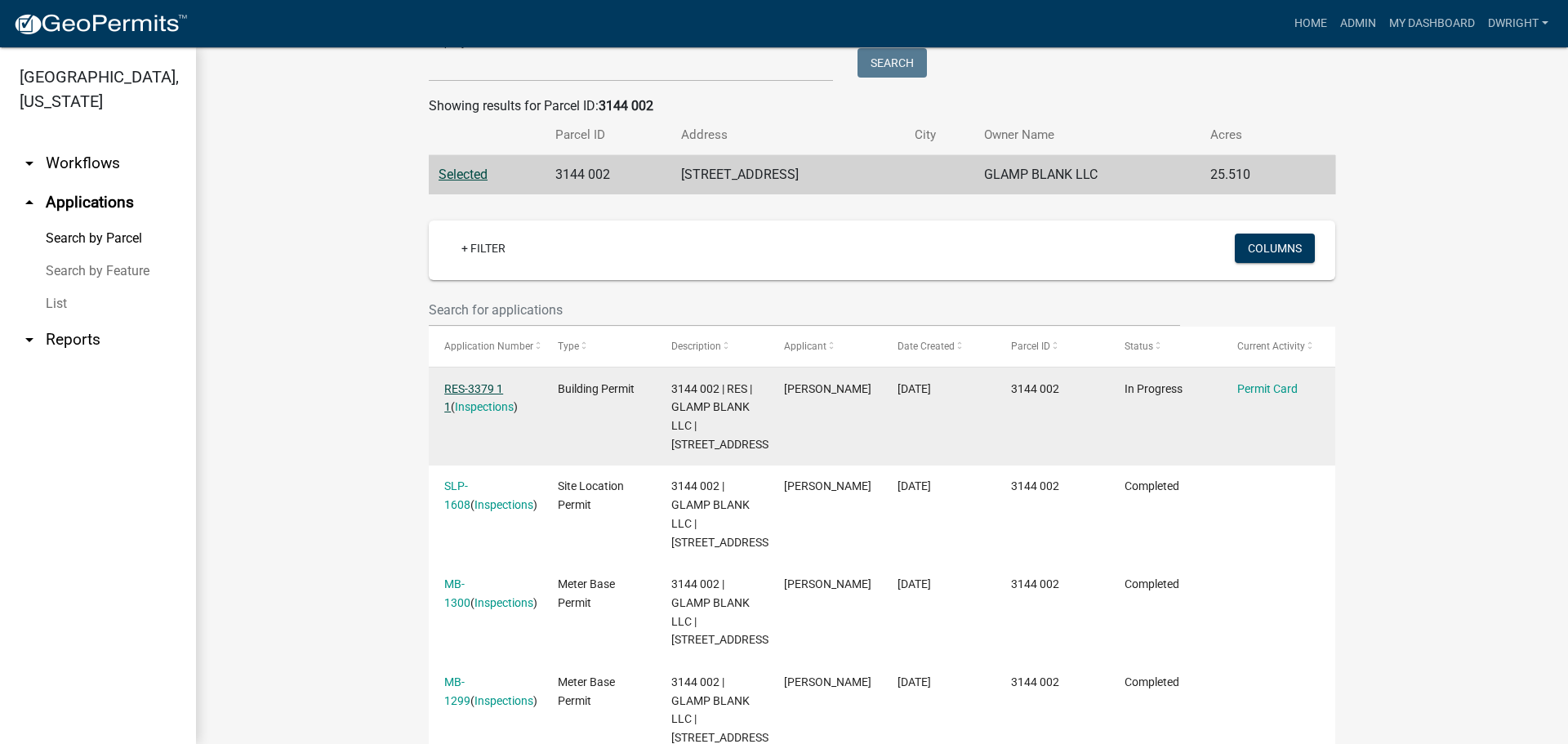
click at [474, 385] on link "RES-3379 1 1" at bounding box center [473, 398] width 59 height 32
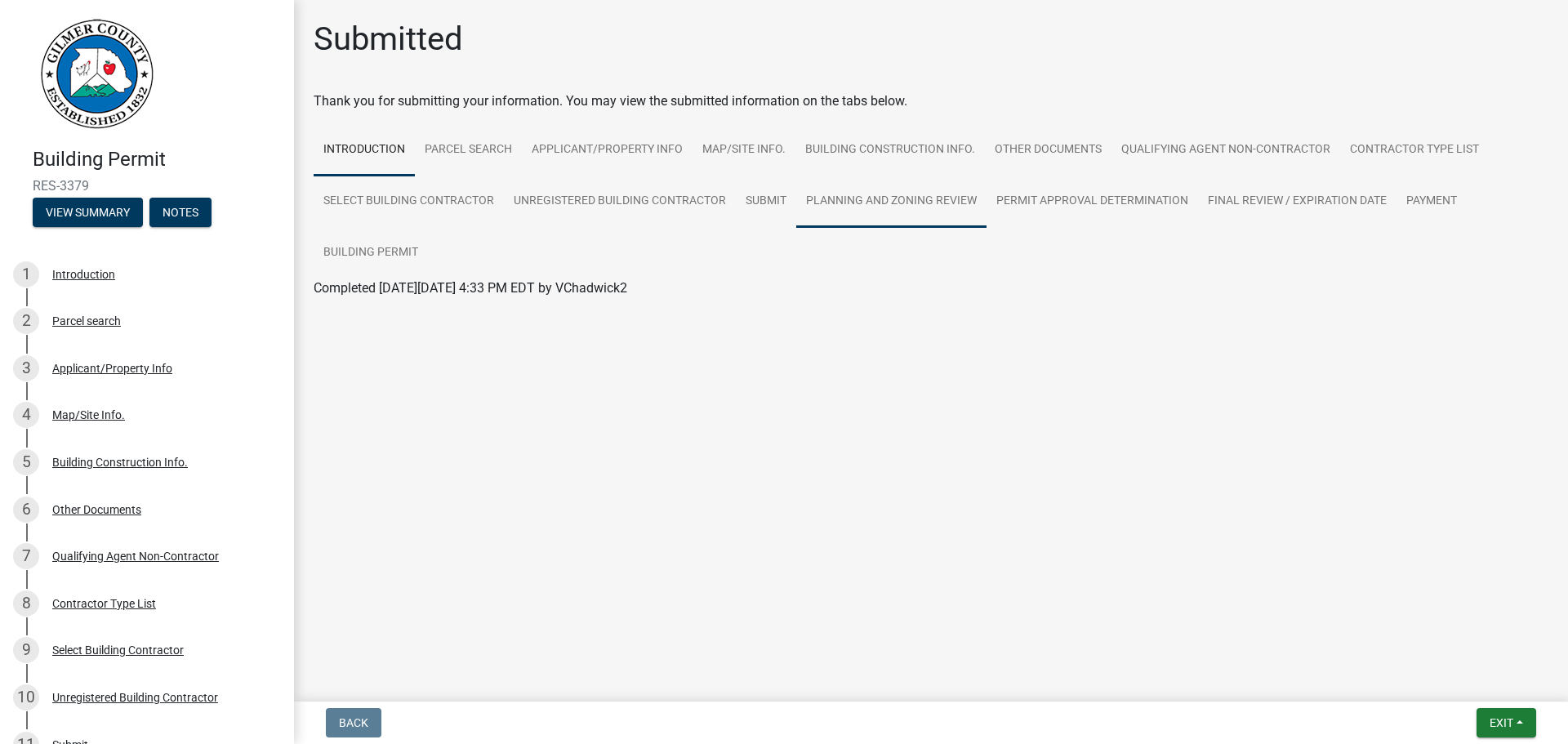
click at [882, 203] on link "Planning and Zoning Review" at bounding box center [891, 202] width 191 height 52
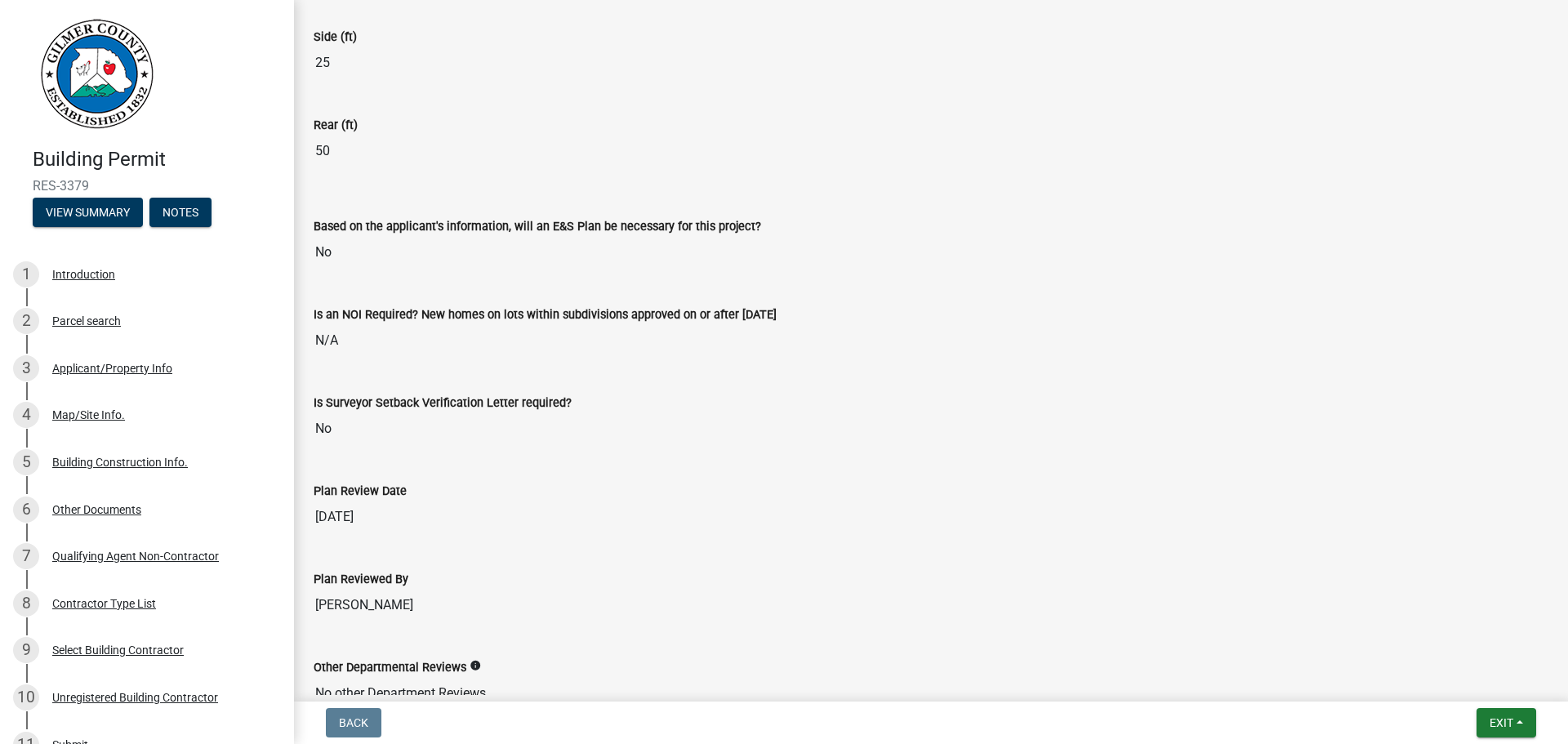
scroll to position [3462, 0]
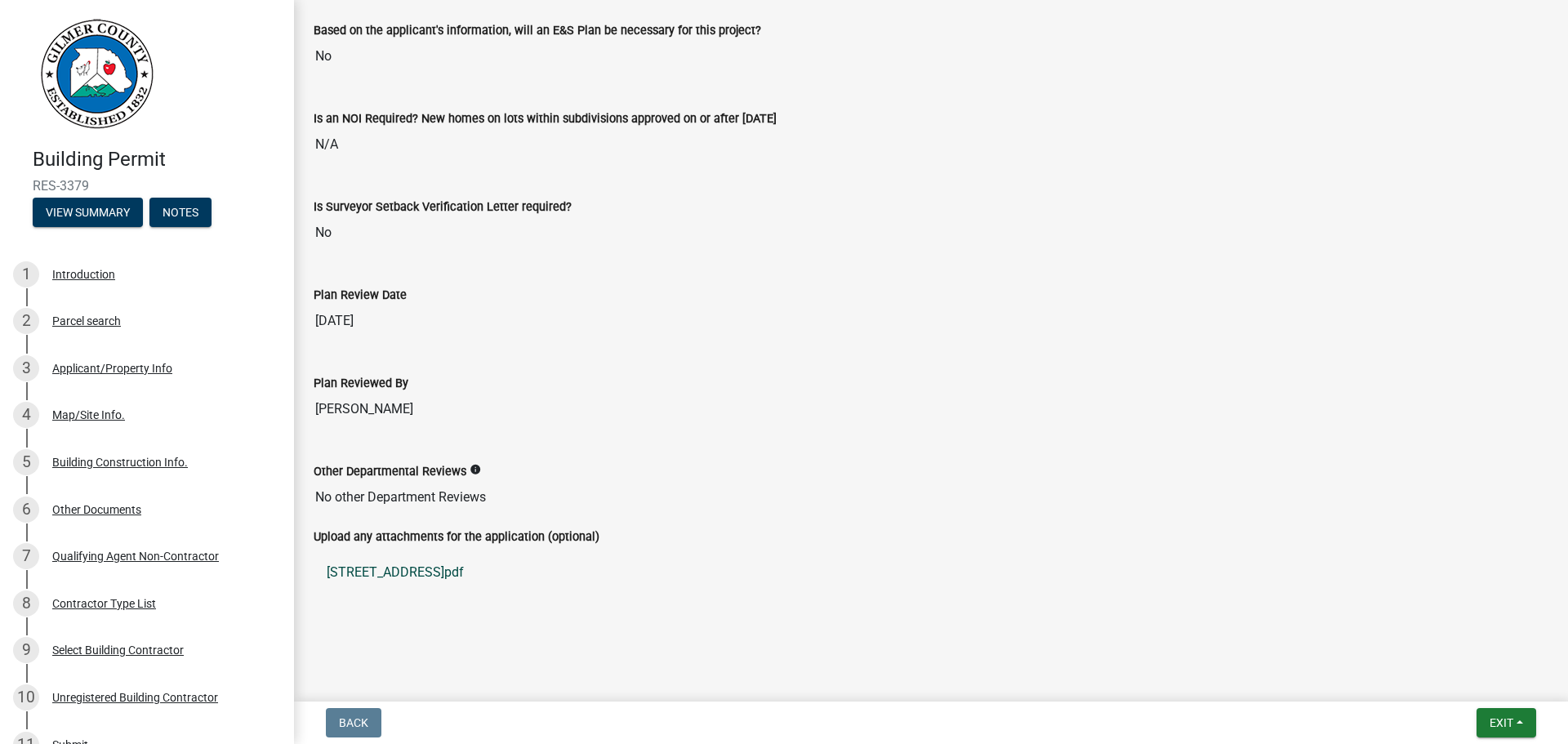
click at [409, 571] on link "3066 ROCK CREEK ROAD.pdf" at bounding box center [931, 572] width 1235 height 39
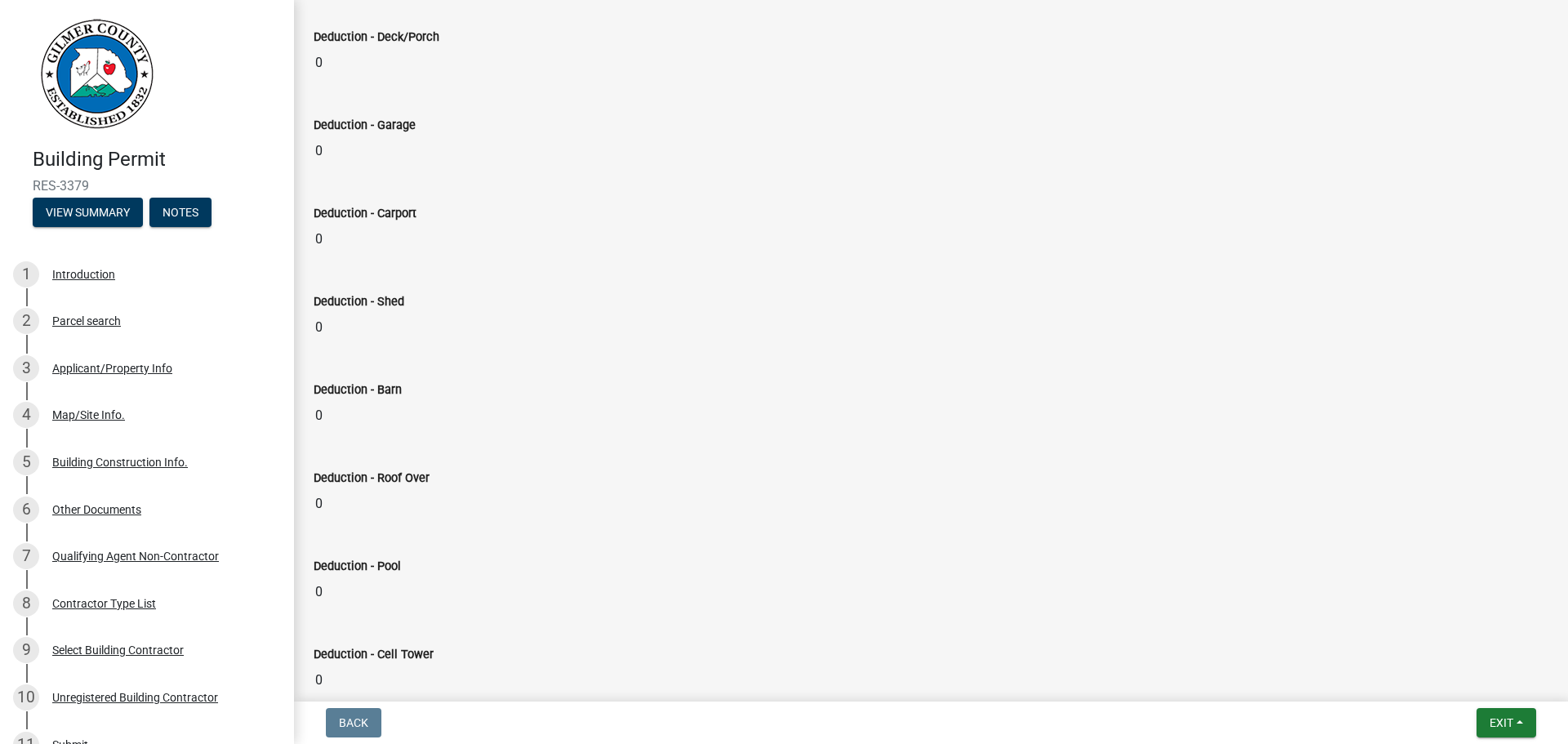
scroll to position [0, 0]
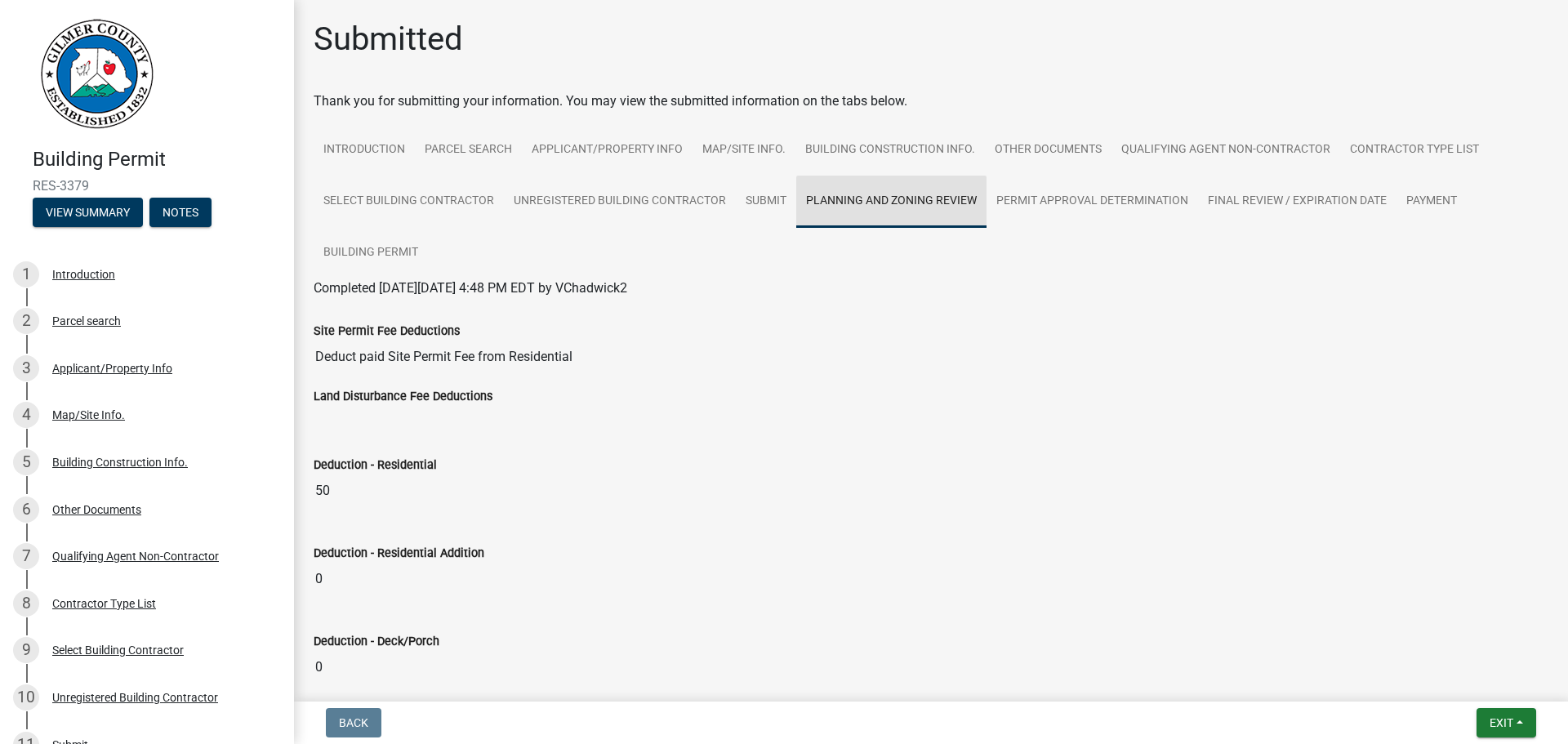
click at [880, 200] on link "Planning and Zoning Review" at bounding box center [891, 202] width 191 height 52
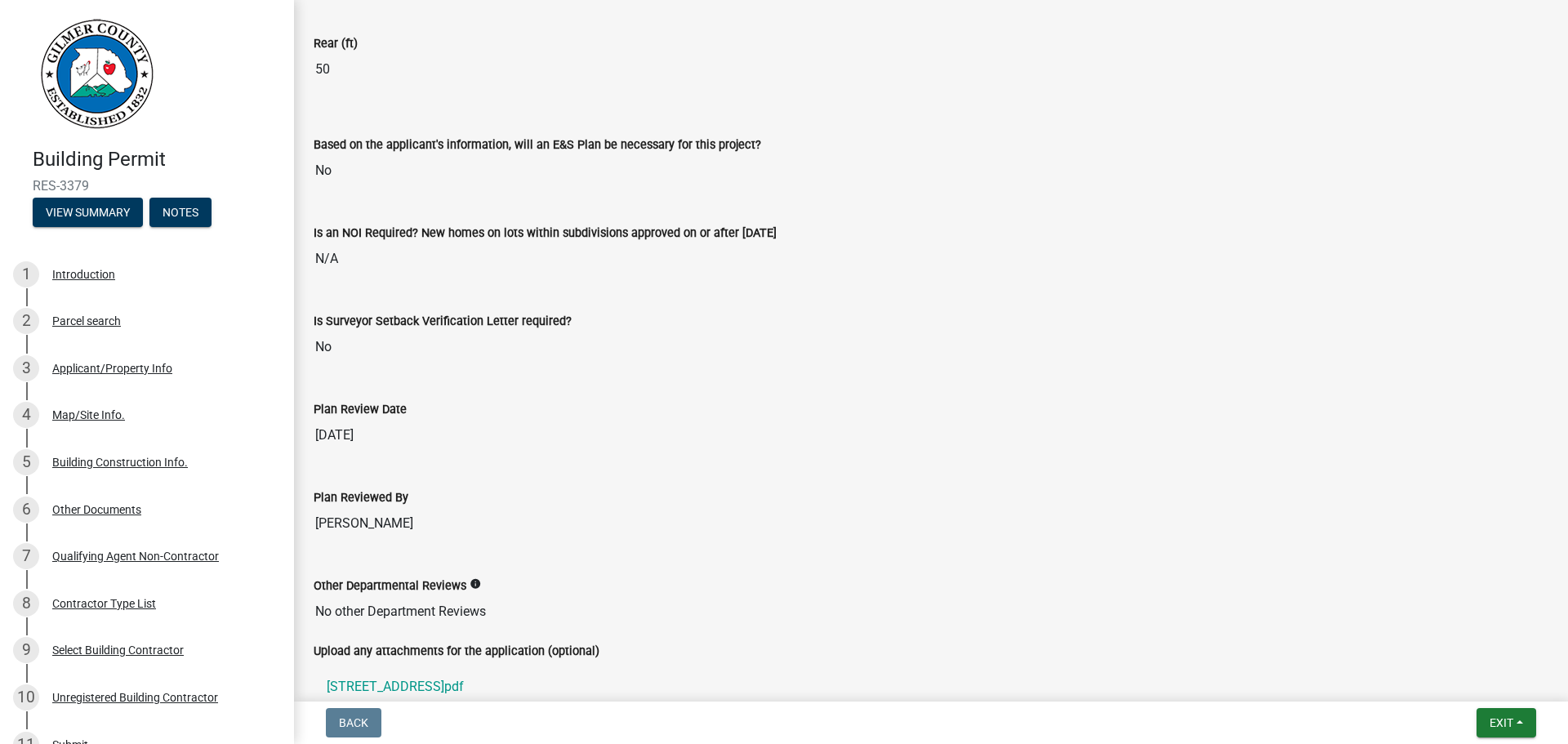
scroll to position [3462, 0]
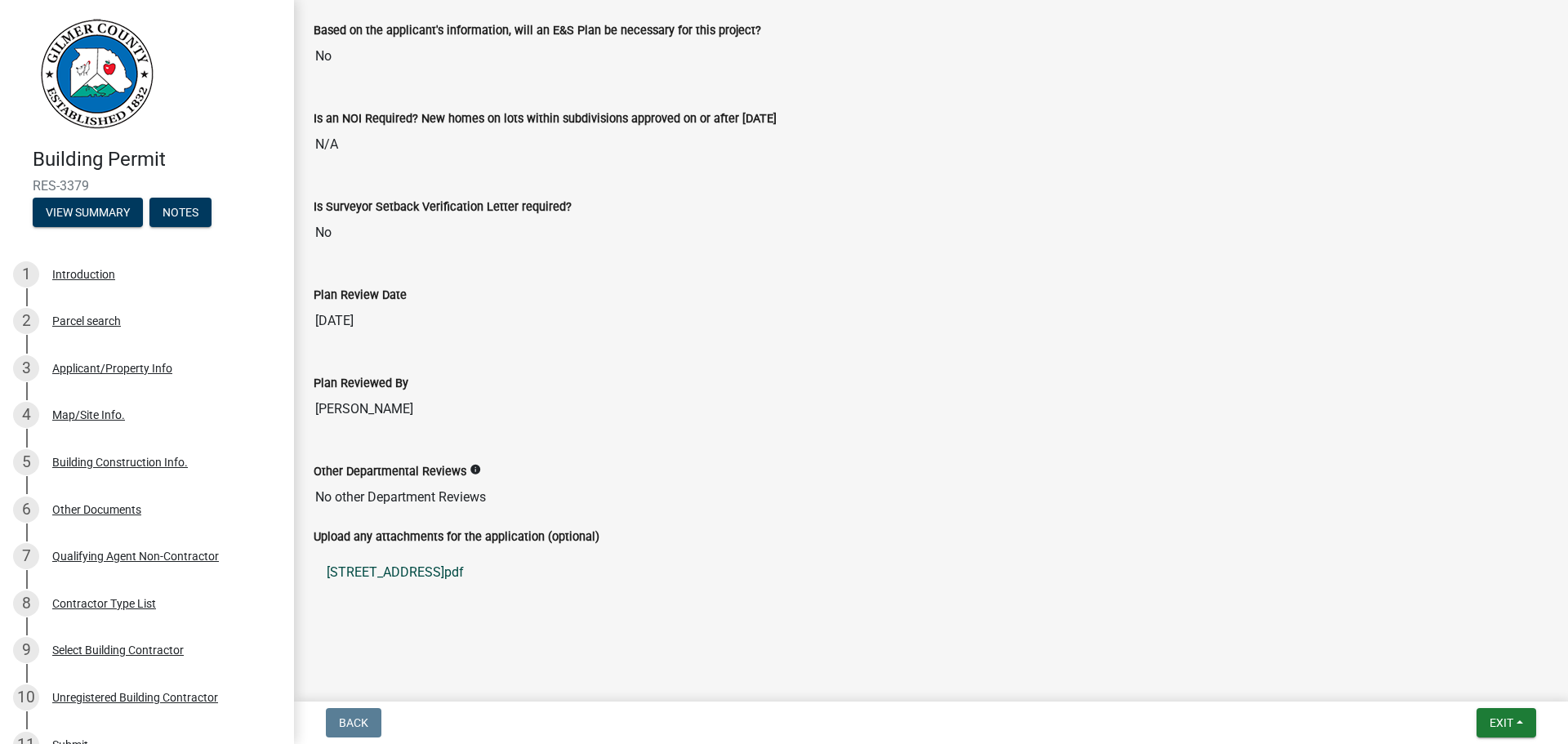
click at [419, 567] on link "3066 ROCK CREEK ROAD.pdf" at bounding box center [931, 572] width 1235 height 39
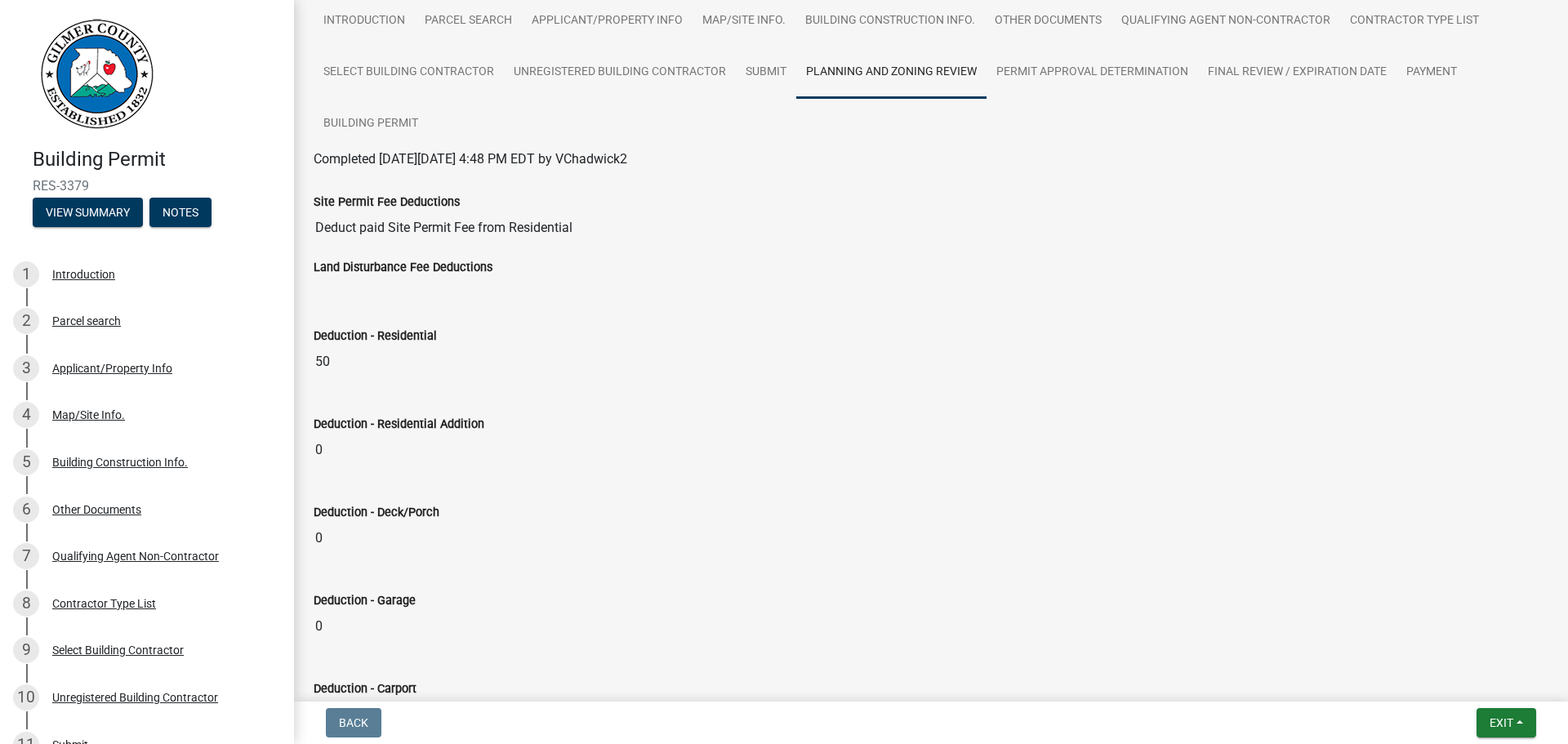
scroll to position [0, 0]
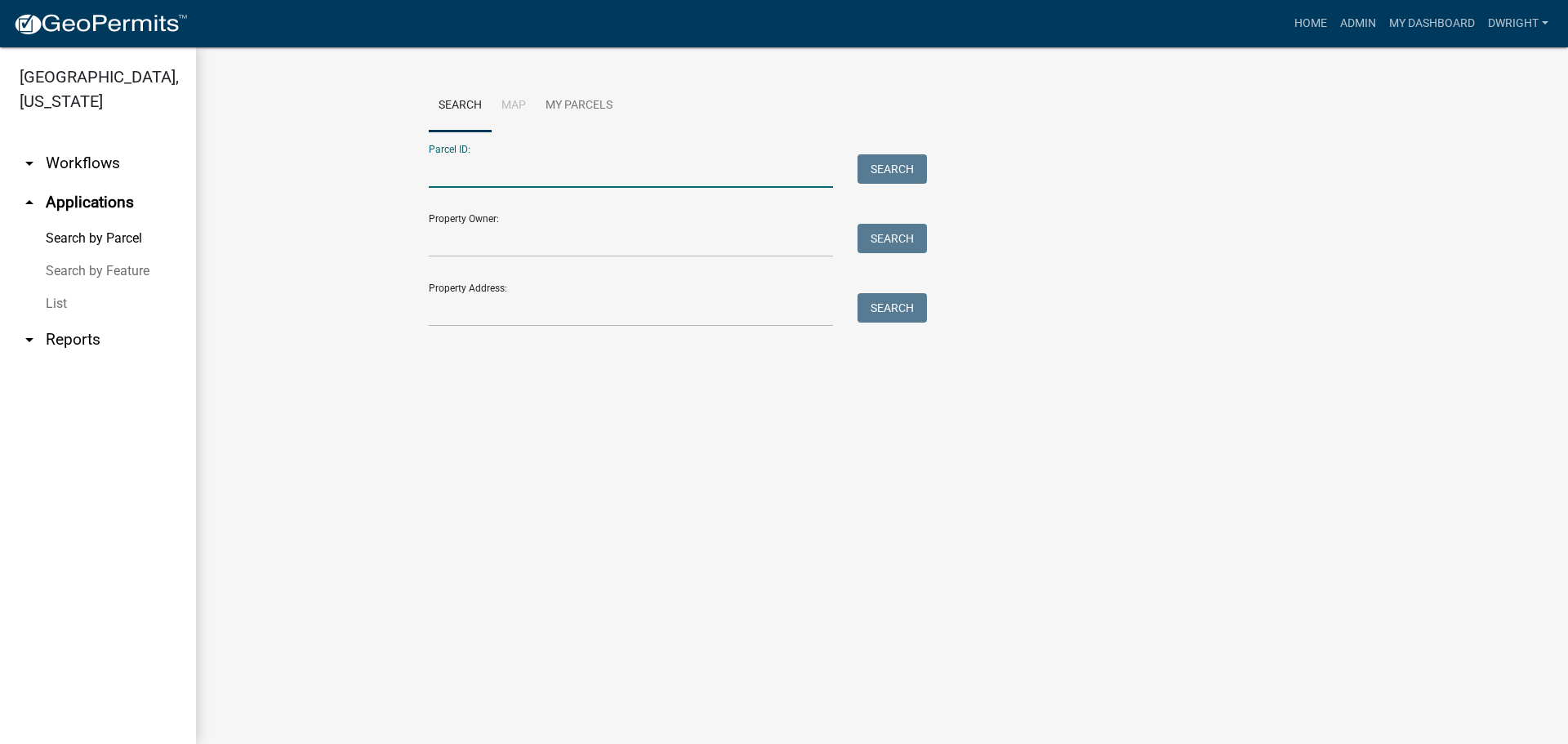
click at [462, 172] on input "Parcel ID:" at bounding box center [631, 171] width 405 height 33
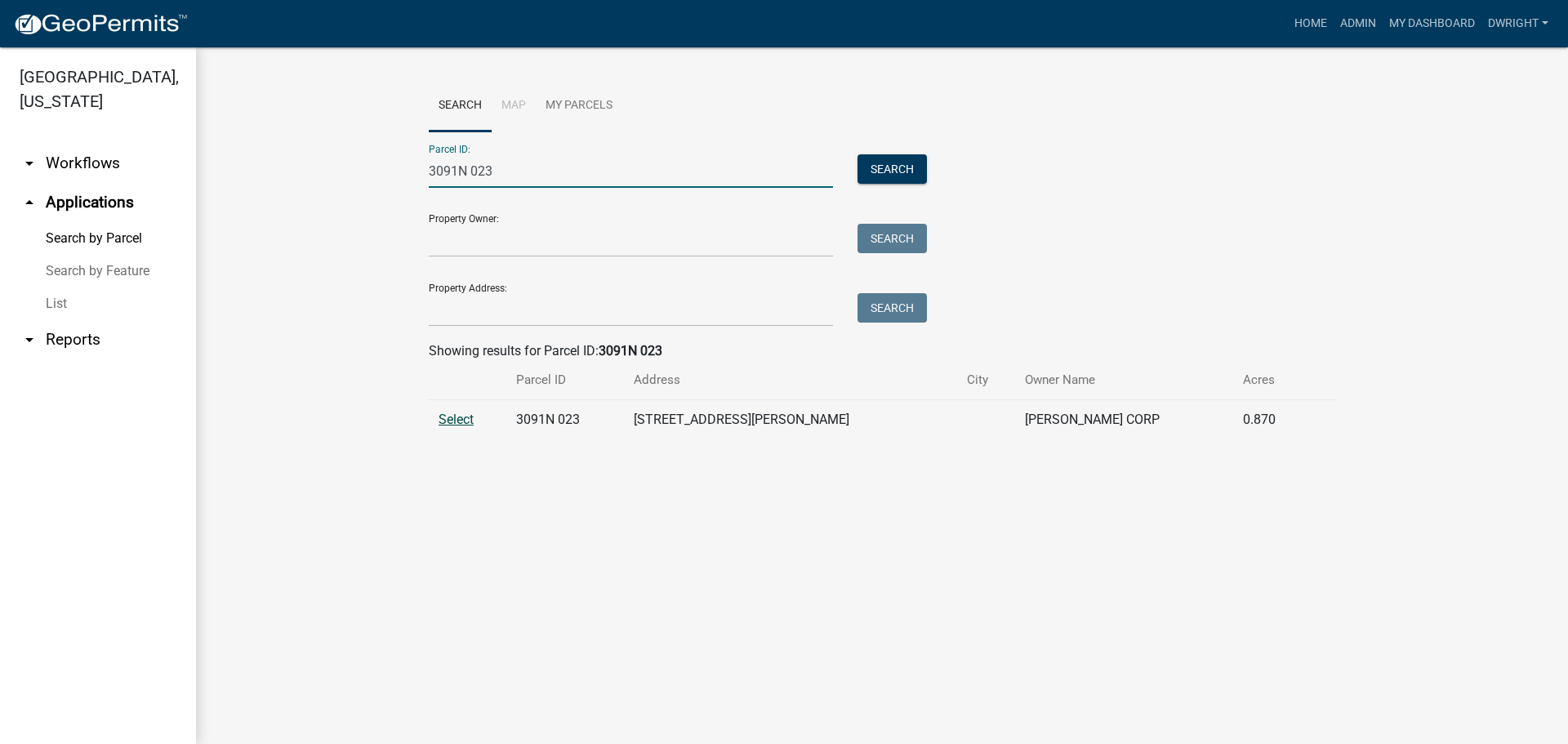
type input "3091N 023"
click at [448, 418] on span "Select" at bounding box center [457, 419] width 35 height 16
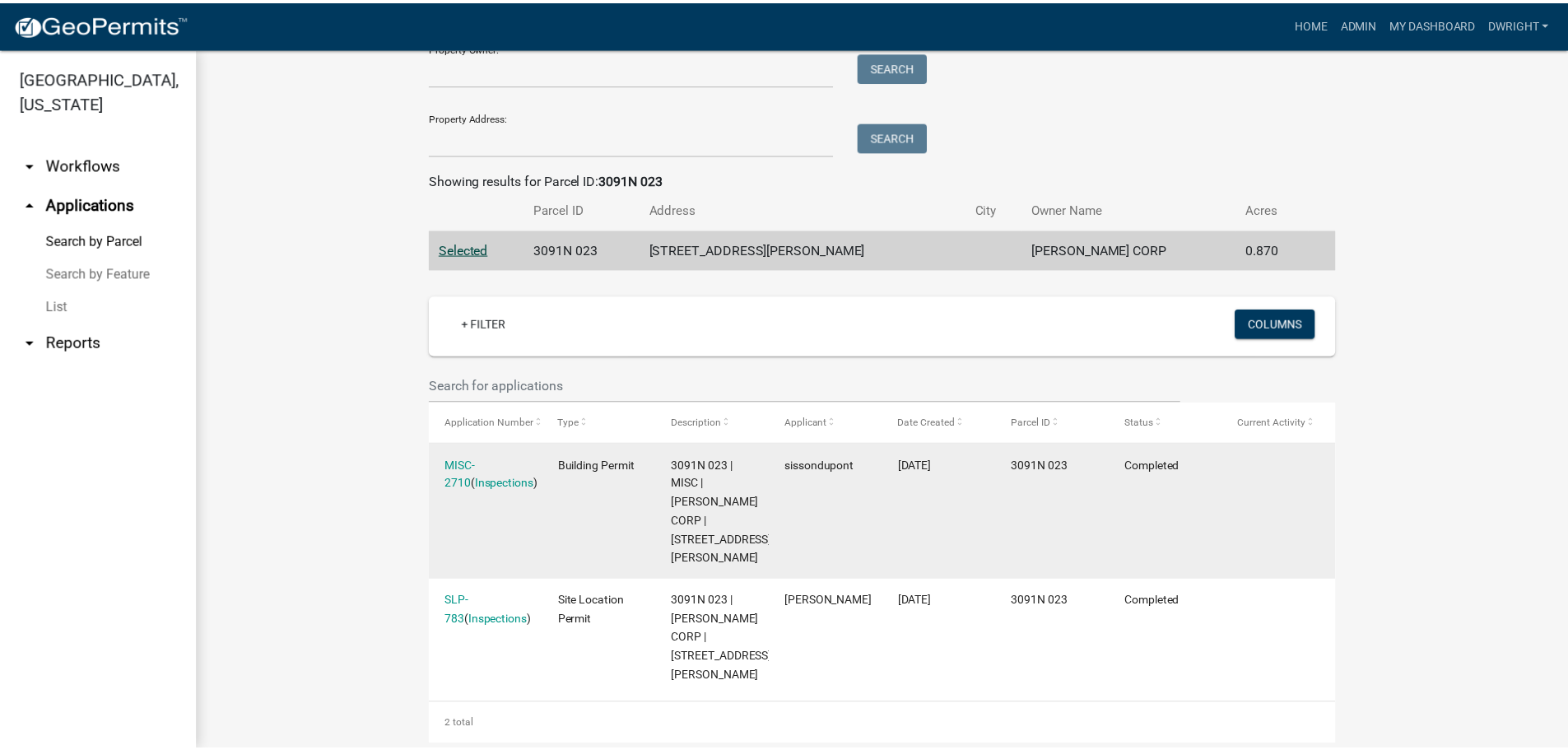
scroll to position [183, 0]
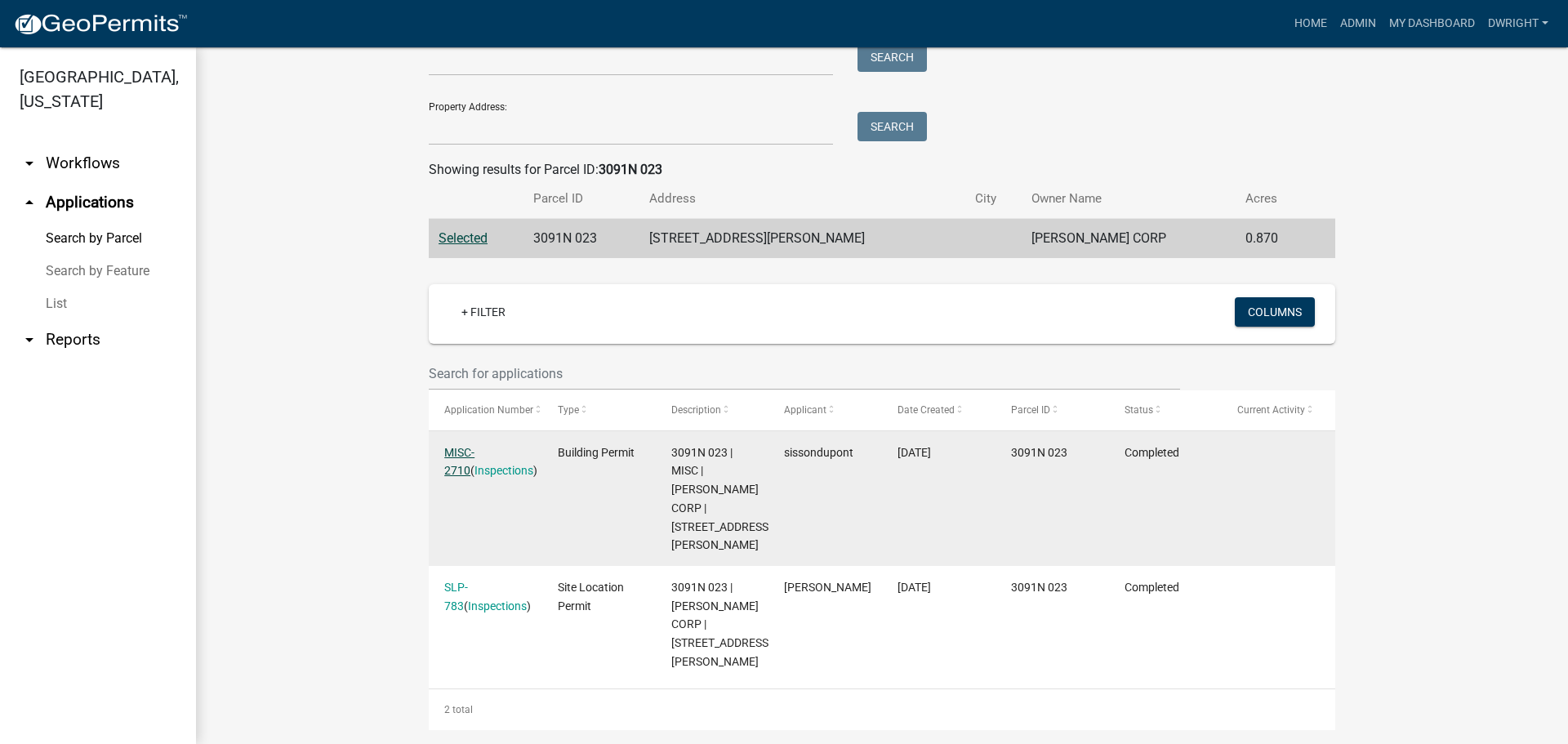
click at [470, 449] on link "MISC-2710" at bounding box center [459, 461] width 30 height 32
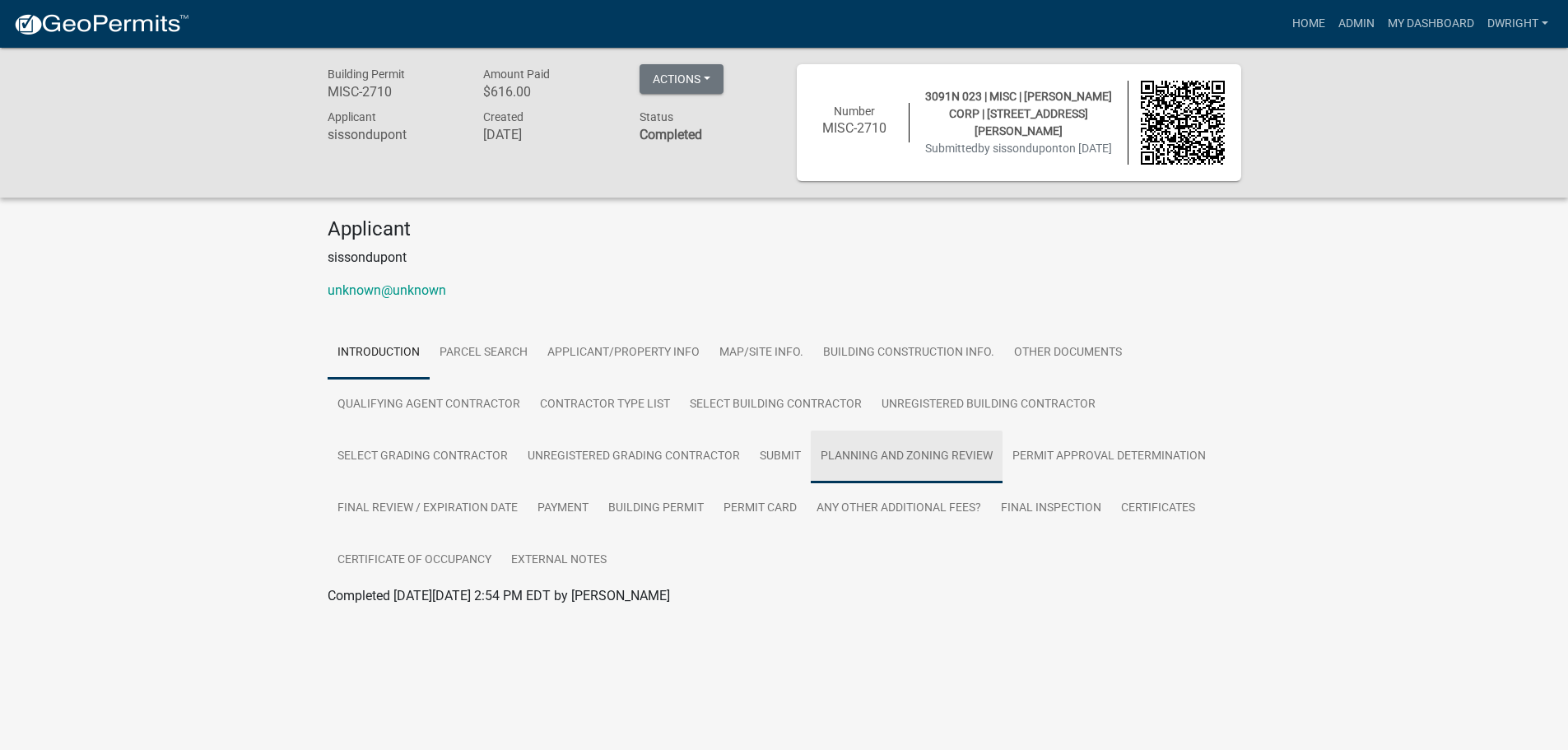
click at [902, 473] on link "Planning and Zoning Review" at bounding box center [906, 457] width 192 height 52
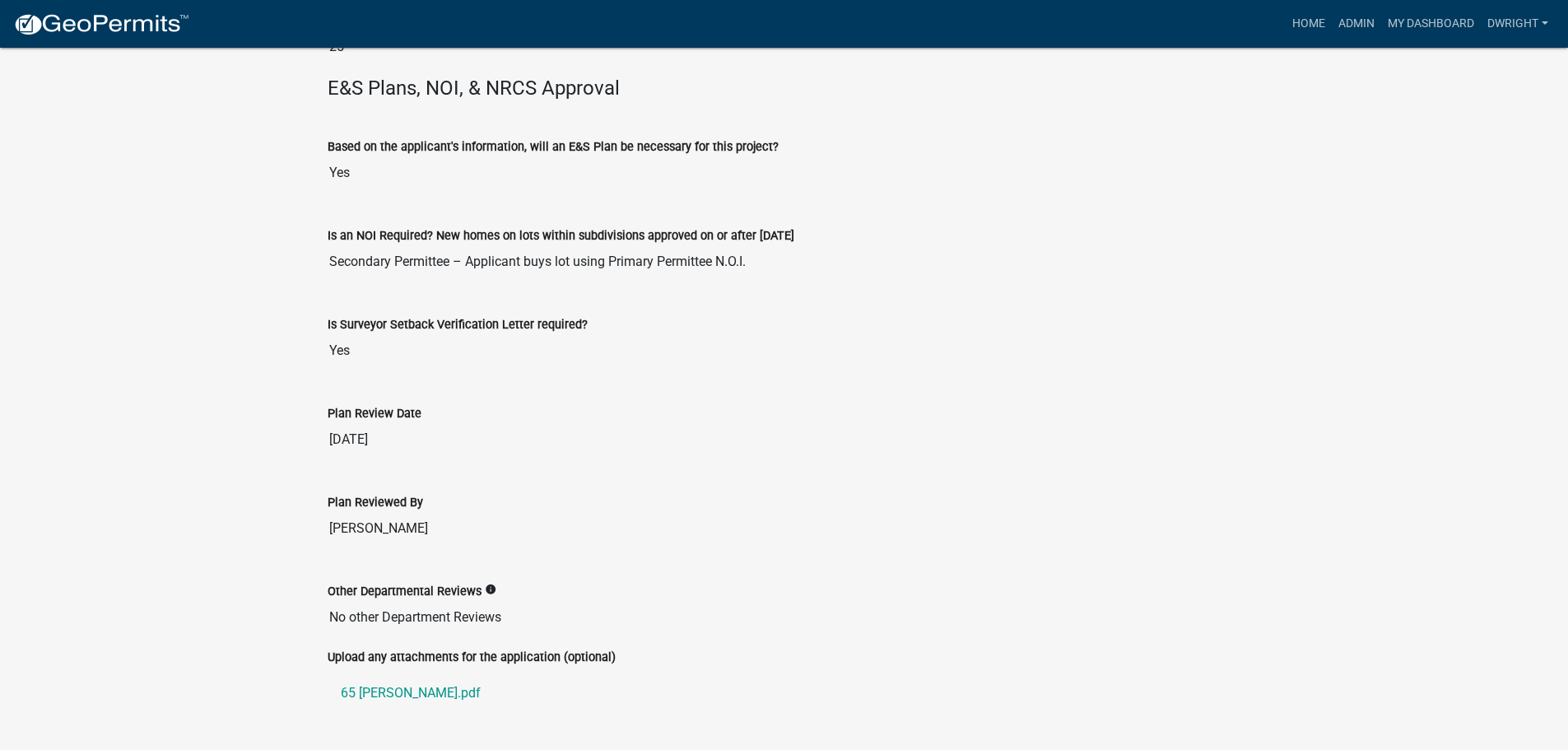
scroll to position [3826, 0]
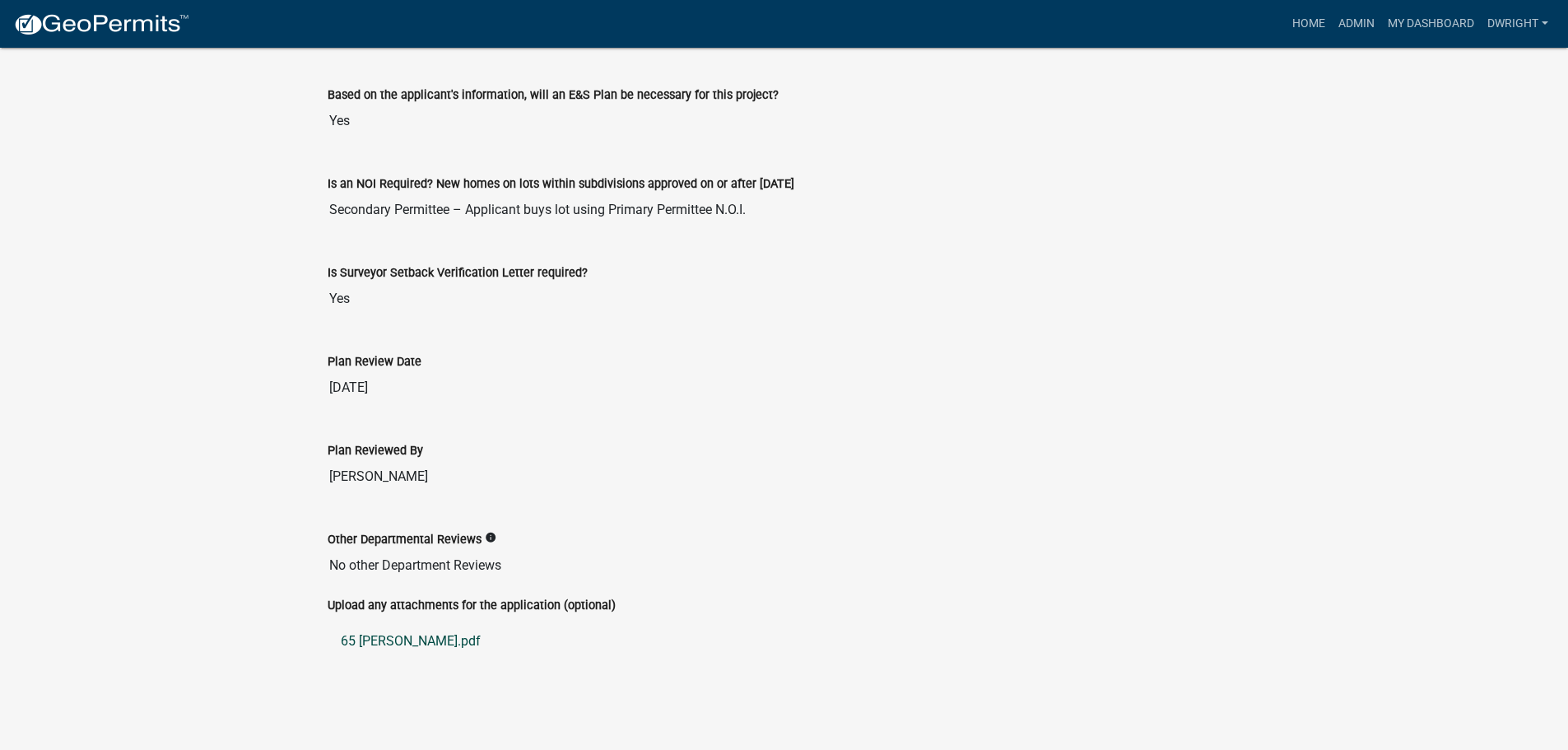
click at [405, 641] on link "65 CHRISTOPHER.pdf" at bounding box center [784, 641] width 914 height 39
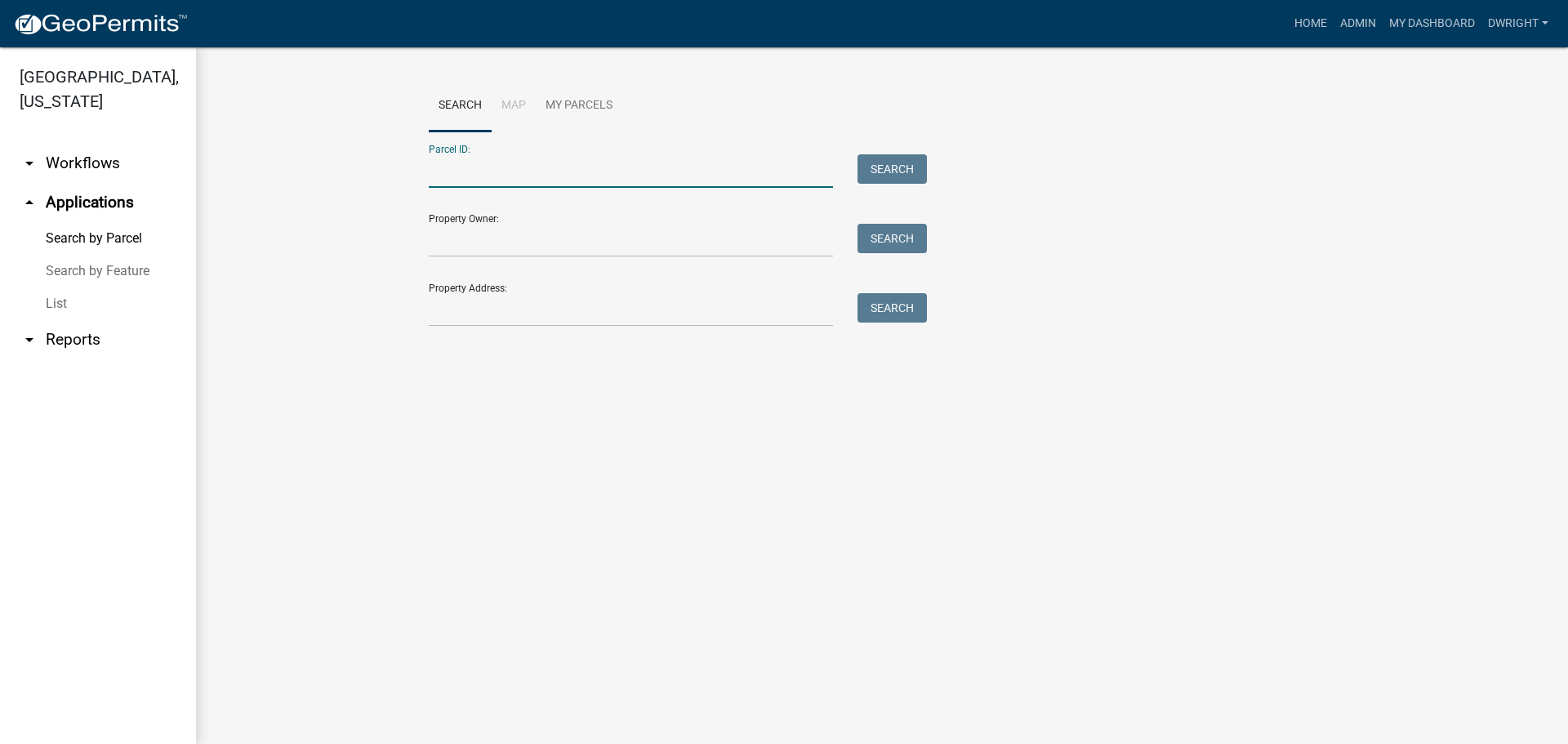
click at [461, 166] on input "Parcel ID:" at bounding box center [631, 171] width 405 height 33
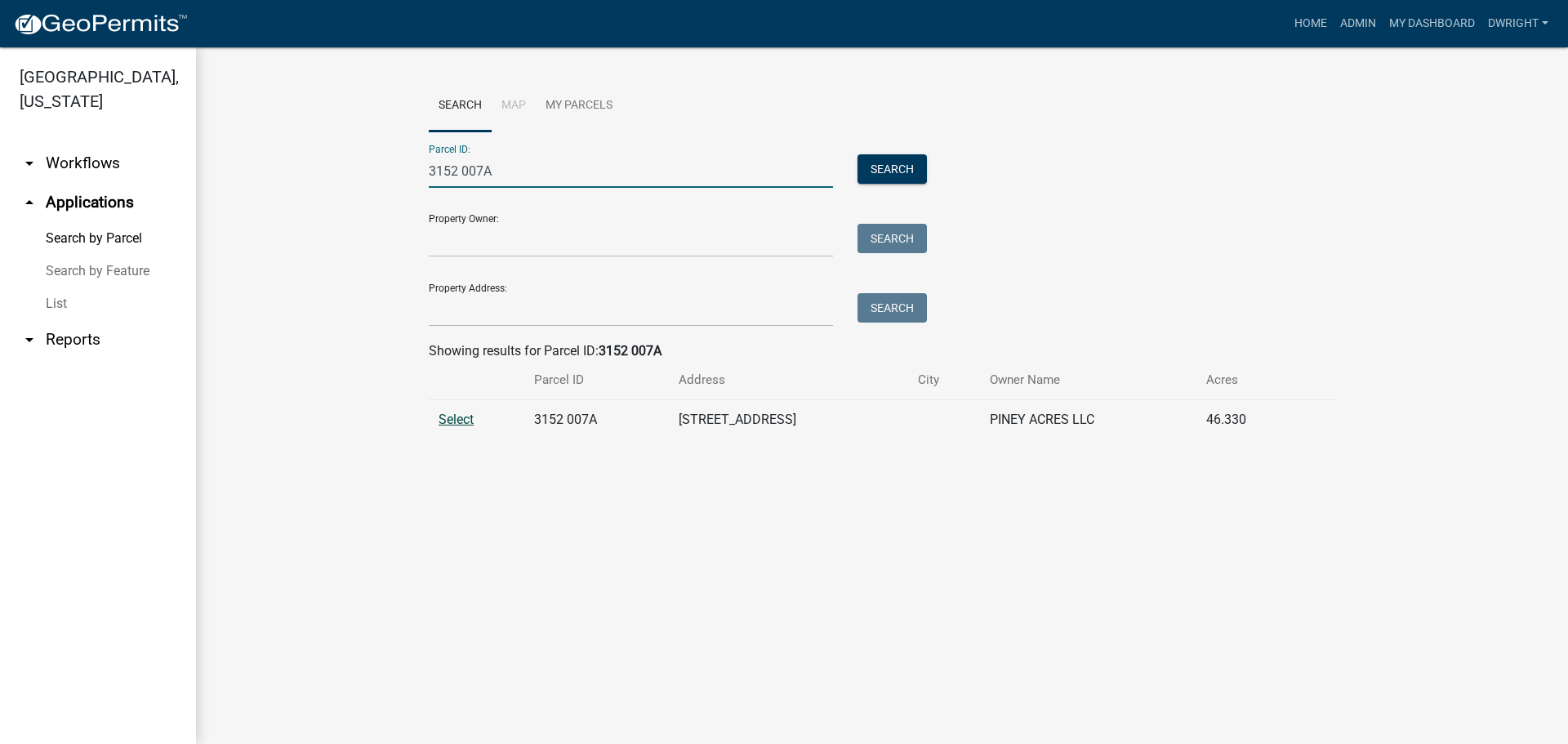
type input "3152 007A"
click at [451, 412] on span "Select" at bounding box center [457, 419] width 35 height 16
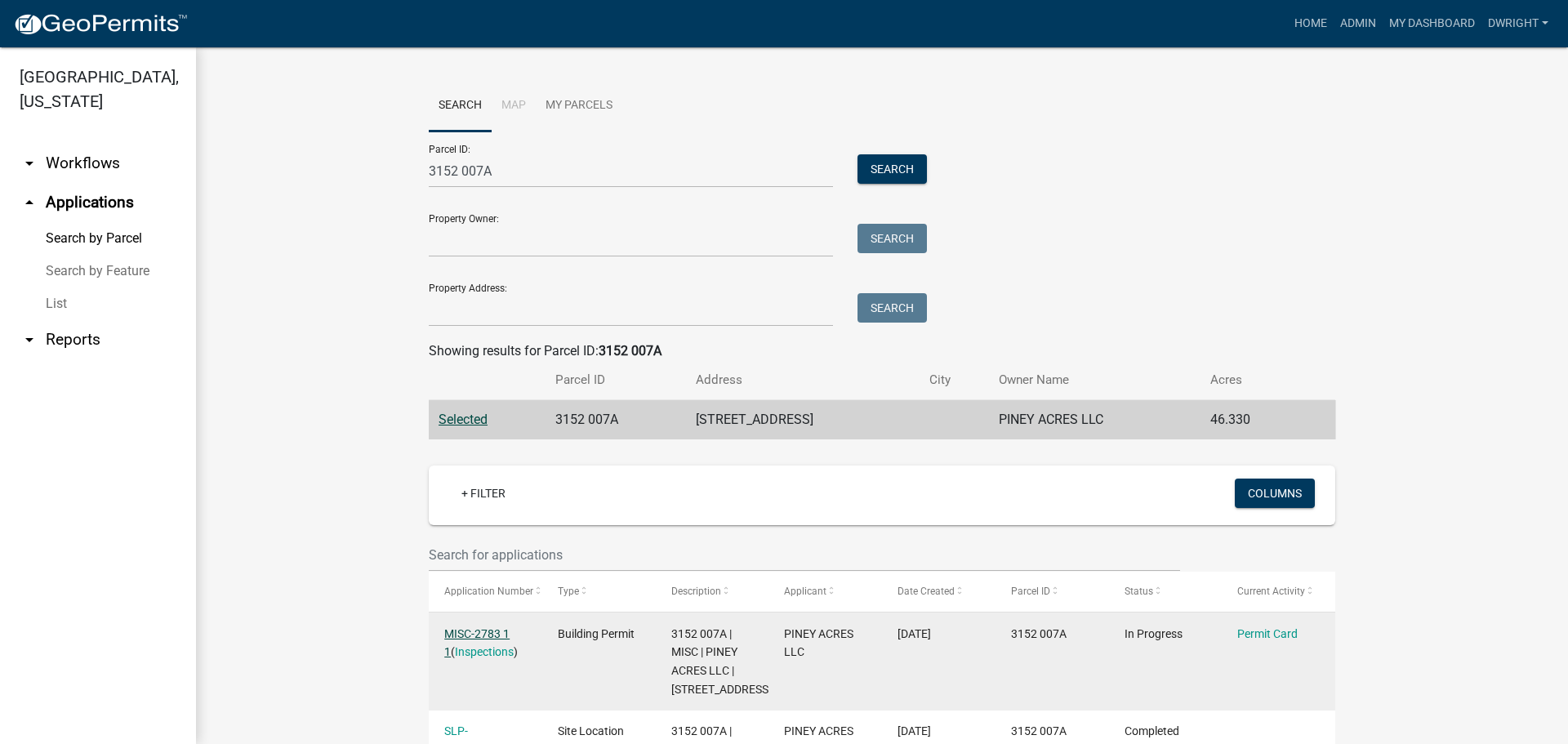
click at [466, 632] on link "MISC-2783 1 1" at bounding box center [477, 643] width 65 height 32
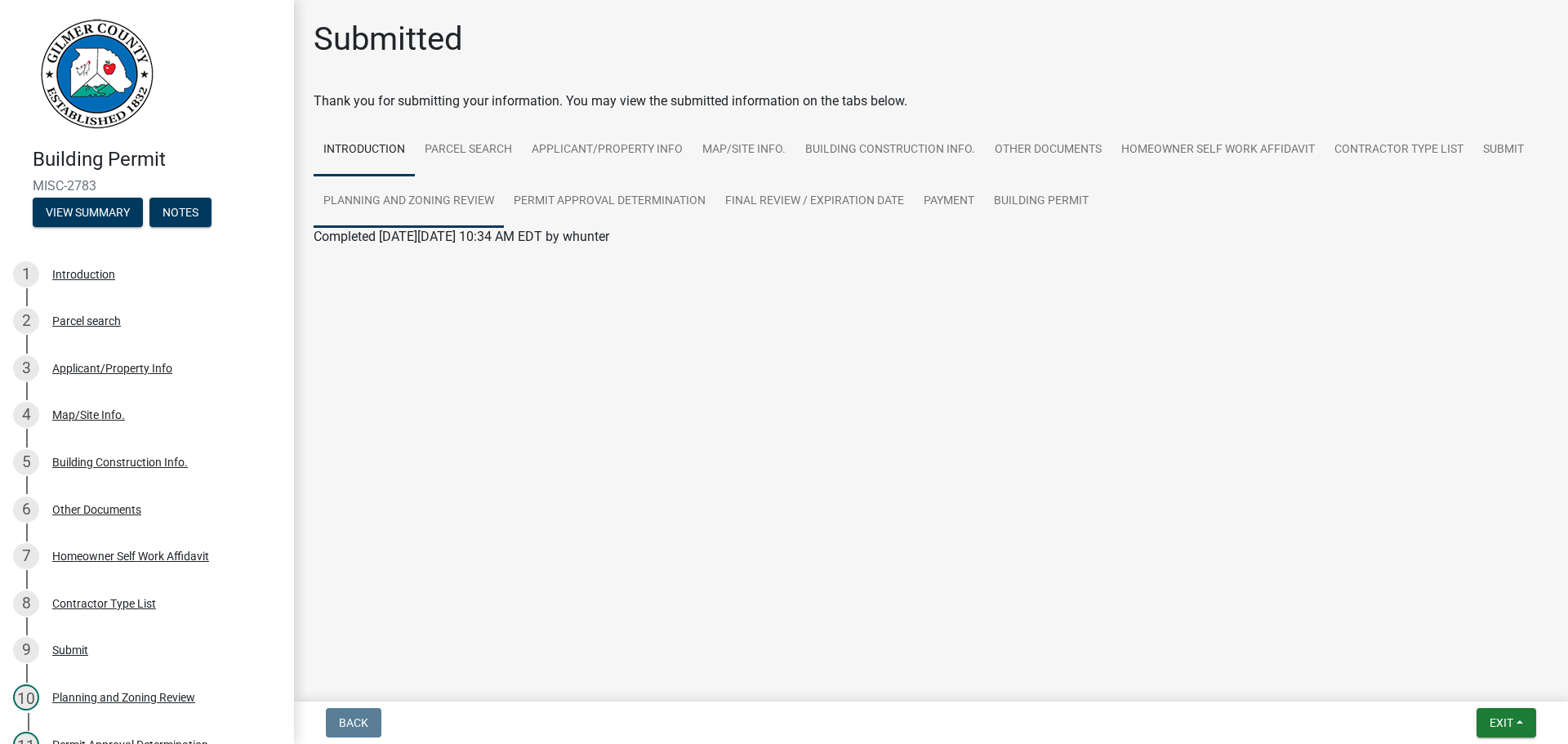
click at [461, 194] on link "Planning and Zoning Review" at bounding box center [408, 202] width 191 height 52
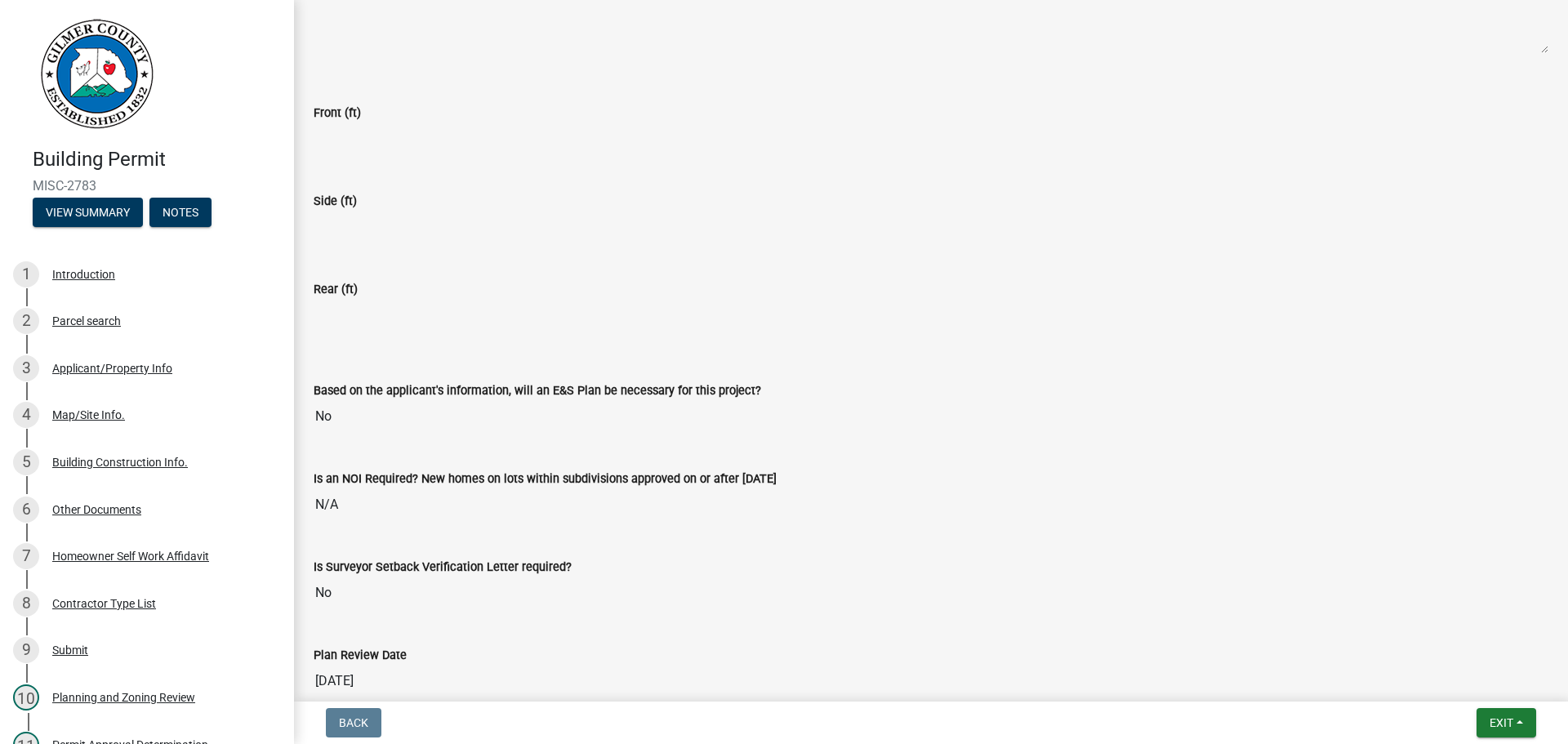
scroll to position [3300, 0]
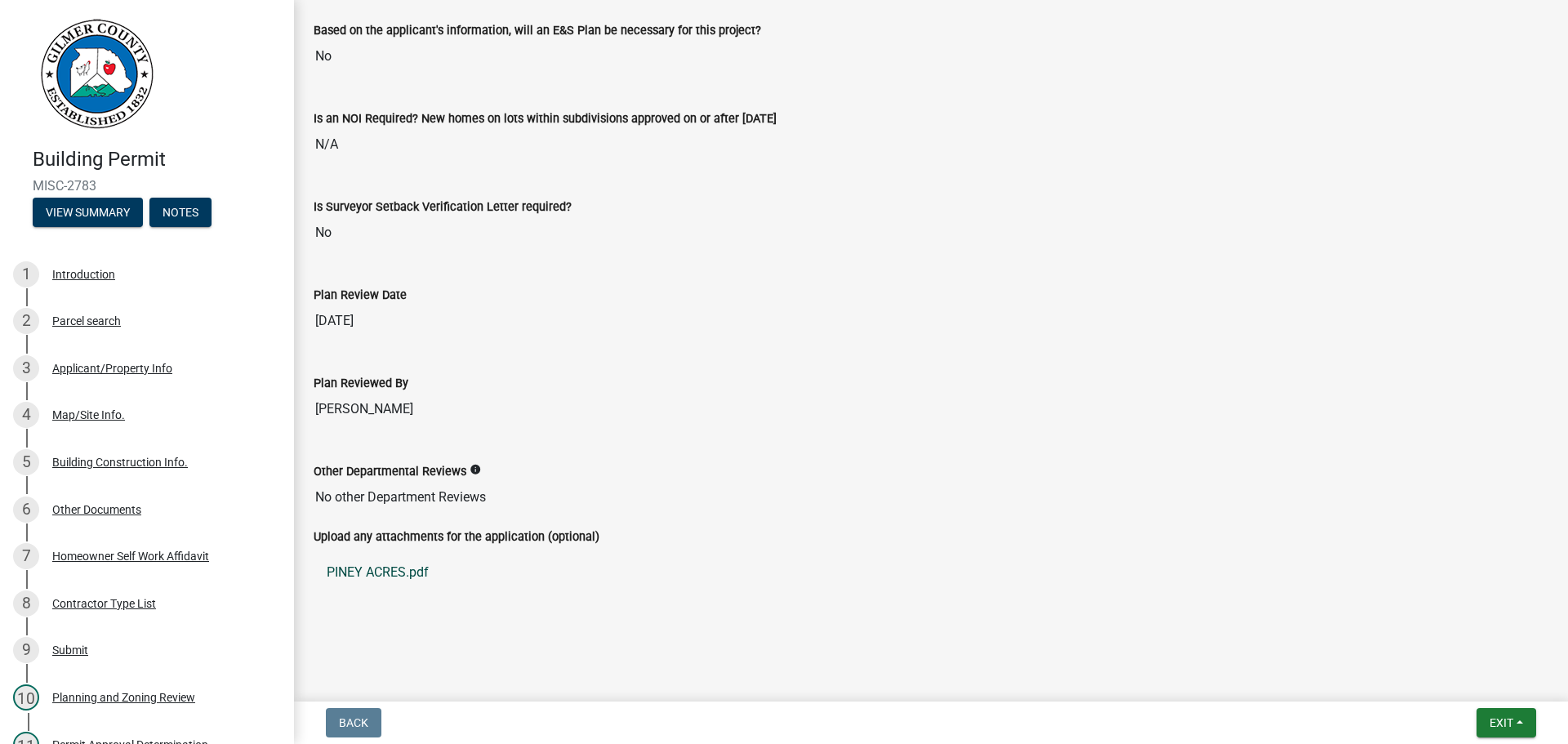
click at [399, 571] on link "PINEY ACRES.pdf" at bounding box center [931, 572] width 1235 height 39
click at [380, 572] on link "PINEY ACRES.pdf" at bounding box center [931, 572] width 1235 height 39
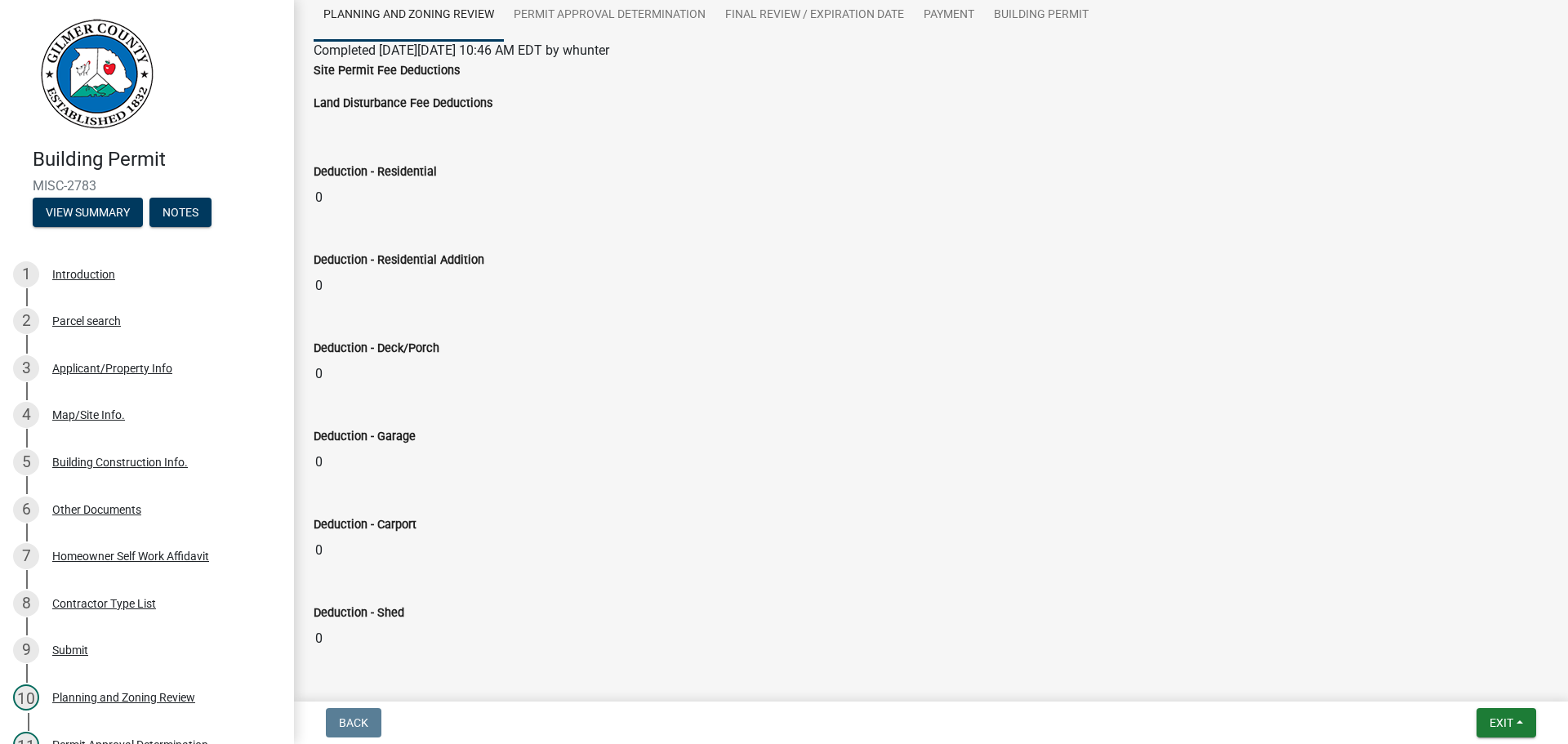
scroll to position [0, 0]
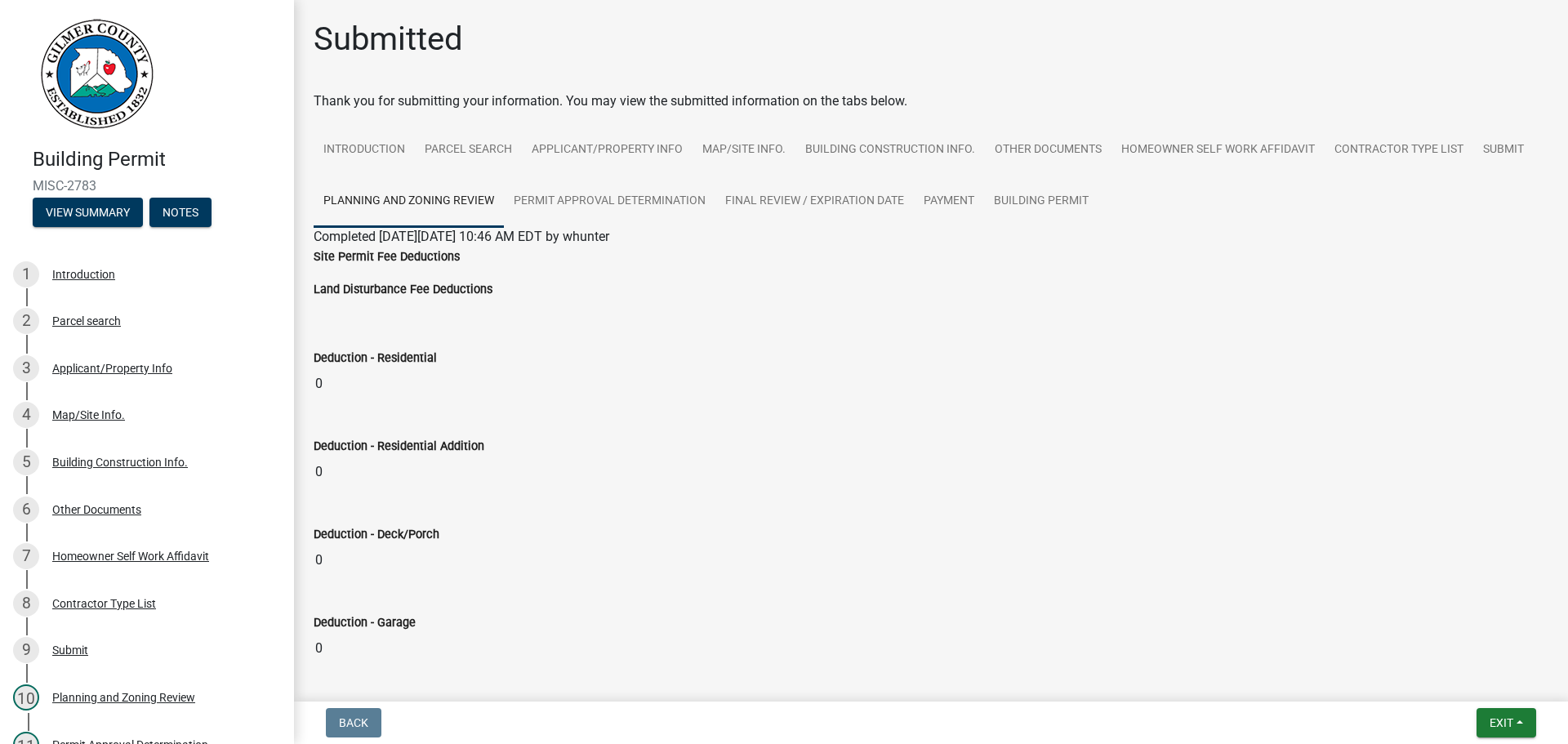
drag, startPoint x: 1531, startPoint y: 0, endPoint x: 1135, endPoint y: 111, distance: 411.3
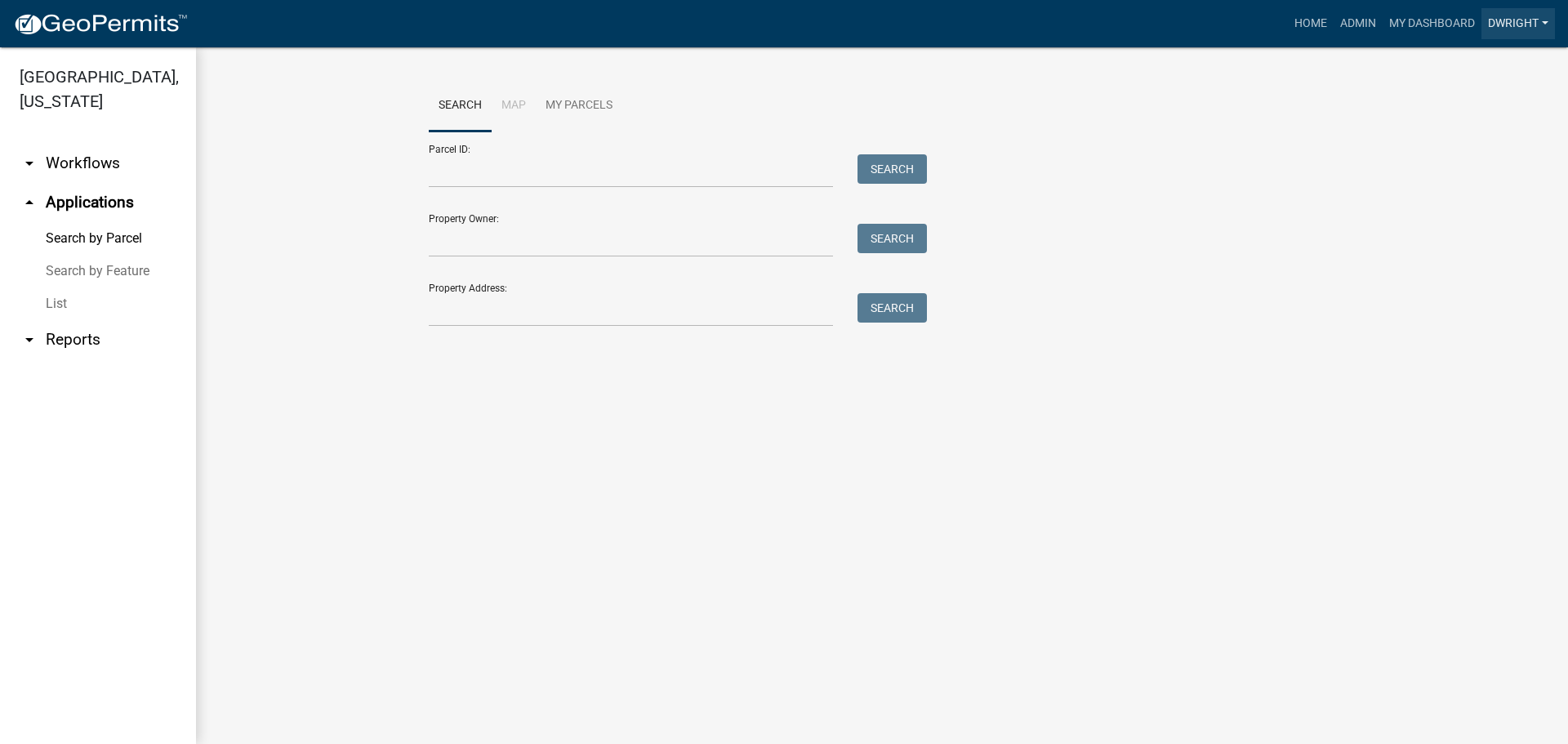
click at [1548, 23] on link "Dwright" at bounding box center [1518, 23] width 73 height 31
click at [1464, 161] on link "Logout" at bounding box center [1489, 159] width 130 height 39
